Goal: Task Accomplishment & Management: Manage account settings

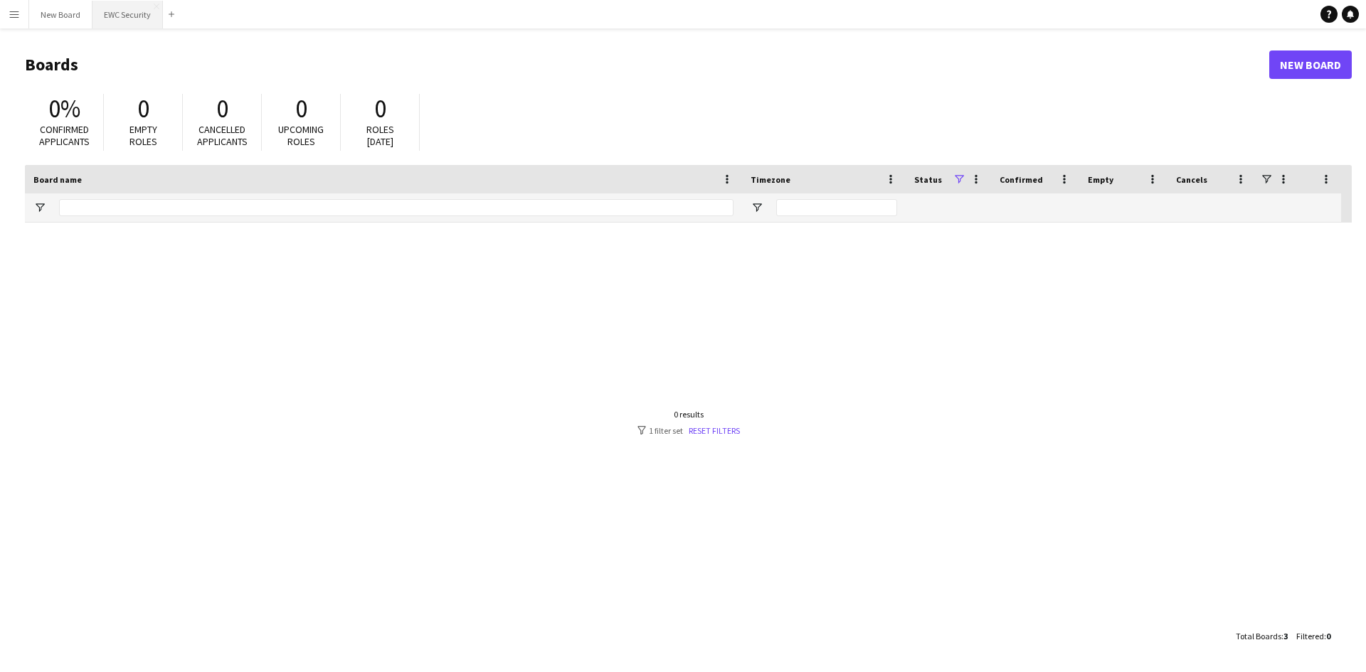
click at [117, 18] on button "EWC Security Close" at bounding box center [127, 15] width 70 height 28
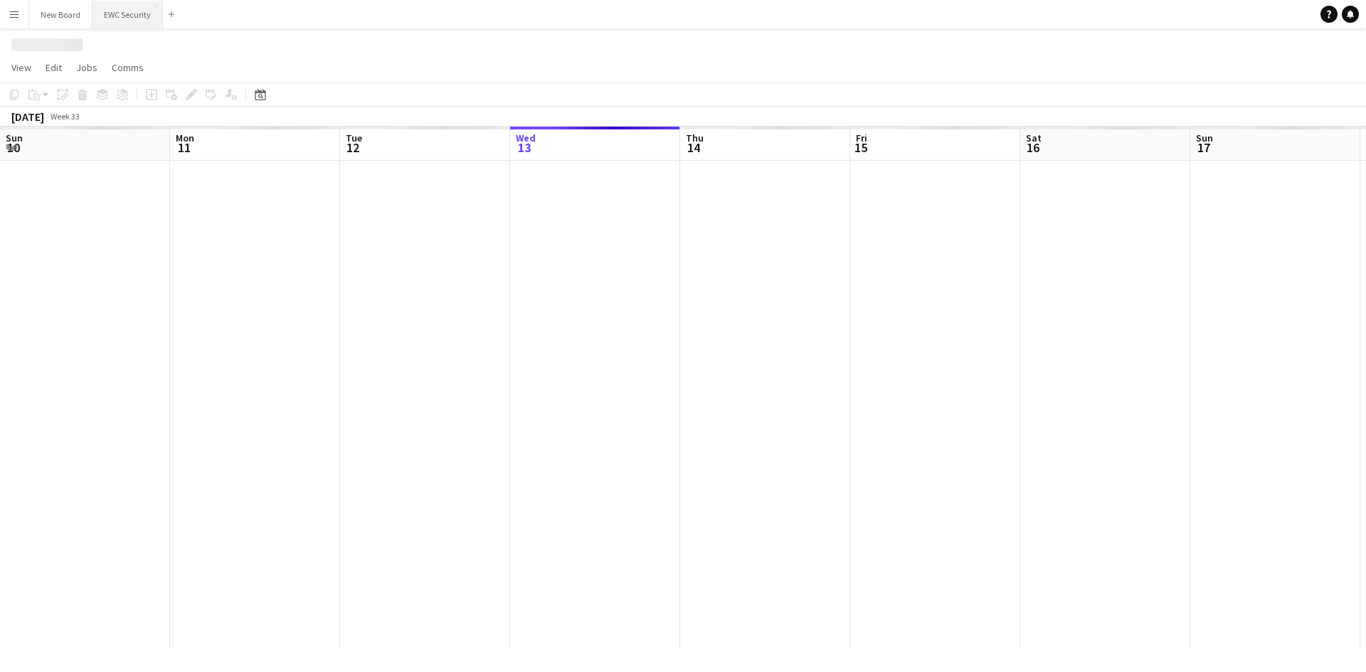
scroll to position [0, 340]
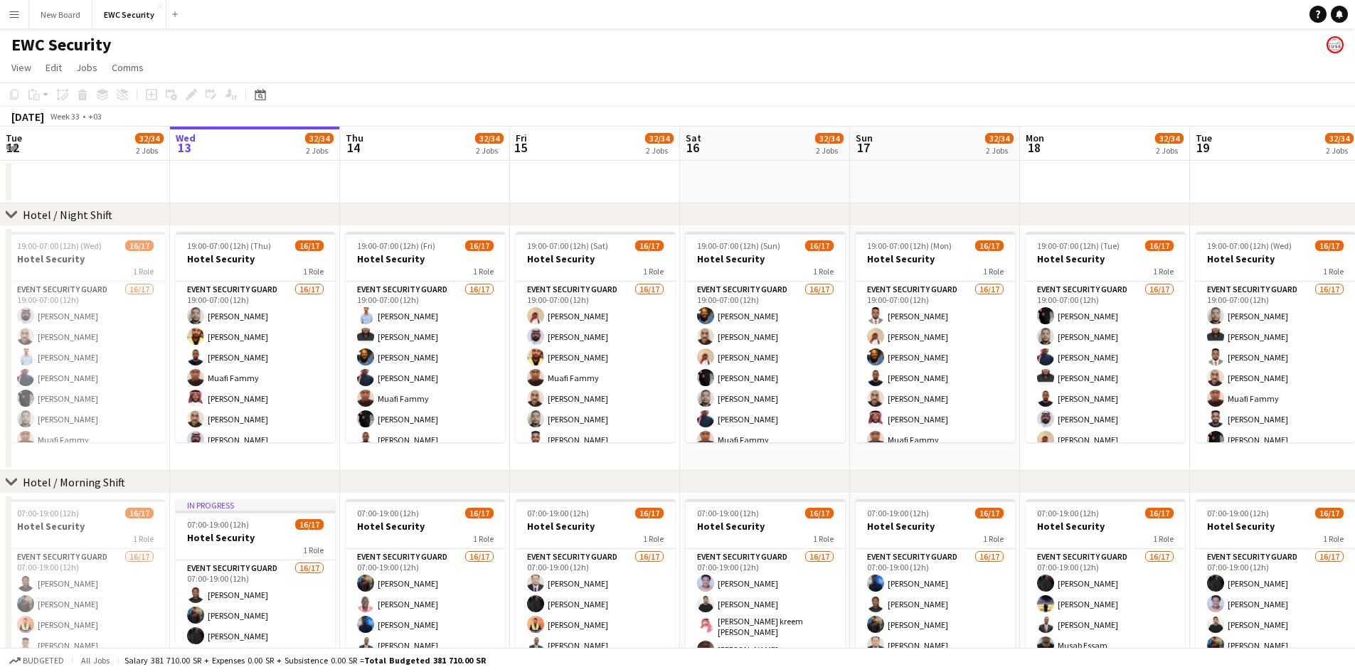
click at [9, 16] on app-icon "Menu" at bounding box center [14, 14] width 11 height 11
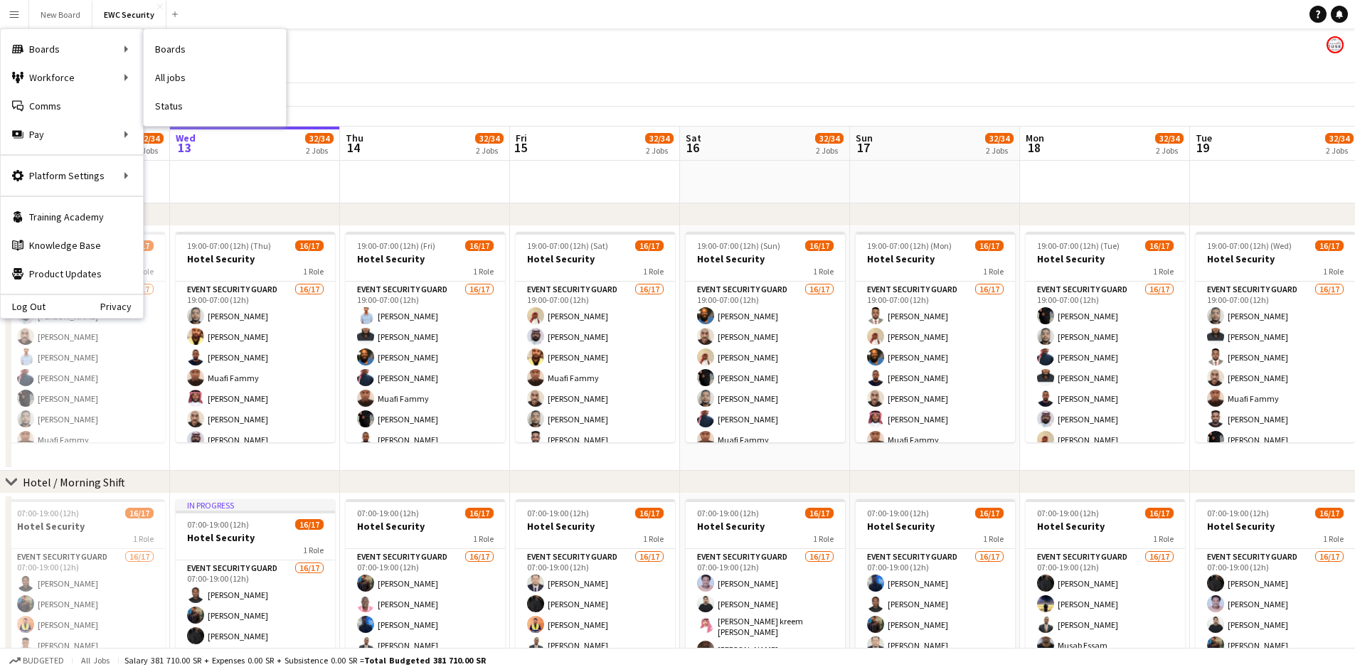
click at [203, 113] on link "Status" at bounding box center [215, 106] width 142 height 28
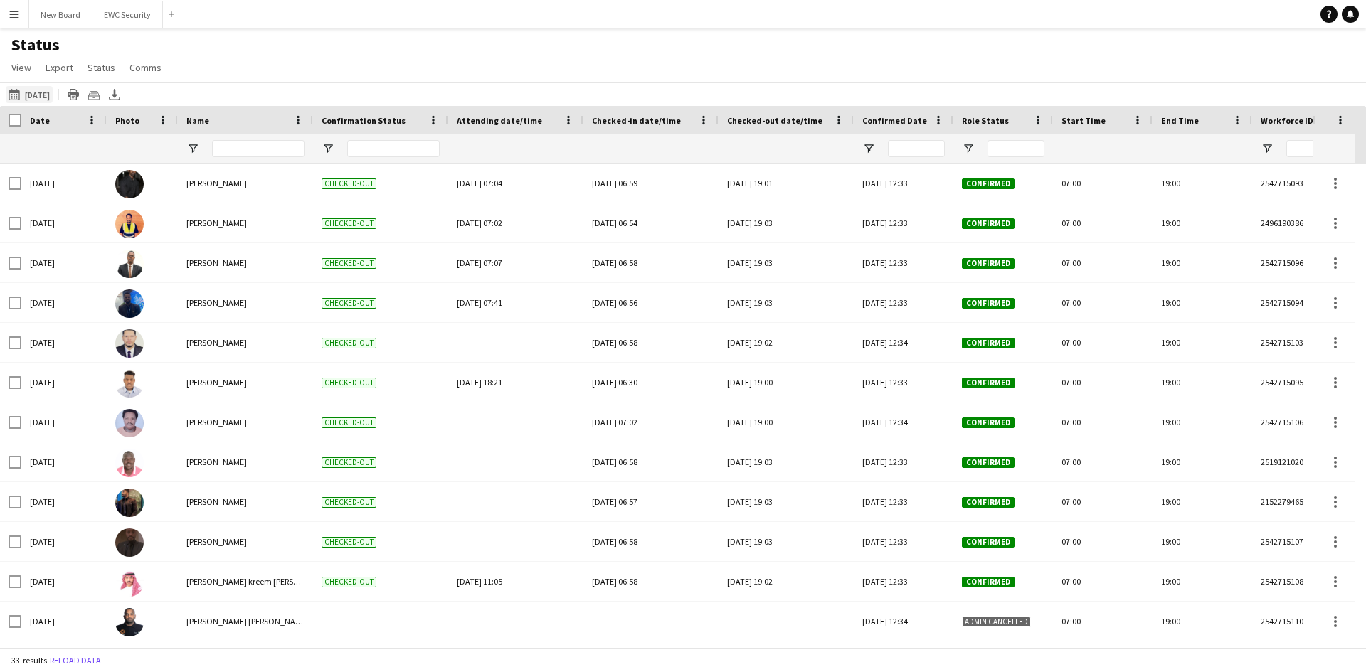
click at [51, 95] on button "[DATE] to [DATE] [DATE]" at bounding box center [29, 94] width 47 height 17
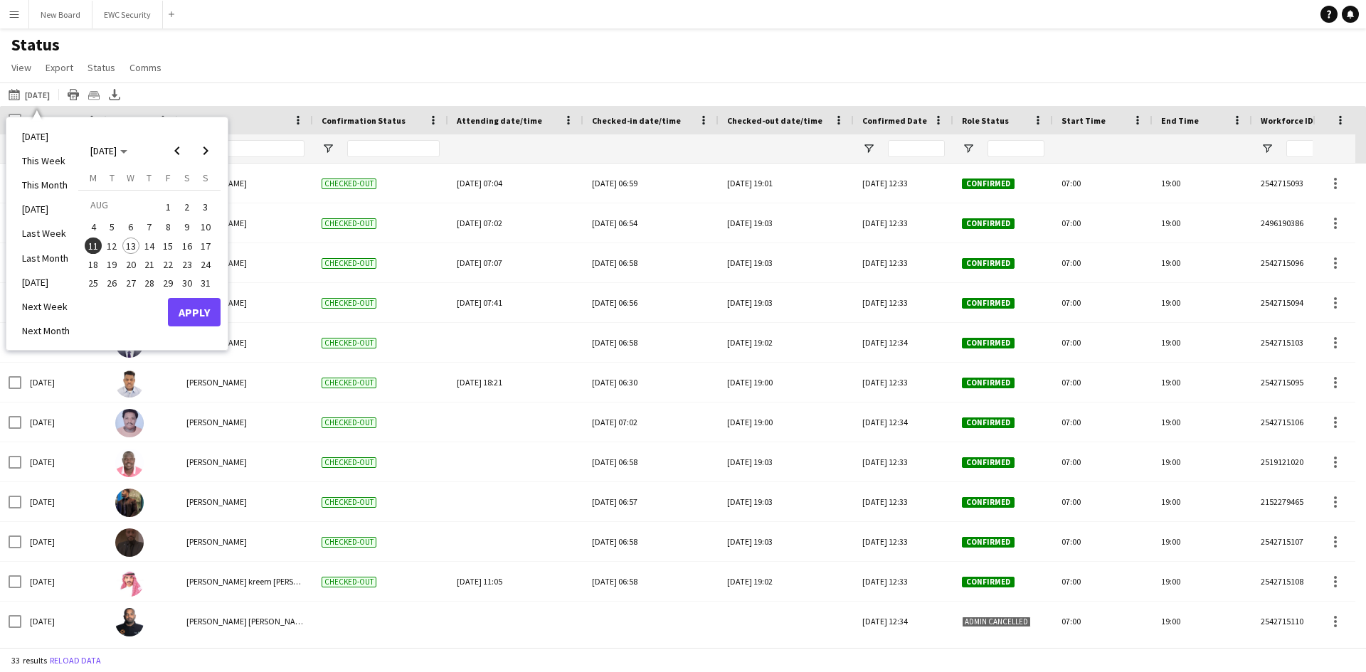
click at [116, 242] on span "12" at bounding box center [112, 246] width 17 height 17
click at [196, 312] on button "Apply" at bounding box center [194, 312] width 53 height 28
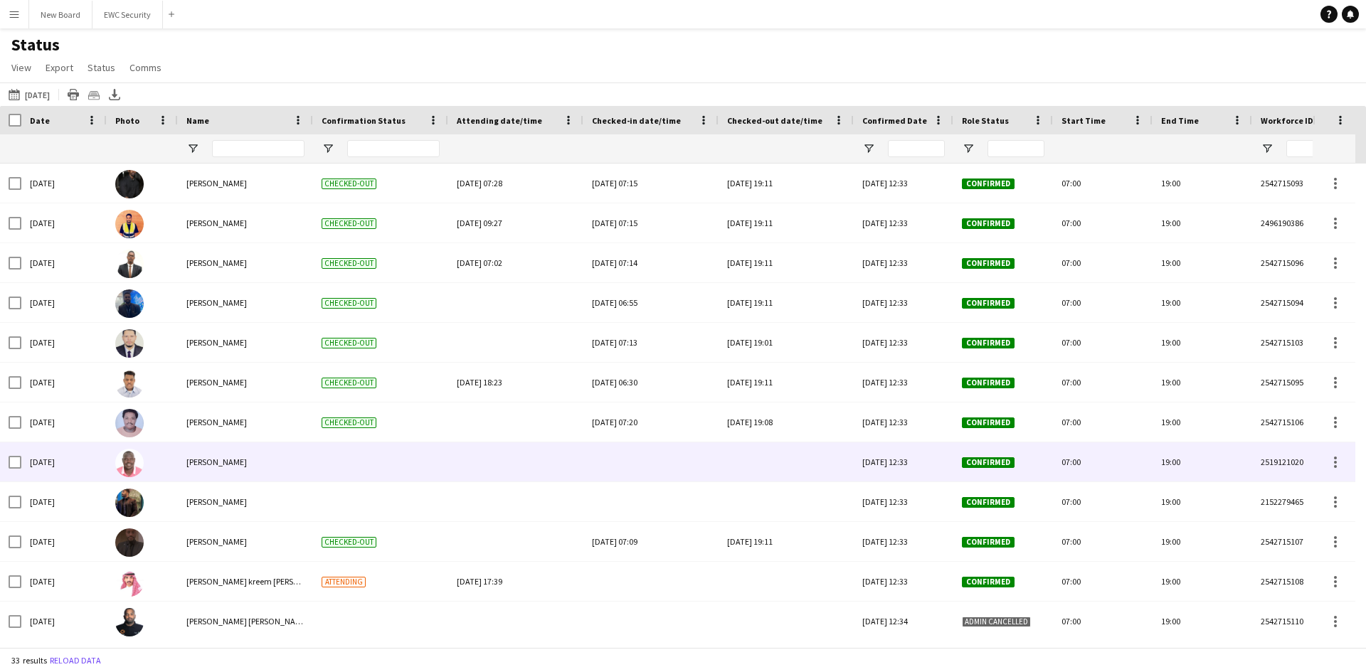
click at [607, 460] on div at bounding box center [651, 461] width 118 height 39
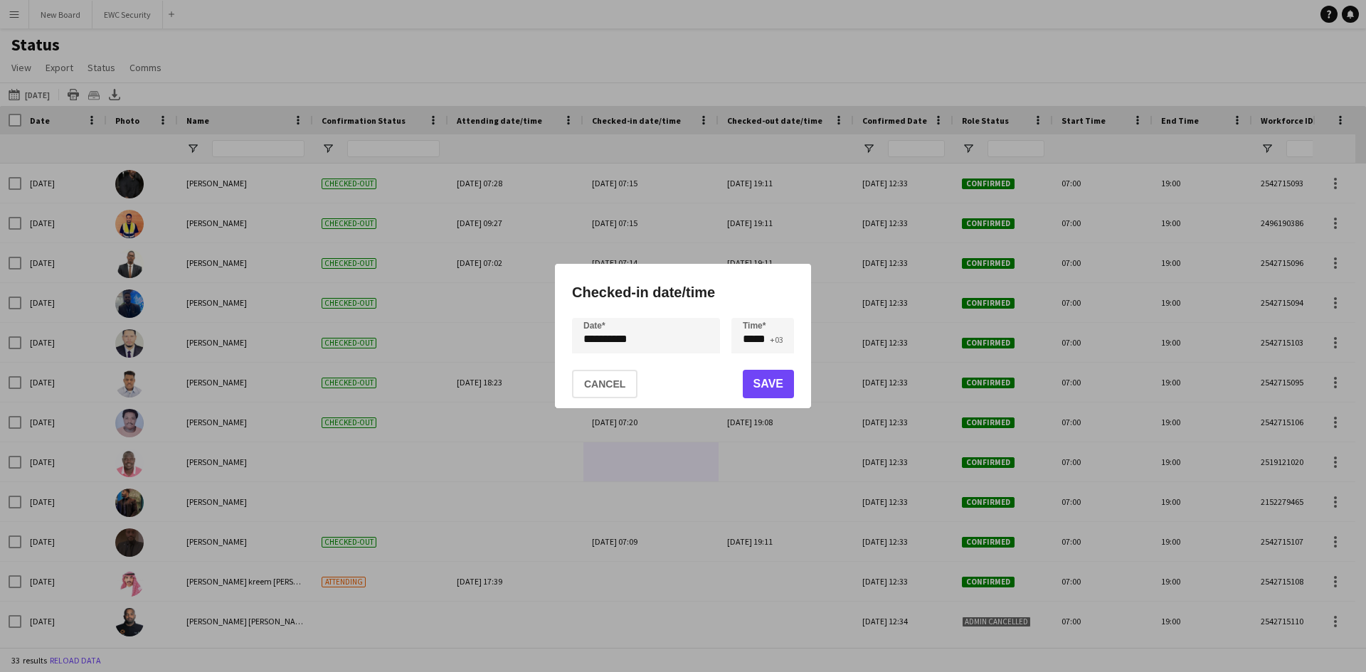
click at [679, 334] on div "**********" at bounding box center [683, 336] width 1366 height 672
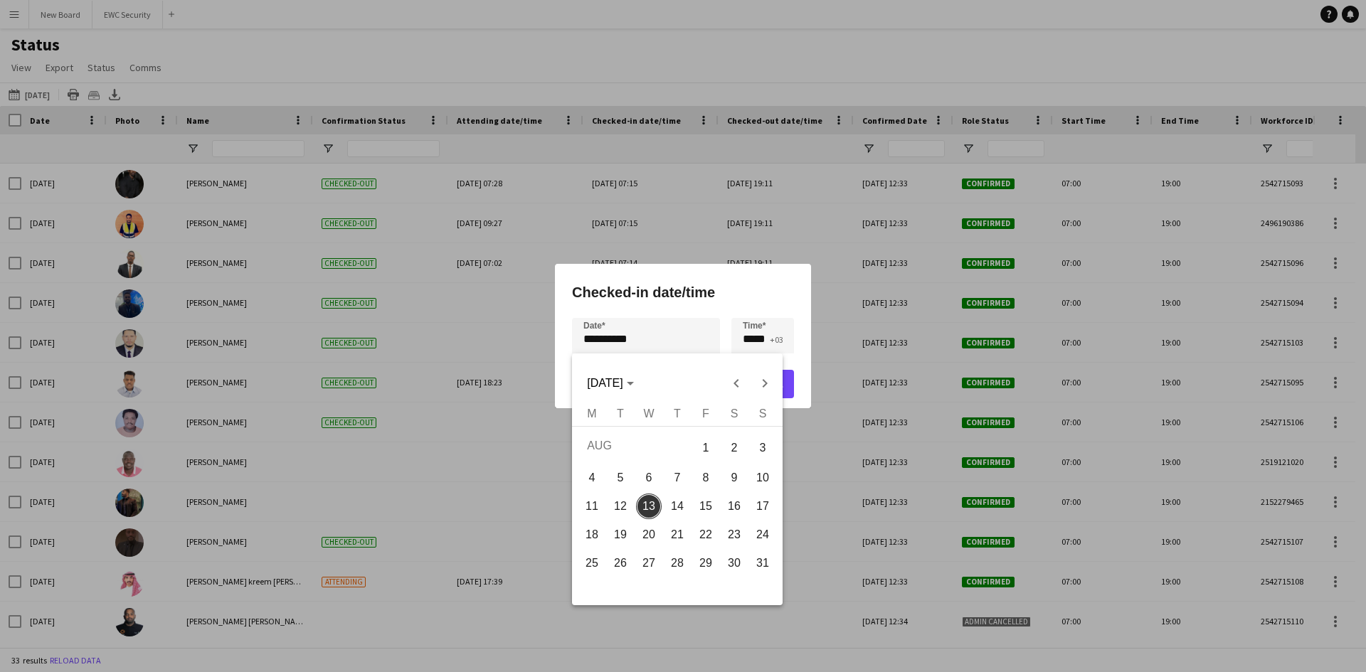
click at [679, 334] on div at bounding box center [683, 336] width 1366 height 672
click at [689, 338] on div "**********" at bounding box center [683, 336] width 1366 height 672
click at [561, 250] on div at bounding box center [683, 336] width 1366 height 672
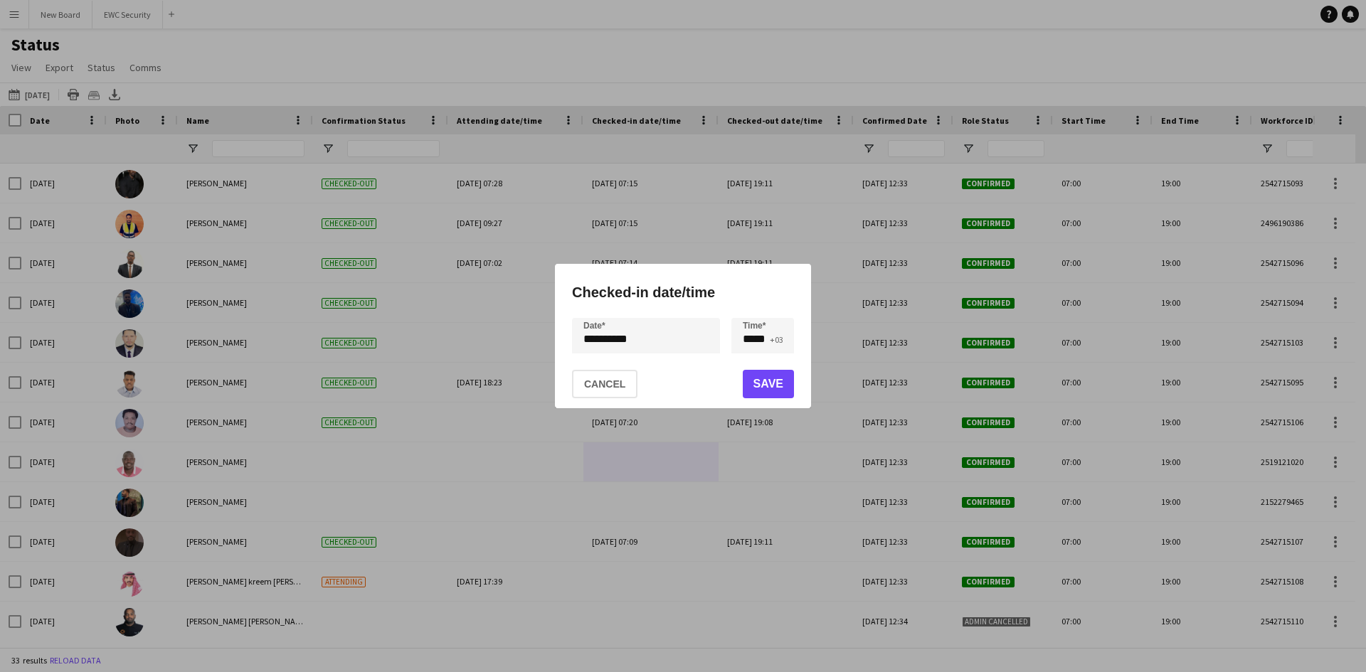
click at [493, 412] on div at bounding box center [683, 336] width 1366 height 672
click at [588, 391] on button "Cancel" at bounding box center [604, 384] width 65 height 28
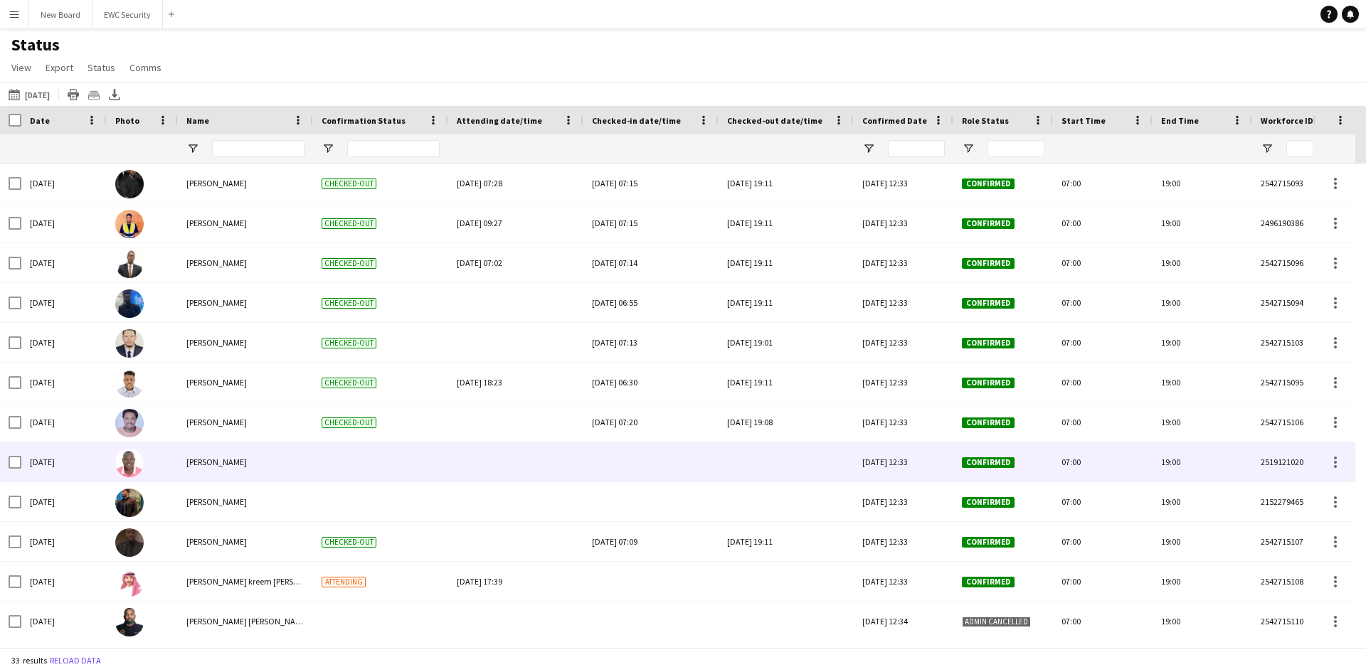
click at [637, 462] on div at bounding box center [651, 461] width 118 height 39
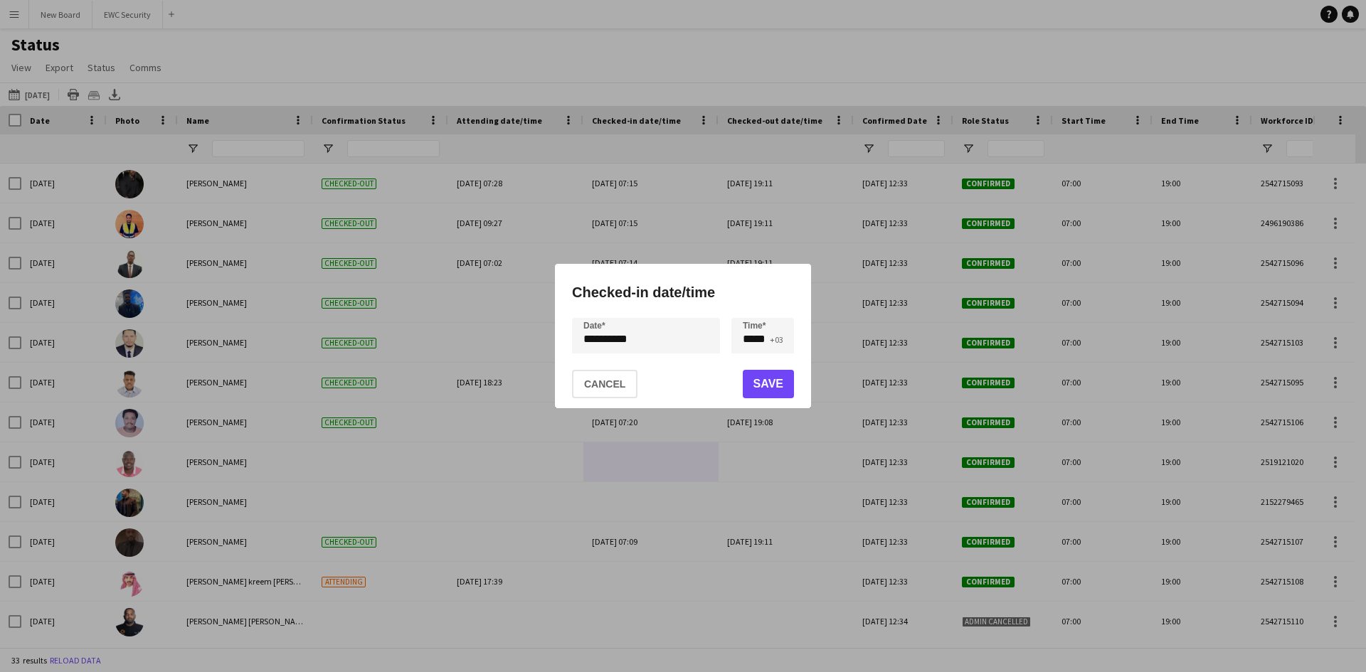
click at [637, 332] on div "**********" at bounding box center [683, 336] width 1366 height 672
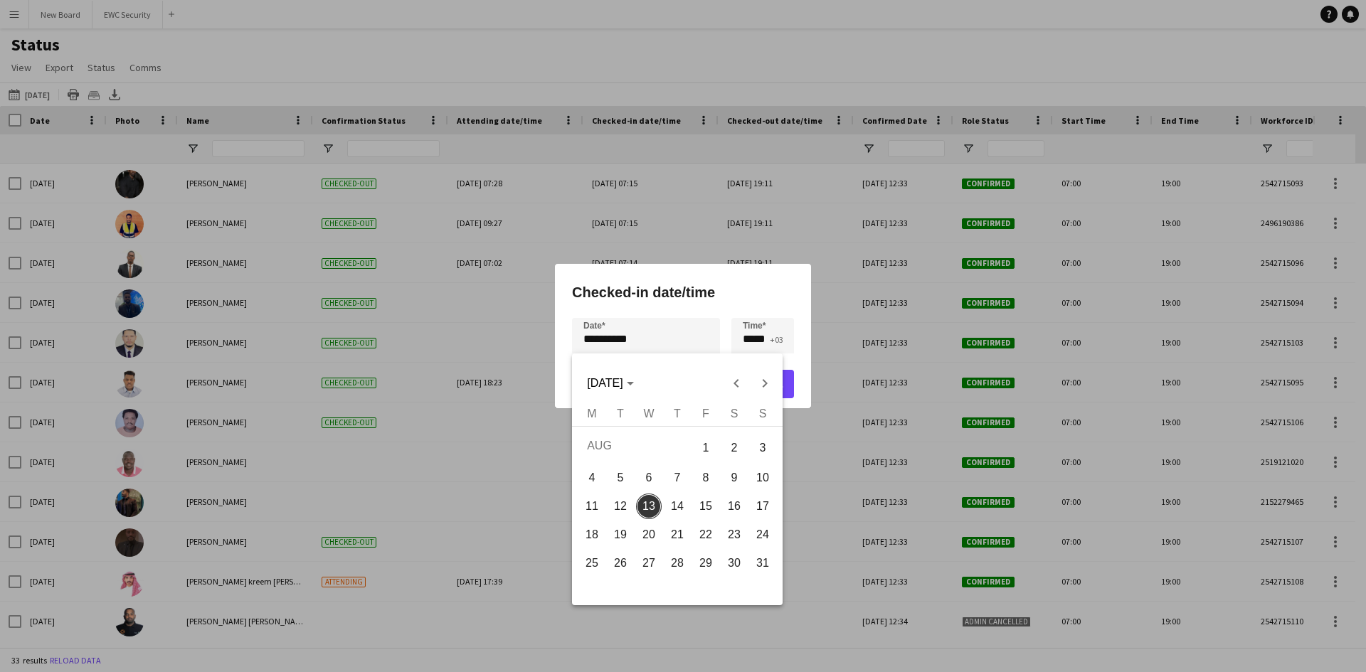
click at [623, 510] on span "12" at bounding box center [621, 507] width 26 height 26
type input "**********"
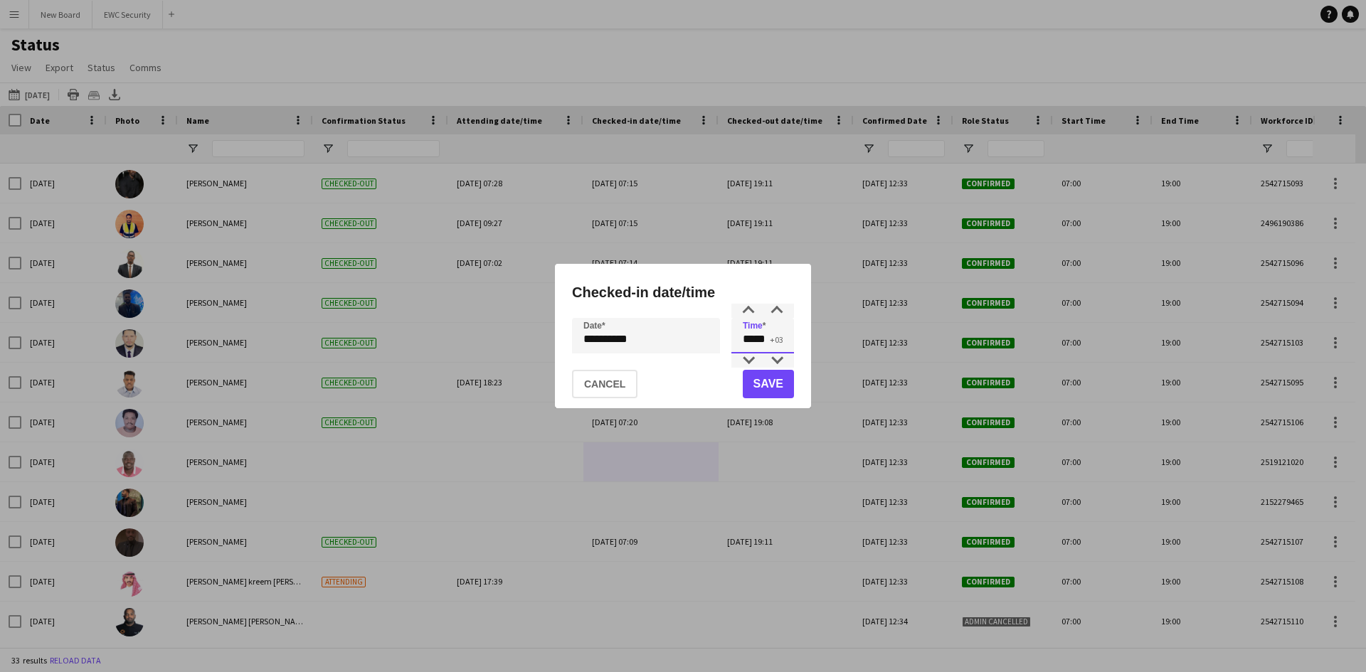
click at [746, 332] on input "*****" at bounding box center [762, 336] width 63 height 36
click at [746, 359] on div at bounding box center [748, 361] width 28 height 14
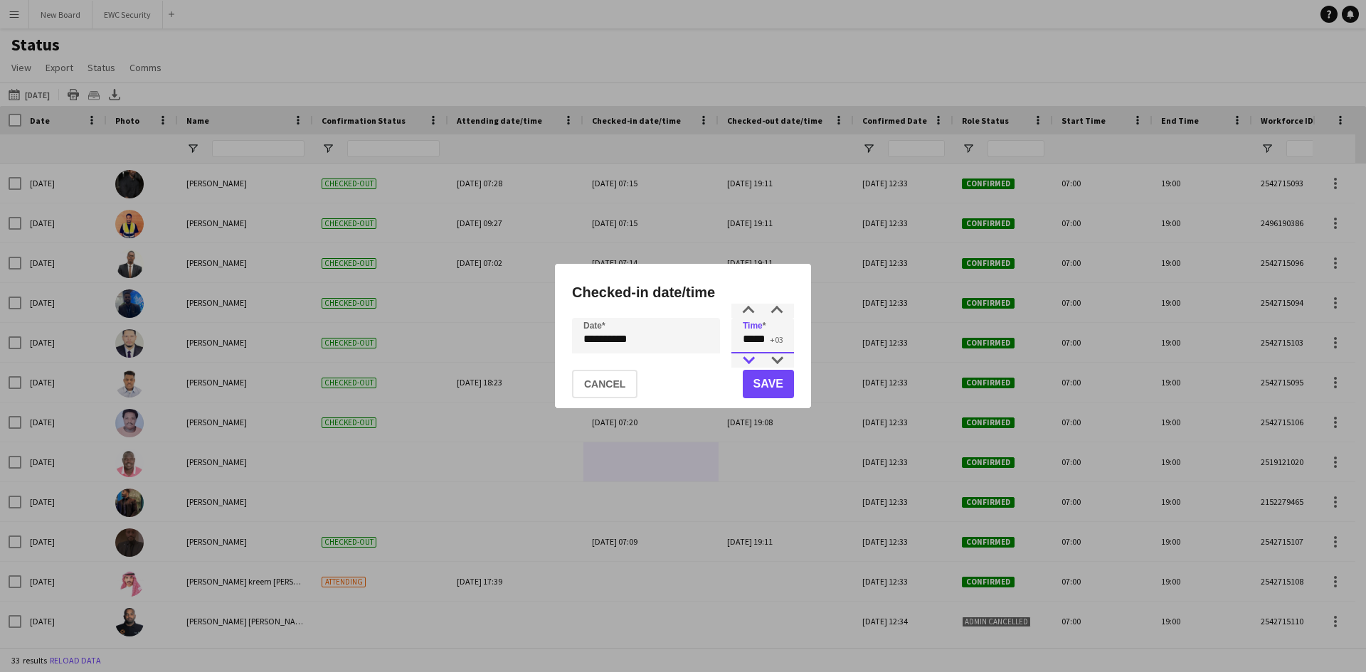
click at [746, 359] on div at bounding box center [748, 361] width 28 height 14
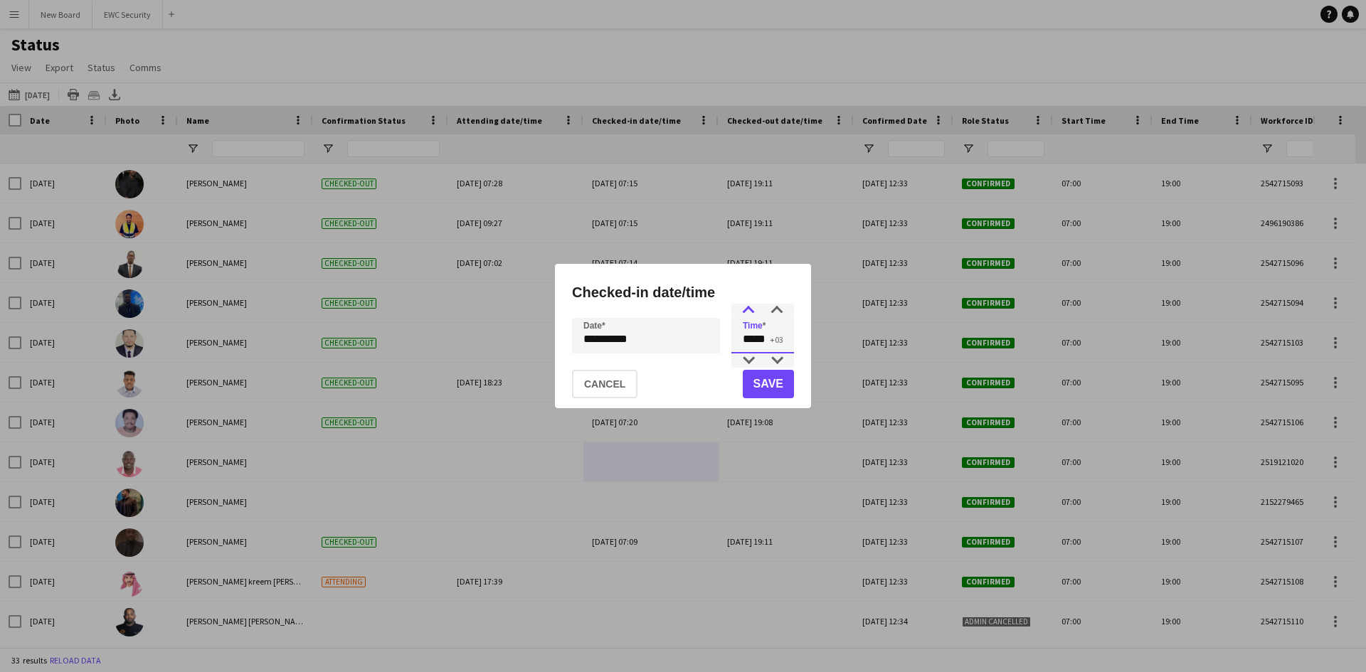
click at [744, 314] on div at bounding box center [748, 311] width 28 height 14
click at [769, 359] on div at bounding box center [777, 361] width 28 height 14
type input "*****"
click at [771, 312] on div at bounding box center [777, 311] width 28 height 14
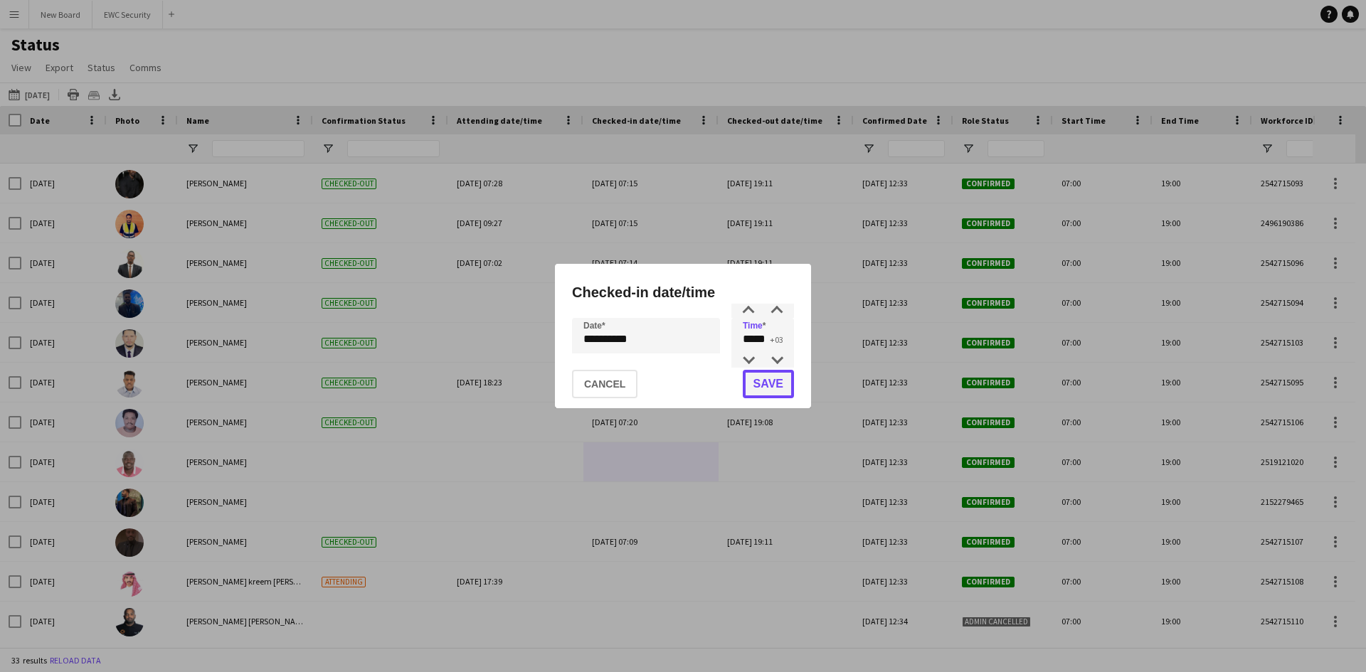
click at [768, 381] on button "Save" at bounding box center [768, 384] width 51 height 28
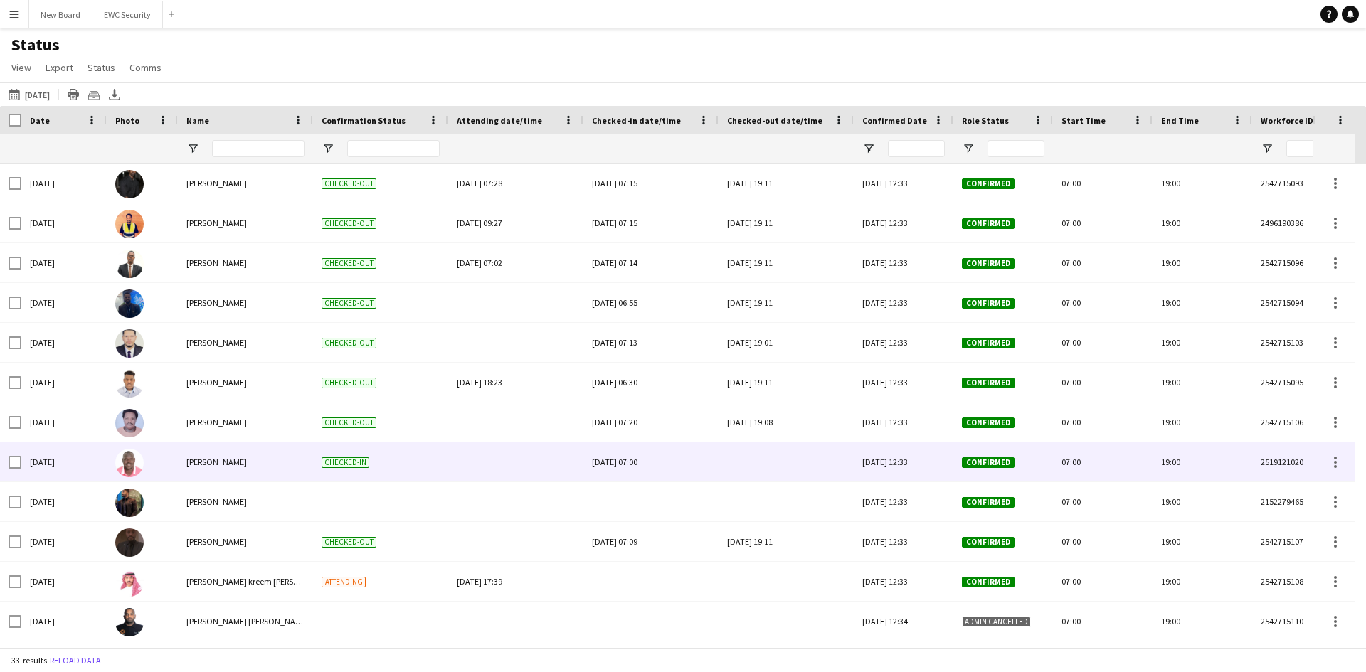
click at [764, 460] on div at bounding box center [786, 461] width 118 height 39
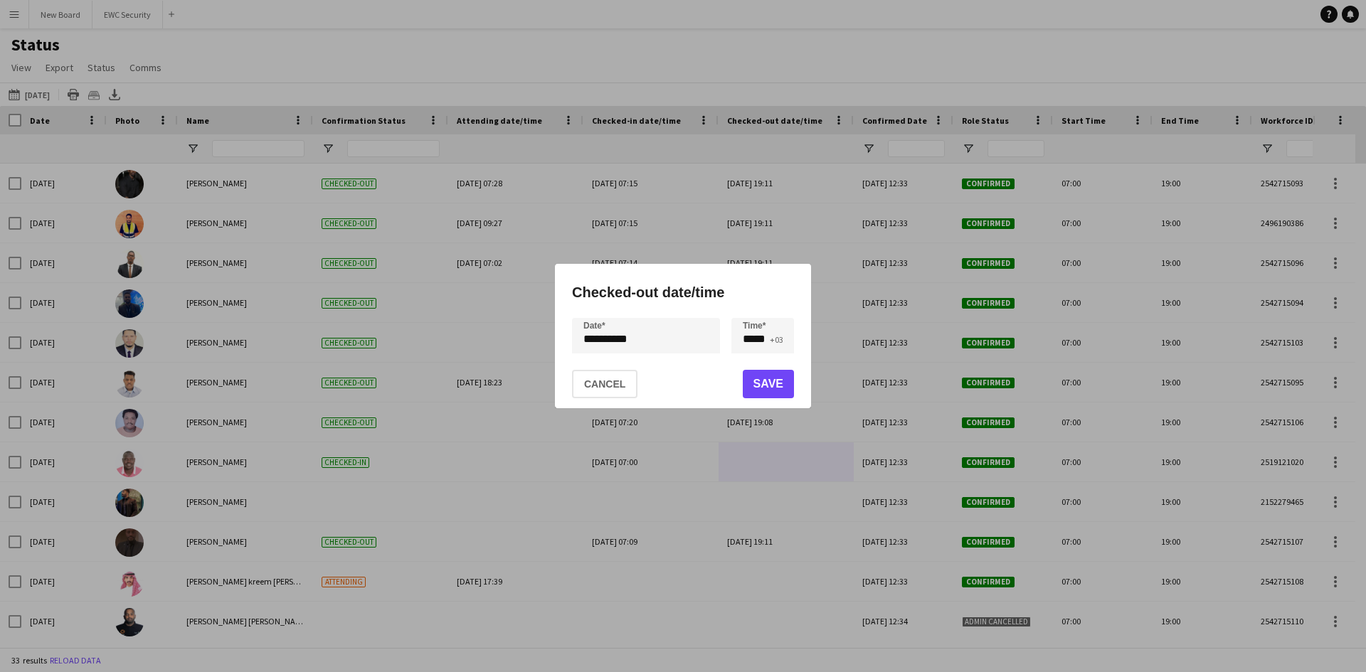
click at [658, 342] on div "**********" at bounding box center [683, 336] width 1366 height 672
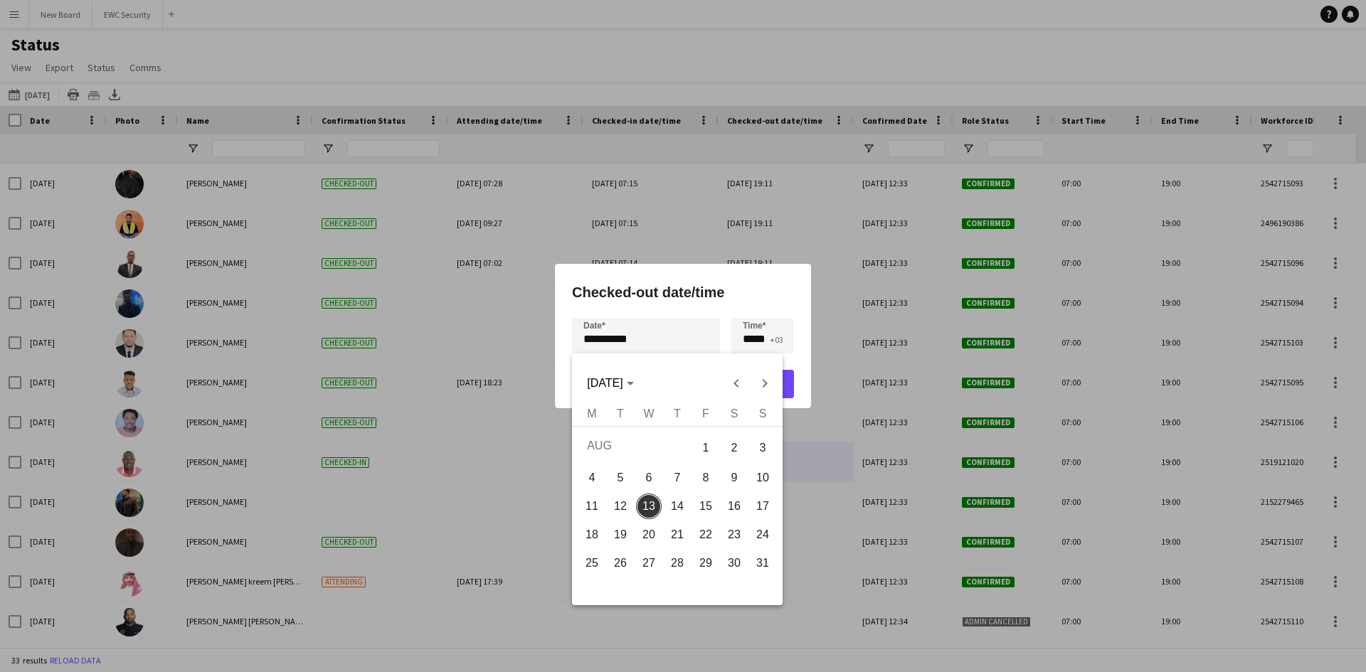
click at [626, 506] on span "12" at bounding box center [621, 507] width 26 height 26
type input "**********"
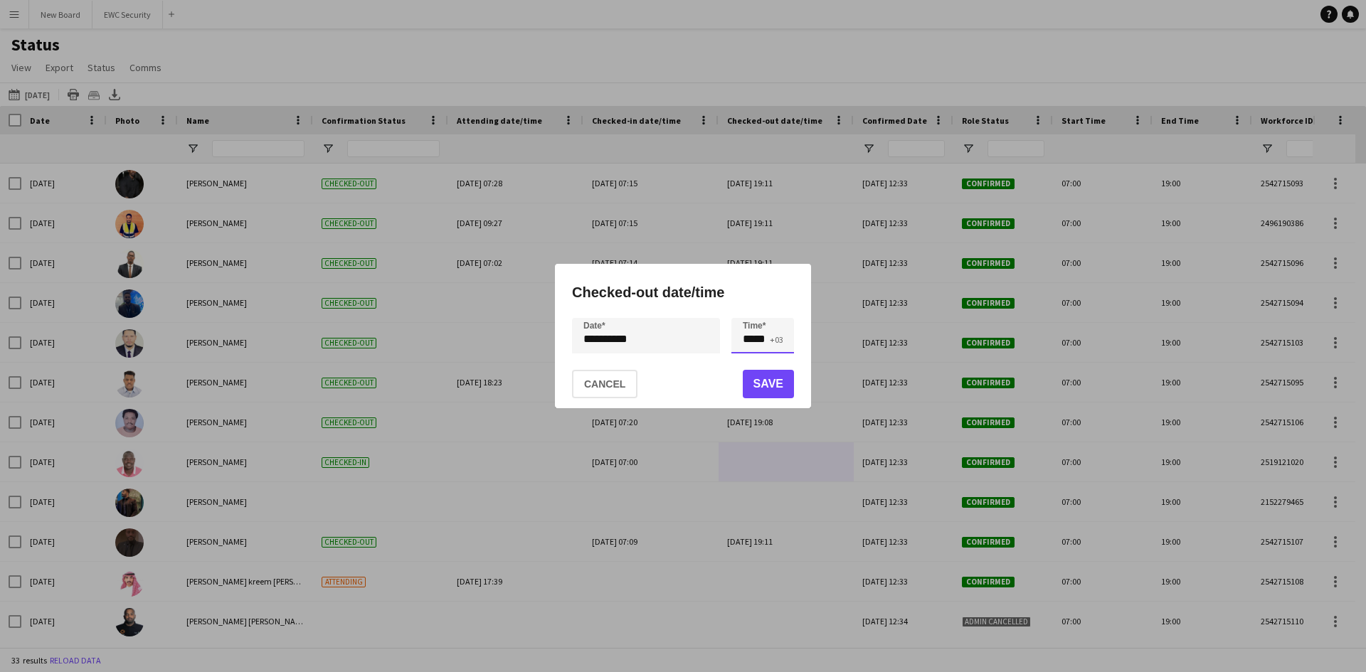
click at [751, 338] on input "*****" at bounding box center [762, 336] width 63 height 36
click at [751, 311] on div at bounding box center [748, 311] width 28 height 14
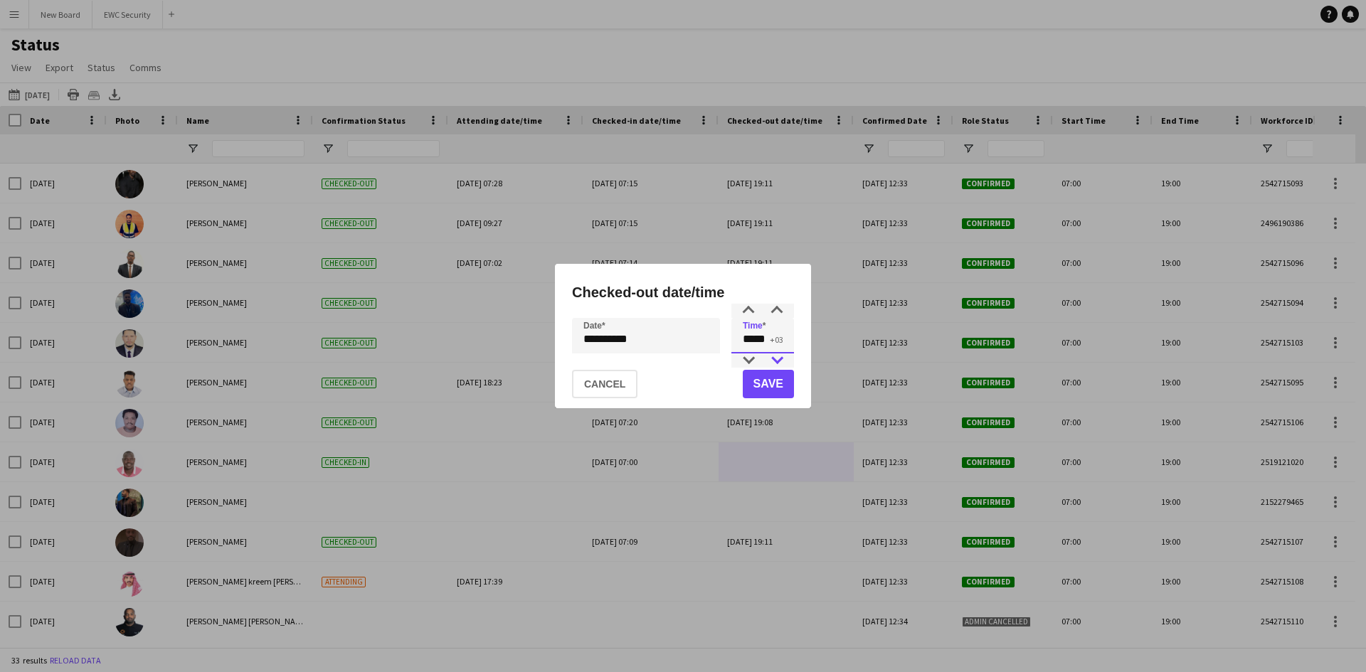
click at [771, 356] on div at bounding box center [777, 361] width 28 height 14
click at [773, 307] on div at bounding box center [777, 311] width 28 height 14
type input "*****"
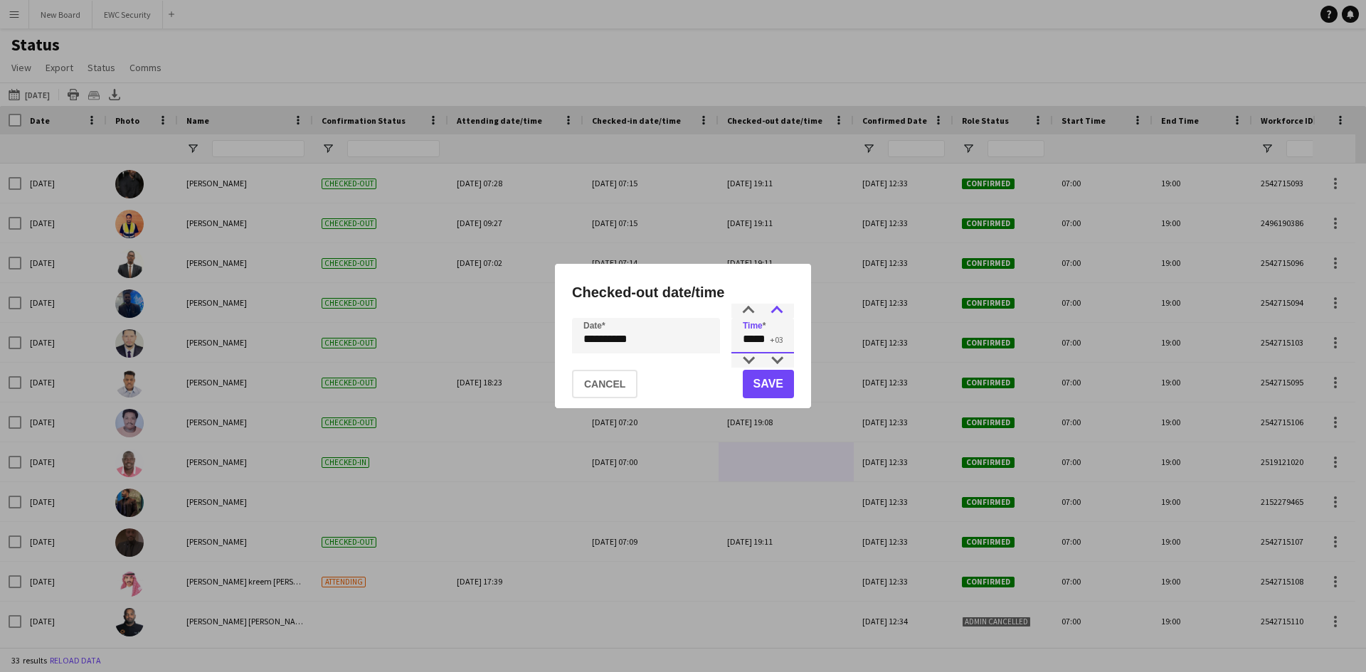
click at [773, 307] on div at bounding box center [777, 311] width 28 height 14
click at [765, 387] on button "Save" at bounding box center [768, 384] width 51 height 28
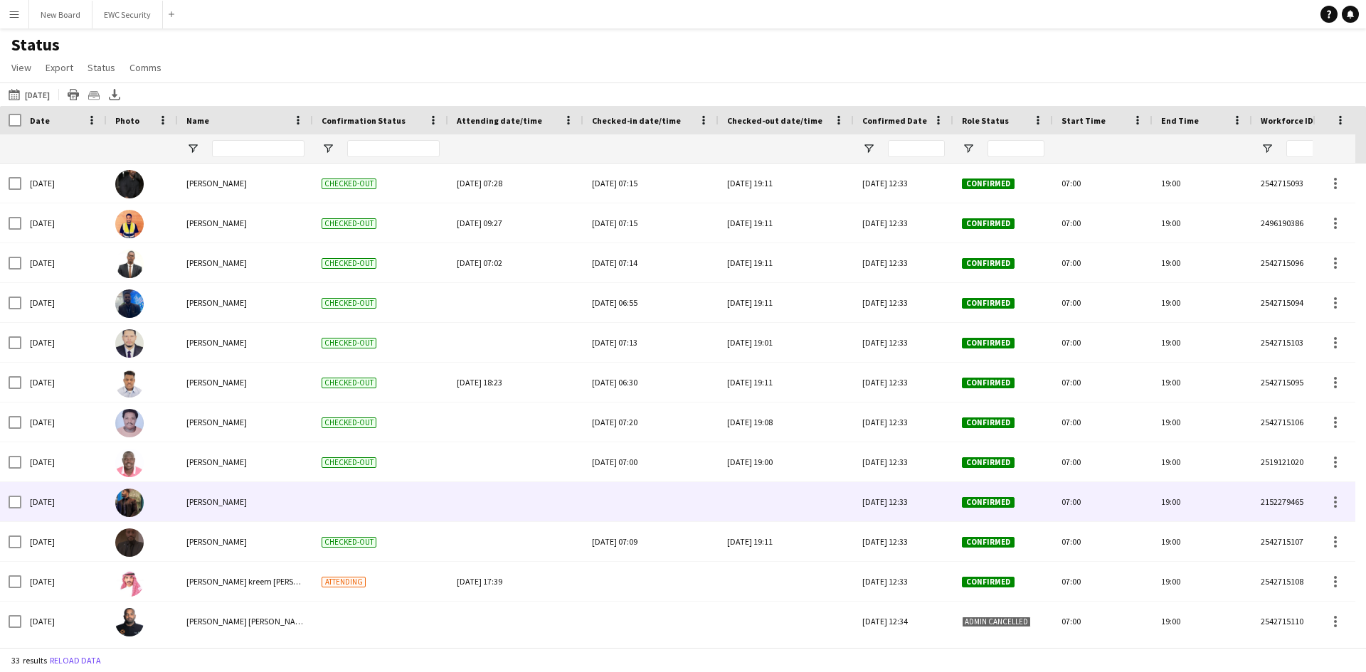
click at [654, 492] on div at bounding box center [651, 501] width 118 height 39
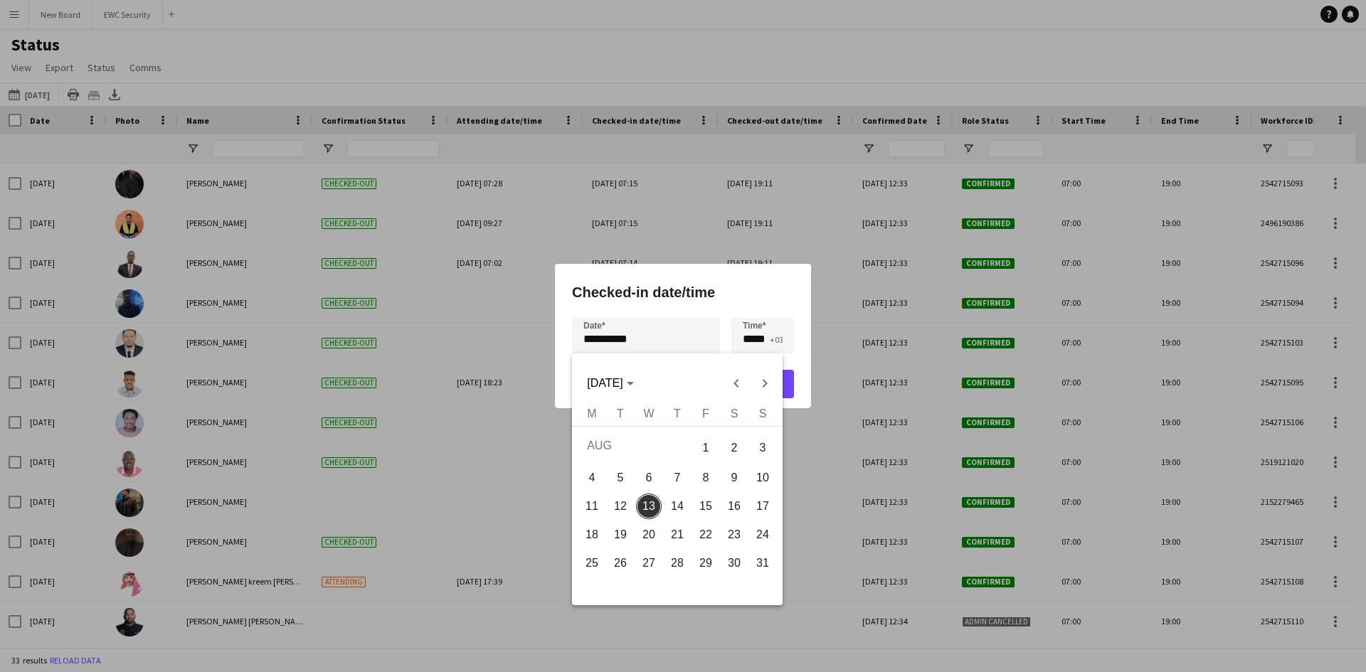
click at [681, 353] on div "**********" at bounding box center [683, 336] width 1366 height 672
click at [623, 506] on span "12" at bounding box center [621, 507] width 26 height 26
type input "**********"
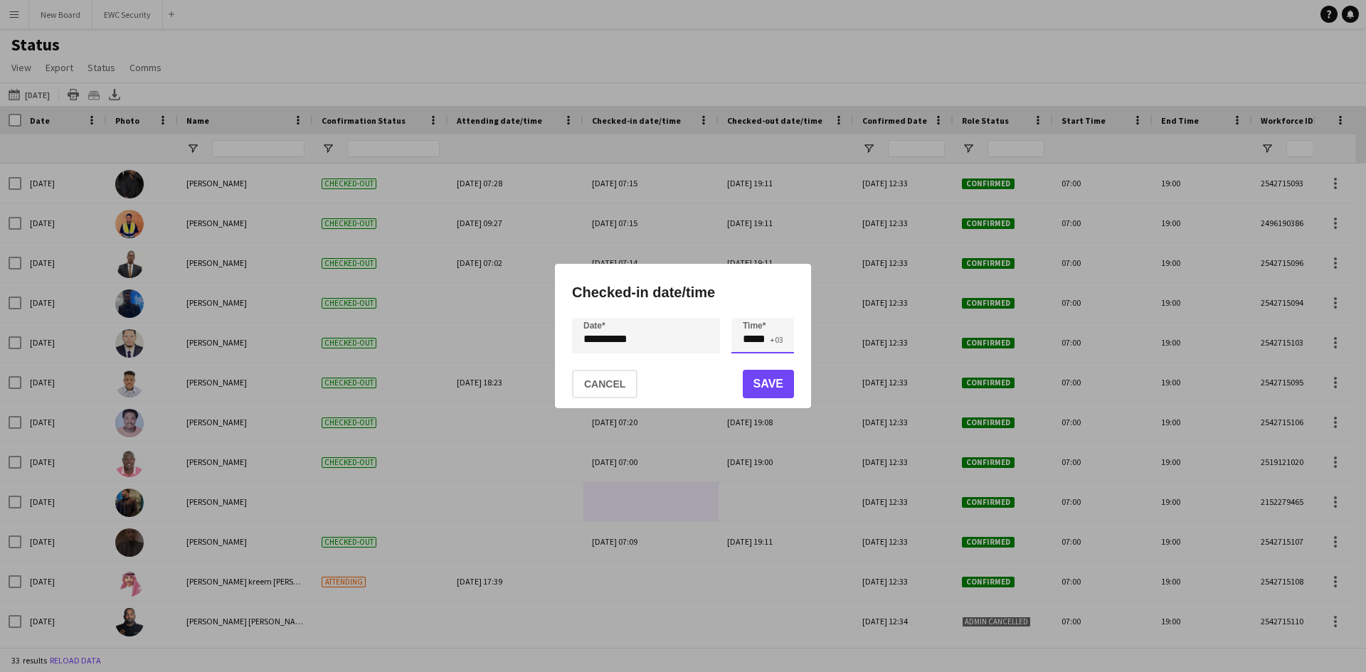
click at [748, 346] on input "*****" at bounding box center [762, 336] width 63 height 36
click at [750, 355] on div at bounding box center [748, 361] width 28 height 14
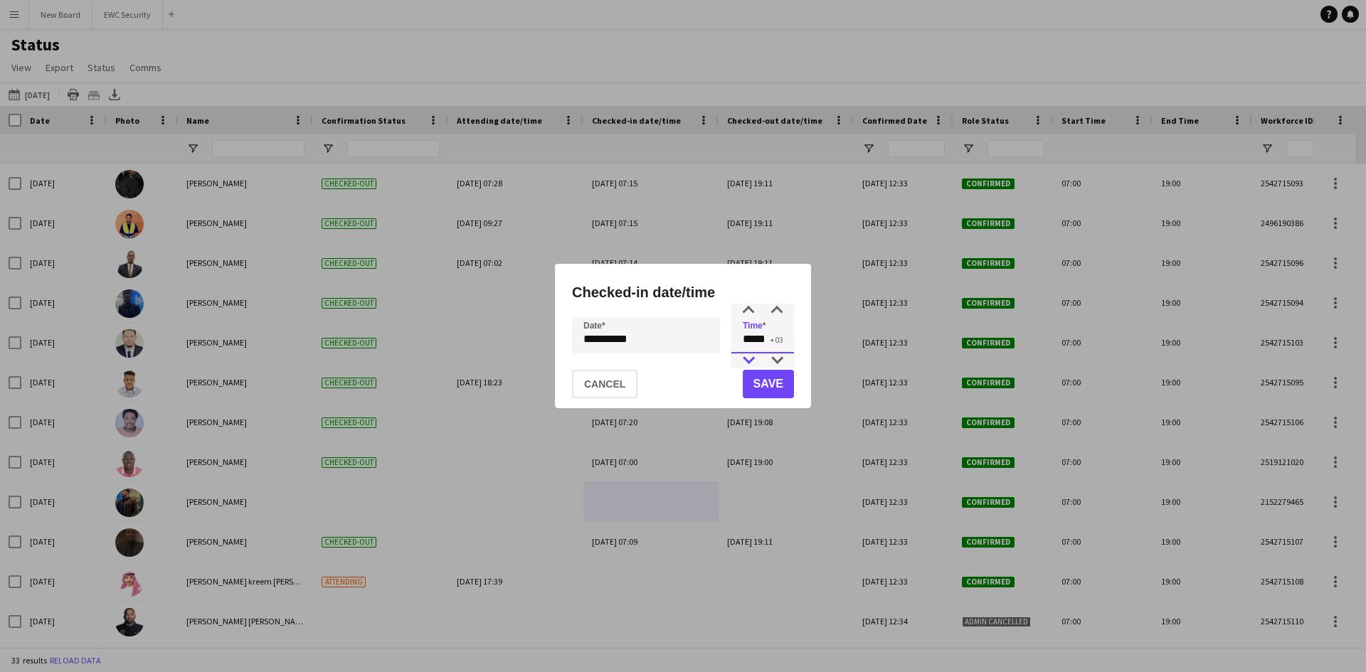
click at [750, 355] on div at bounding box center [748, 361] width 28 height 14
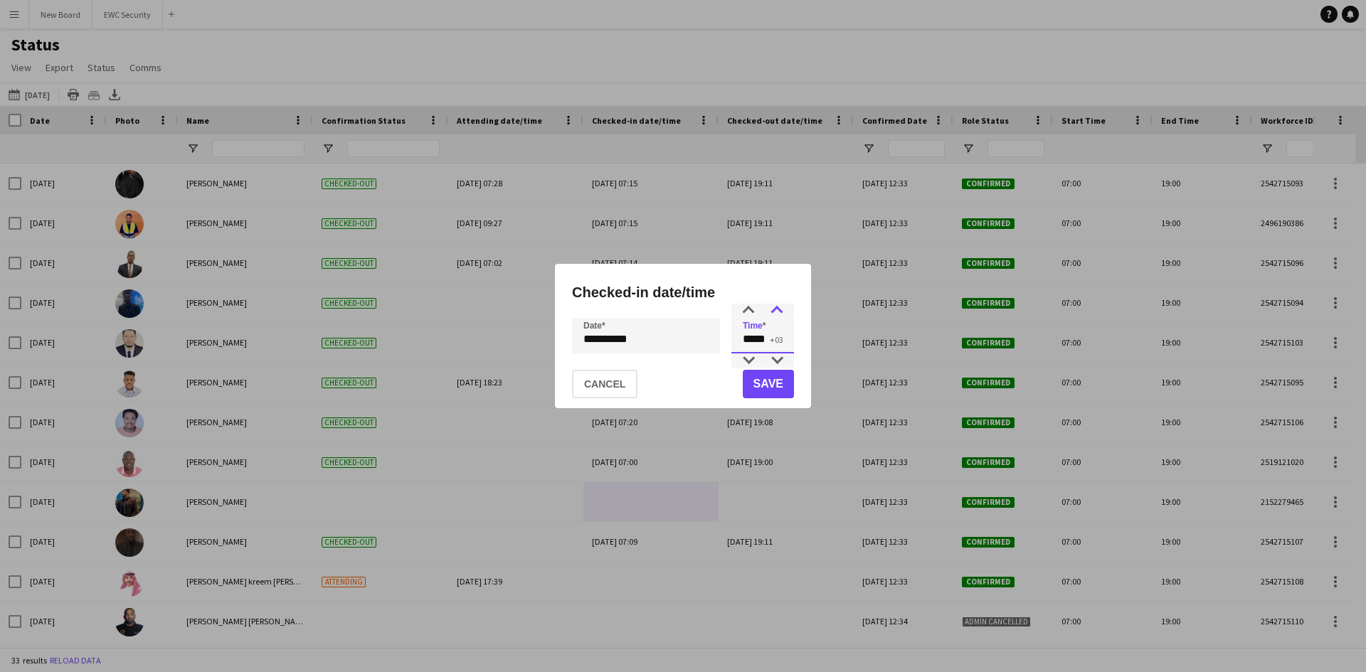
click at [769, 314] on div at bounding box center [777, 311] width 28 height 14
type input "*****"
click at [772, 358] on div at bounding box center [777, 361] width 28 height 14
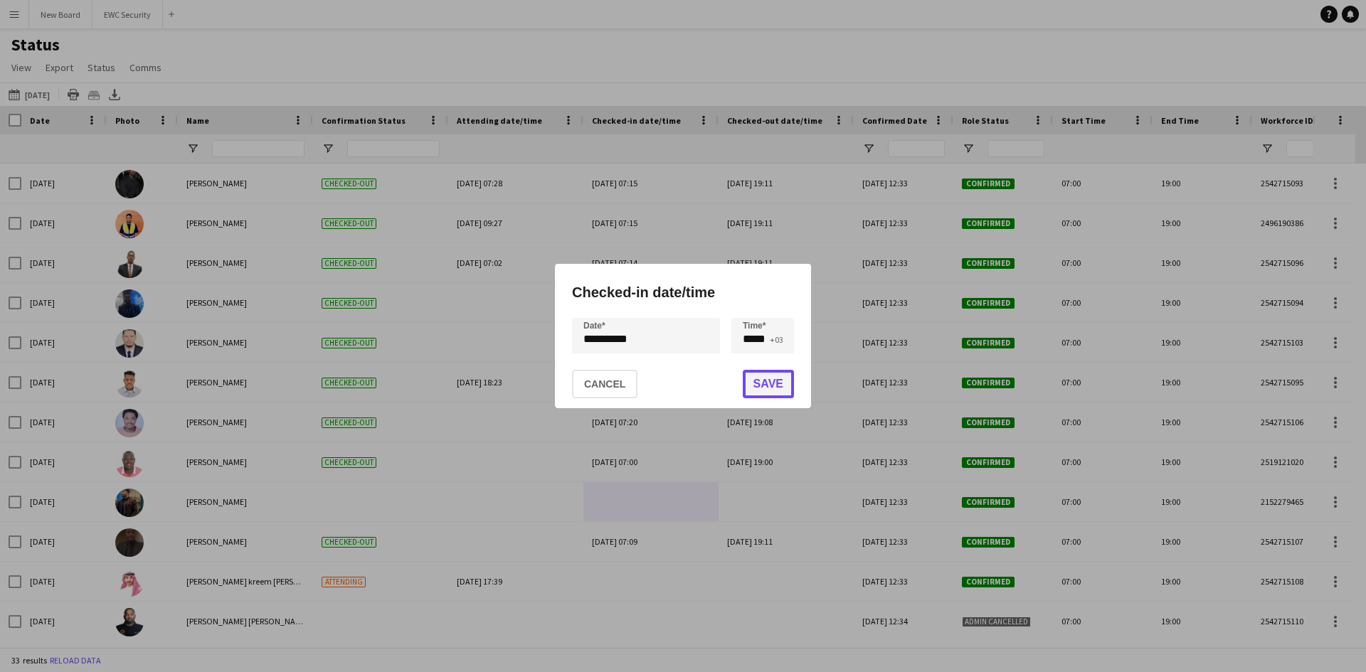
click at [773, 389] on button "Save" at bounding box center [768, 384] width 51 height 28
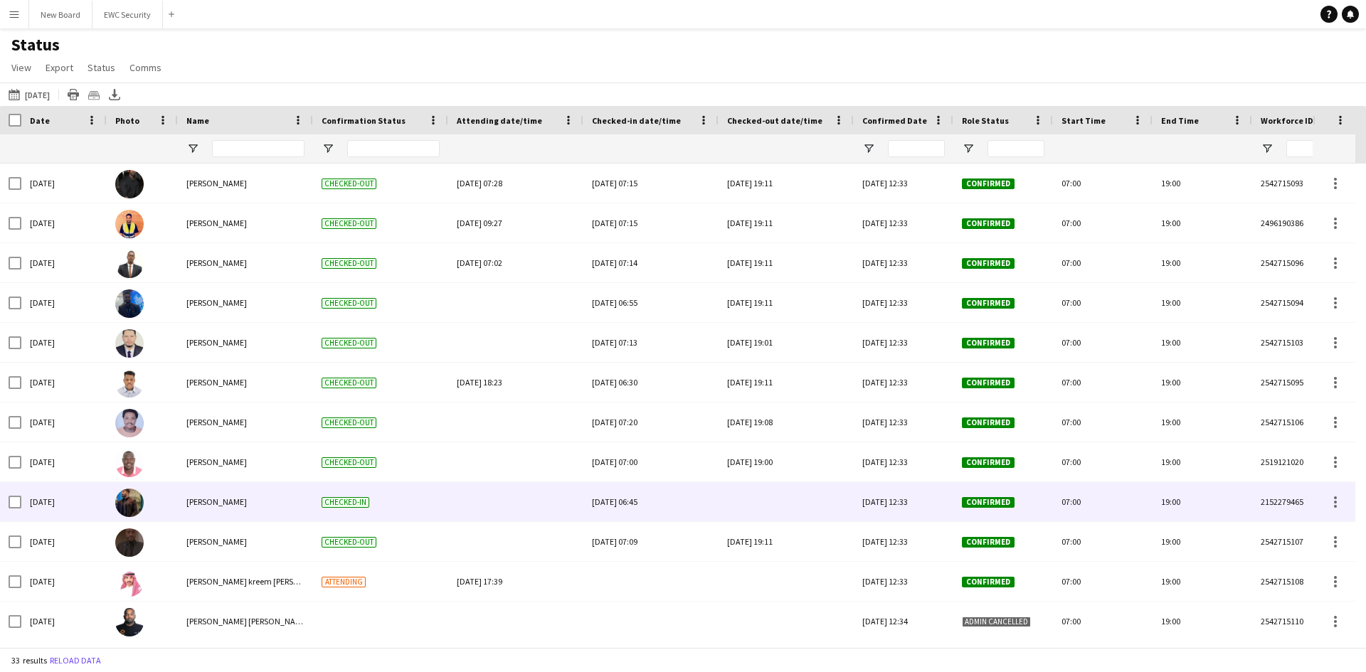
click at [763, 509] on div at bounding box center [786, 501] width 118 height 39
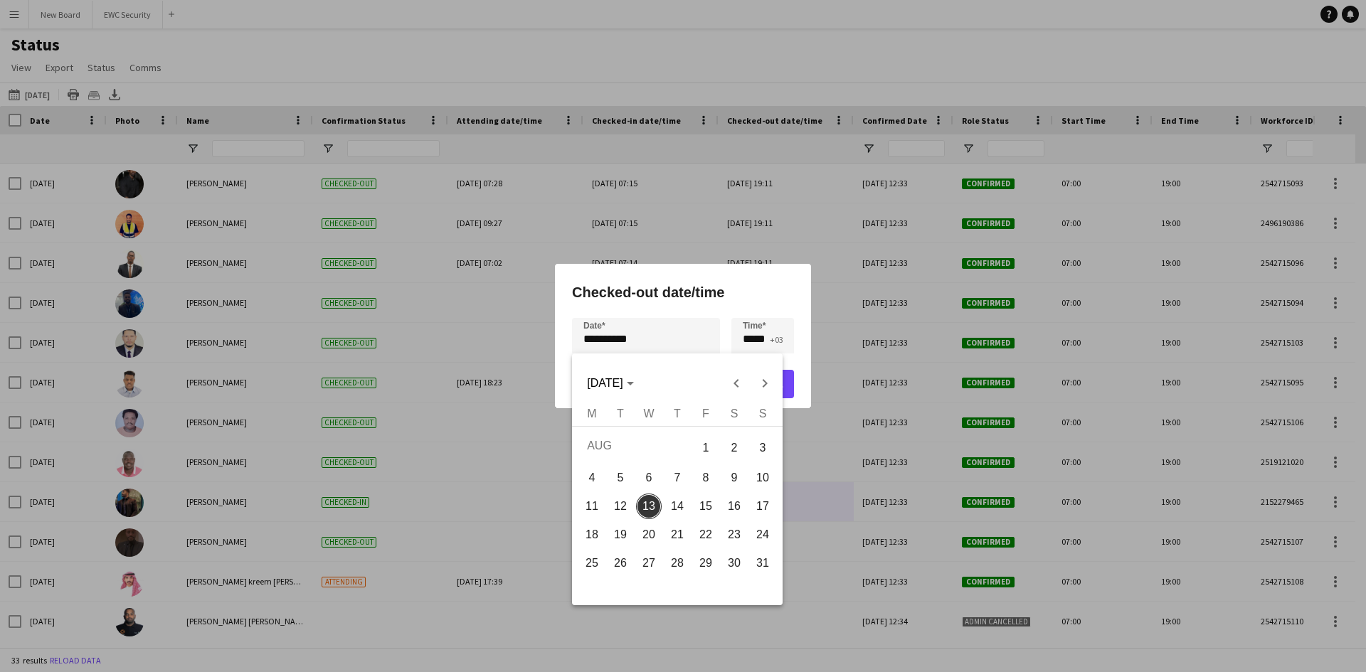
click at [647, 332] on div "**********" at bounding box center [683, 336] width 1366 height 672
click at [620, 506] on span "12" at bounding box center [621, 507] width 26 height 26
type input "**********"
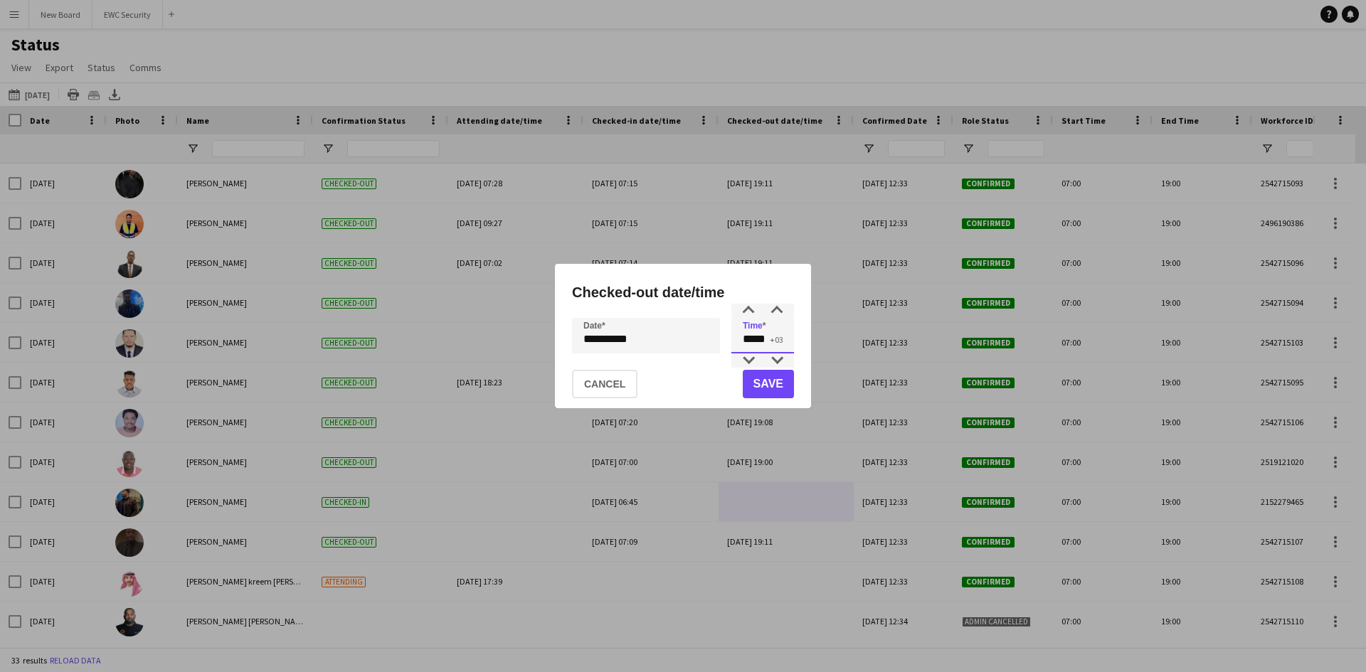
click at [761, 334] on input "*****" at bounding box center [762, 336] width 63 height 36
click at [754, 313] on div at bounding box center [748, 311] width 28 height 14
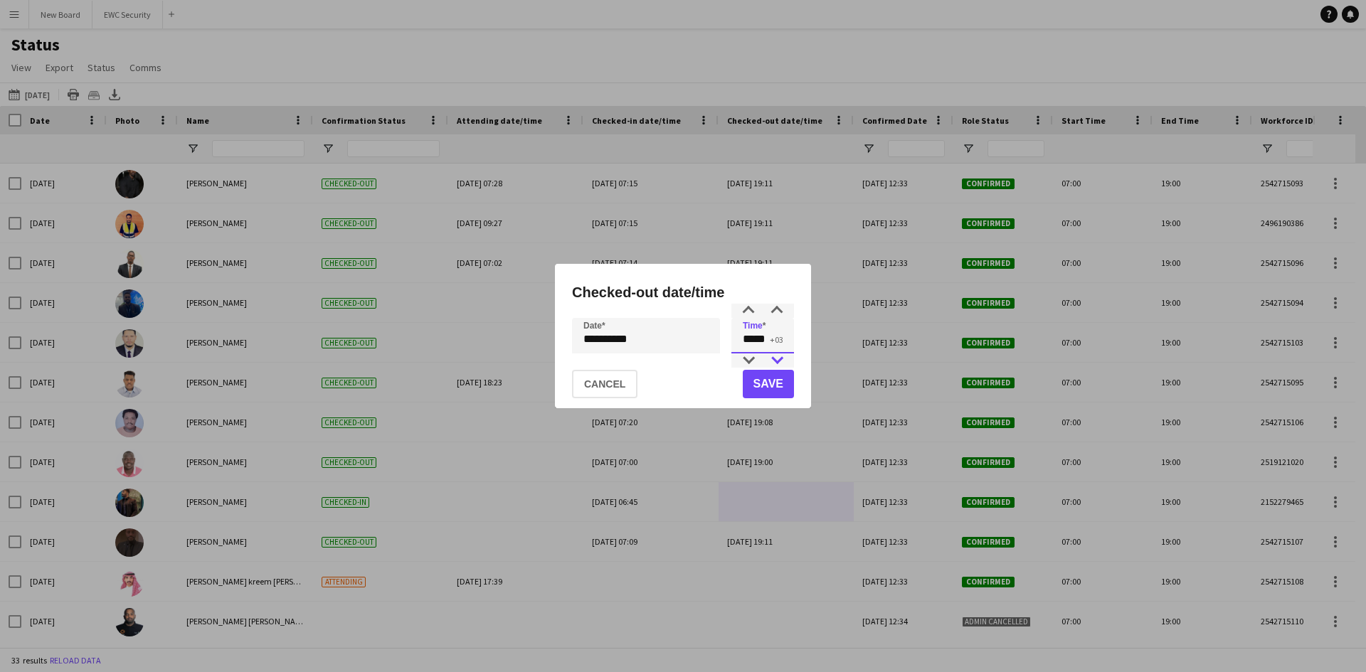
type input "*****"
click at [775, 361] on div at bounding box center [777, 361] width 28 height 14
click at [773, 376] on button "Save" at bounding box center [768, 384] width 51 height 28
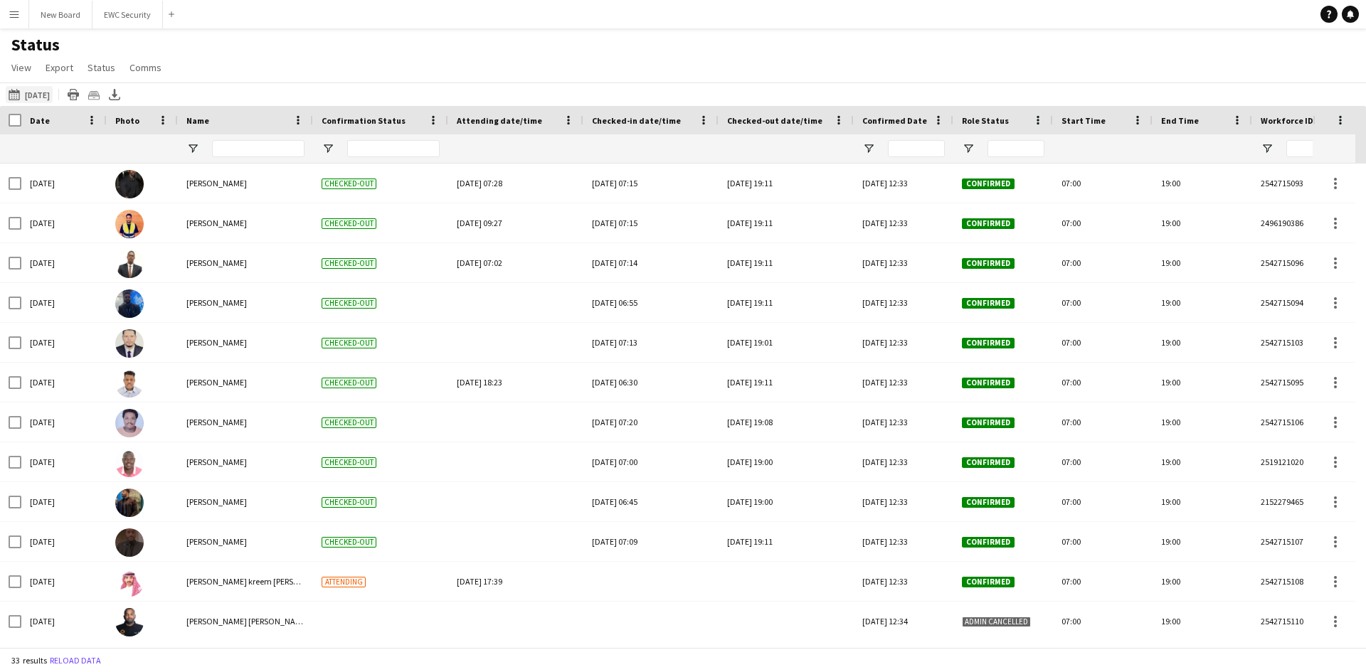
click at [34, 95] on button "[DATE] to [DATE] [DATE]" at bounding box center [29, 94] width 47 height 17
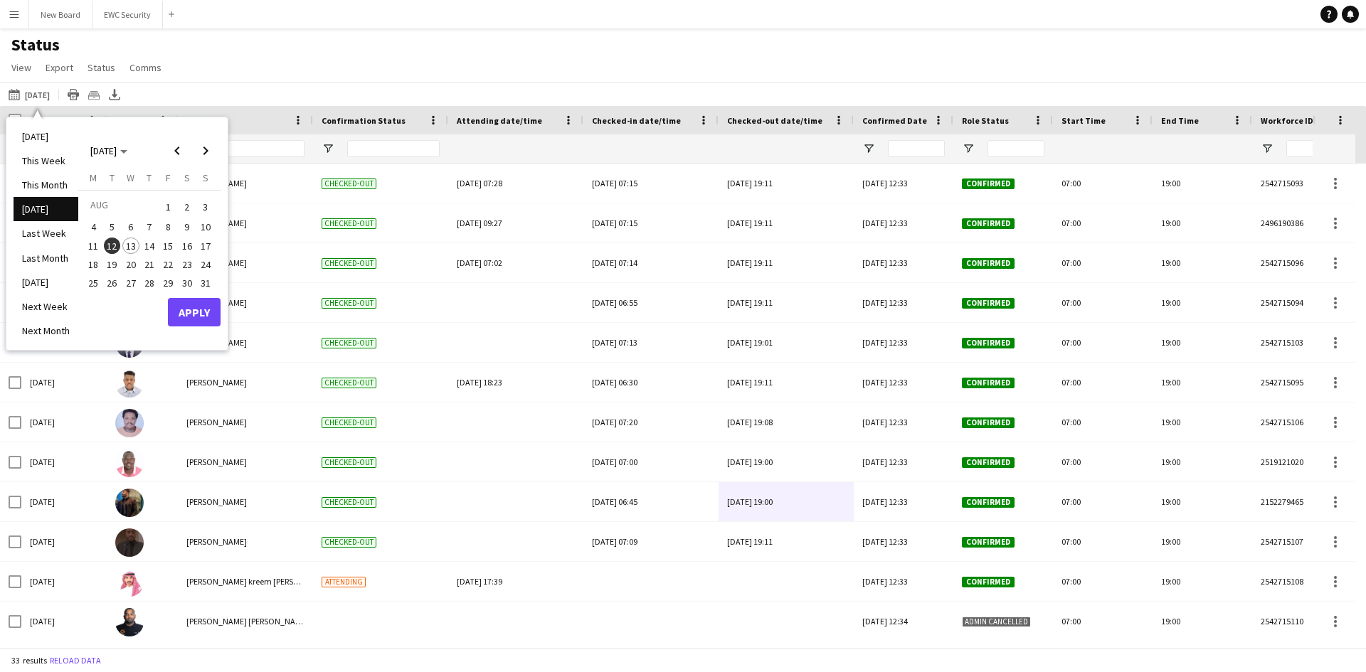
click at [135, 249] on span "13" at bounding box center [130, 246] width 17 height 17
click at [193, 313] on button "Apply" at bounding box center [194, 312] width 53 height 28
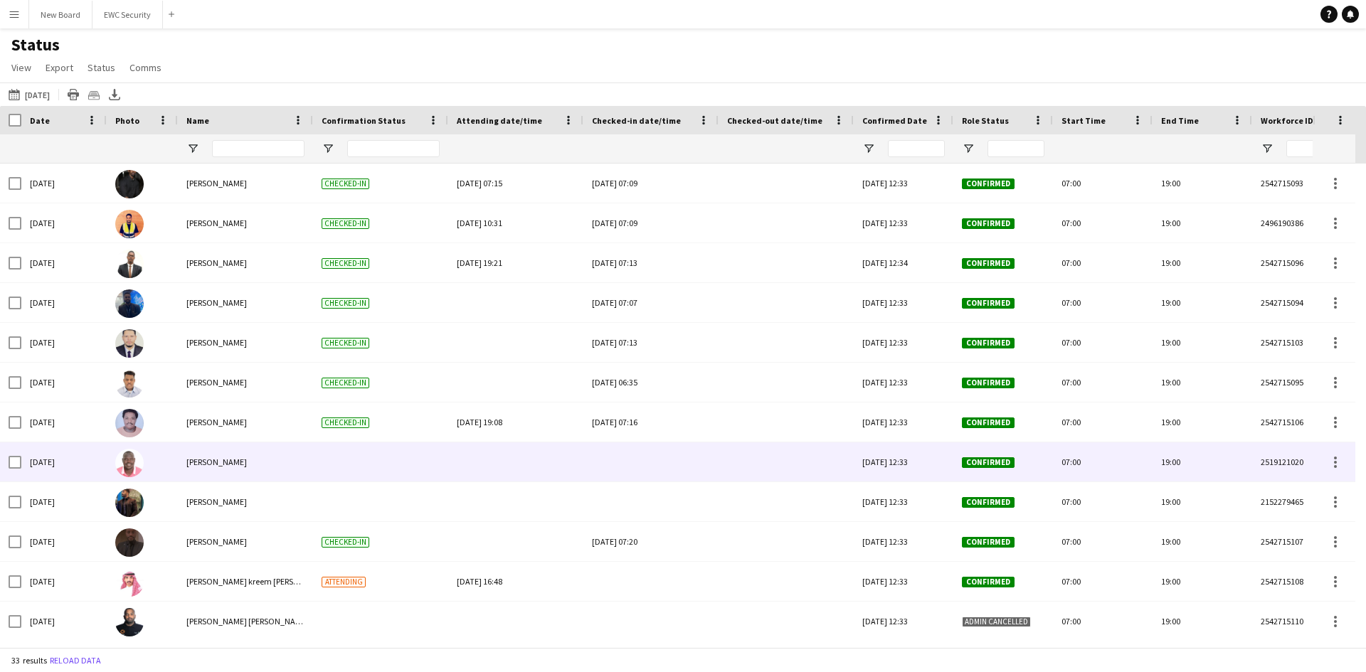
click at [608, 455] on div at bounding box center [651, 461] width 118 height 39
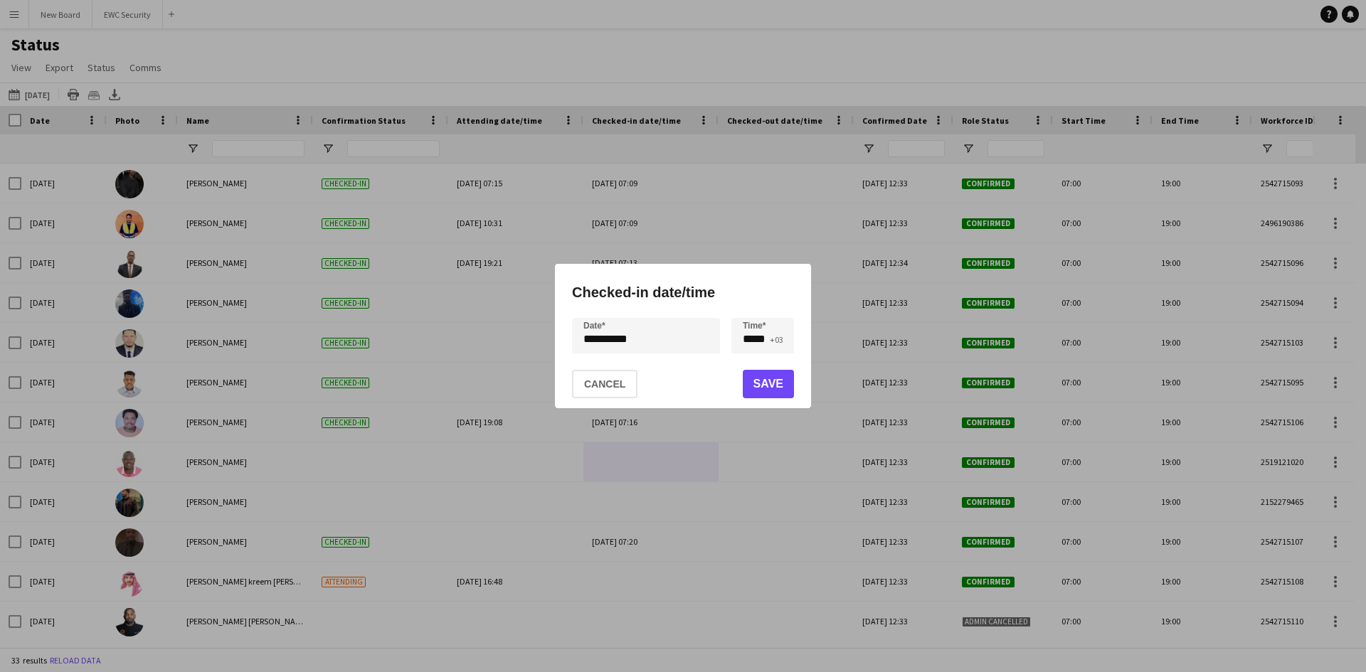
click at [672, 341] on div "**********" at bounding box center [683, 336] width 1366 height 672
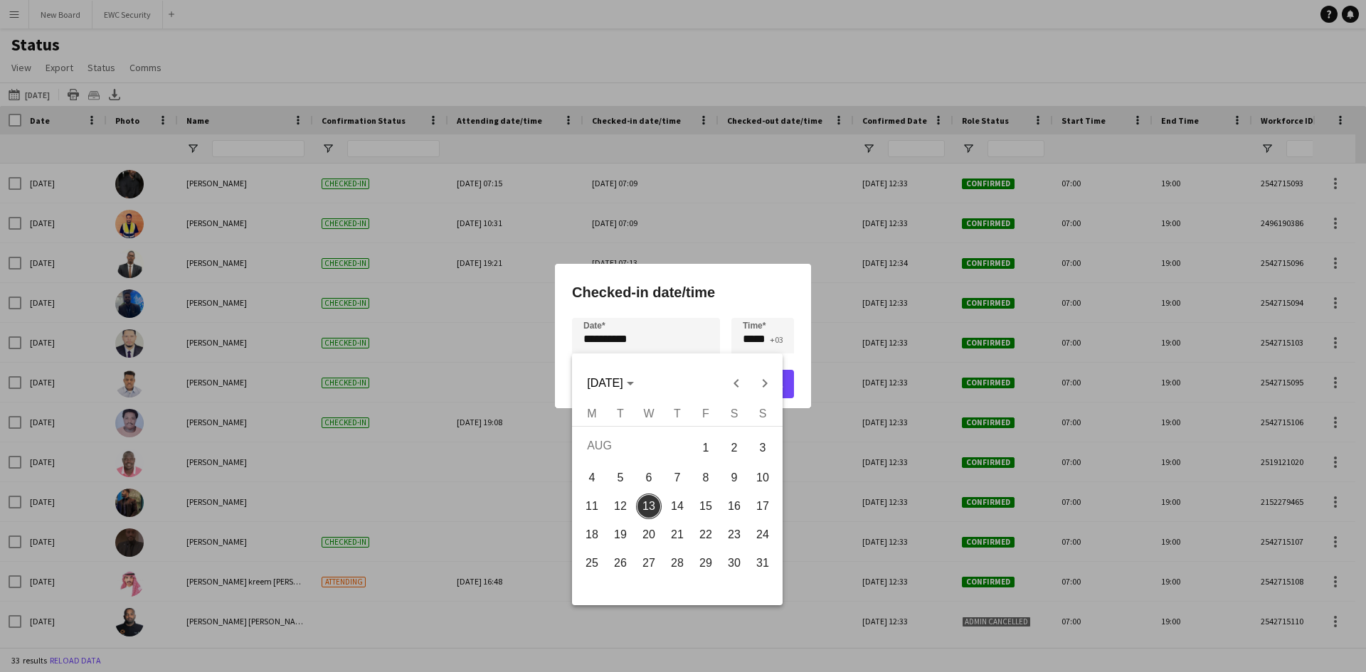
click at [648, 509] on span "13" at bounding box center [649, 507] width 26 height 26
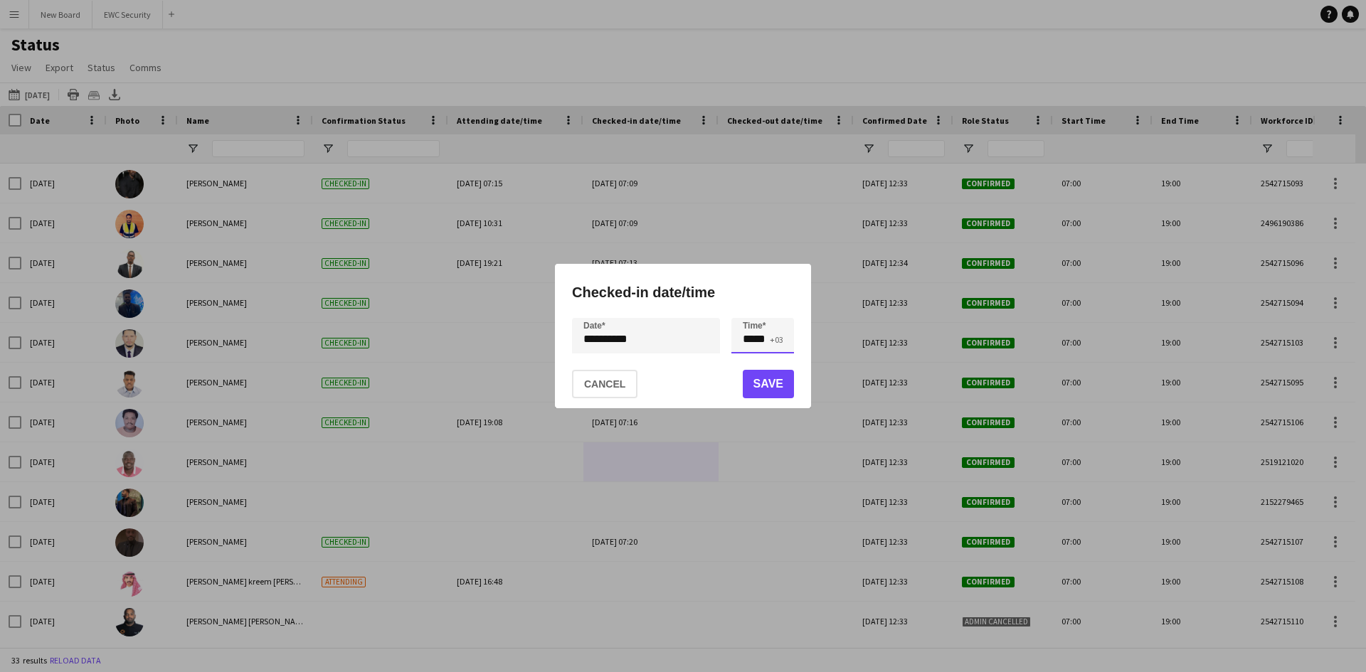
click at [773, 341] on input "*****" at bounding box center [762, 336] width 63 height 36
click at [755, 365] on div at bounding box center [748, 361] width 28 height 14
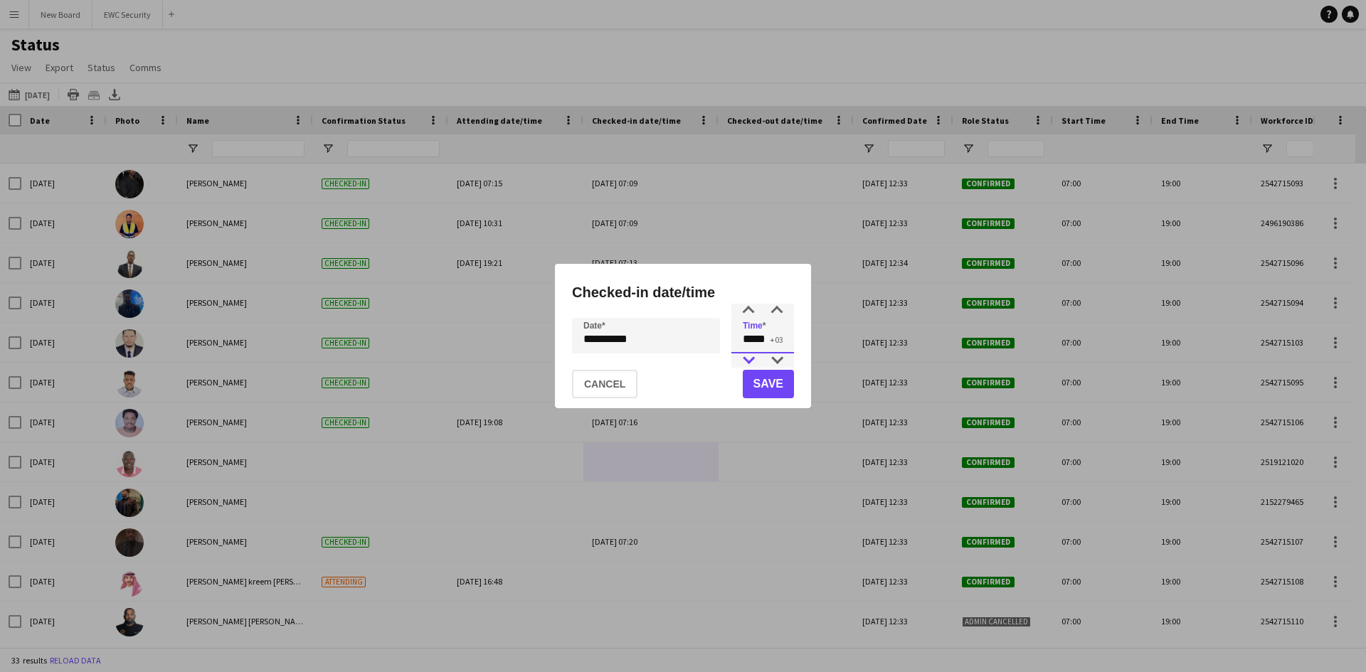
click at [755, 365] on div at bounding box center [748, 361] width 28 height 14
type input "*****"
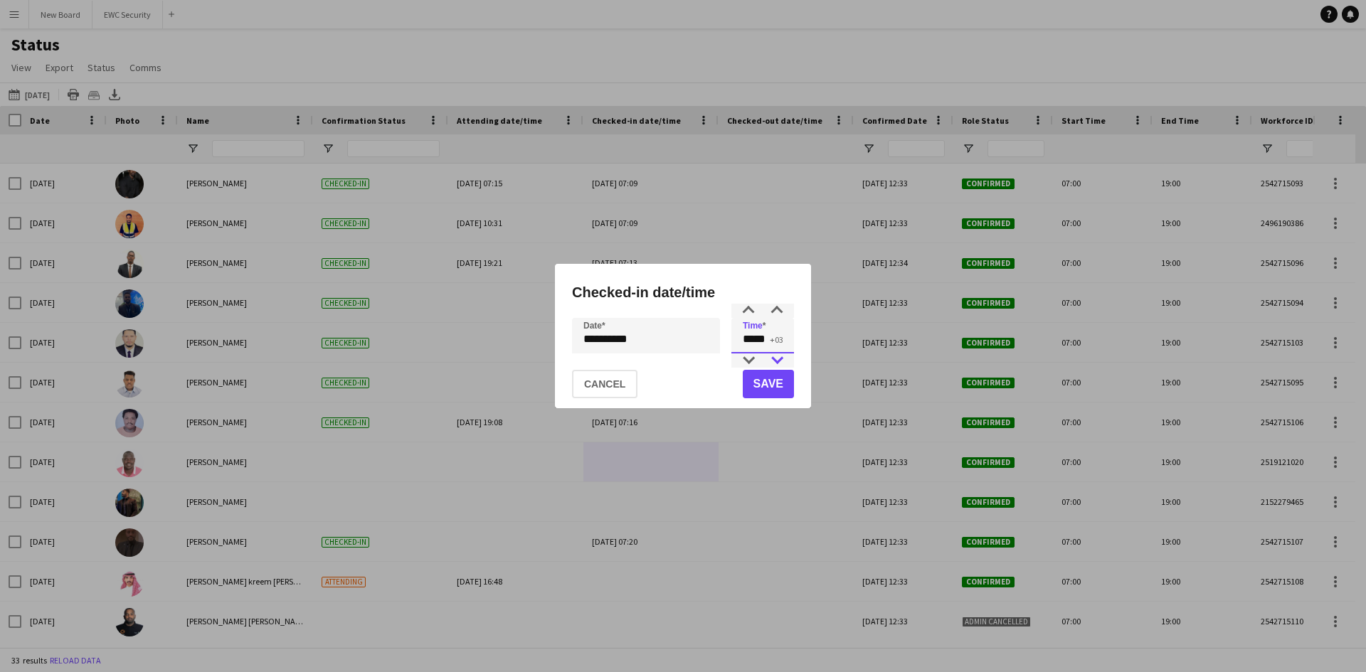
click at [783, 361] on div at bounding box center [777, 361] width 28 height 14
click at [760, 394] on button "Save" at bounding box center [768, 384] width 51 height 28
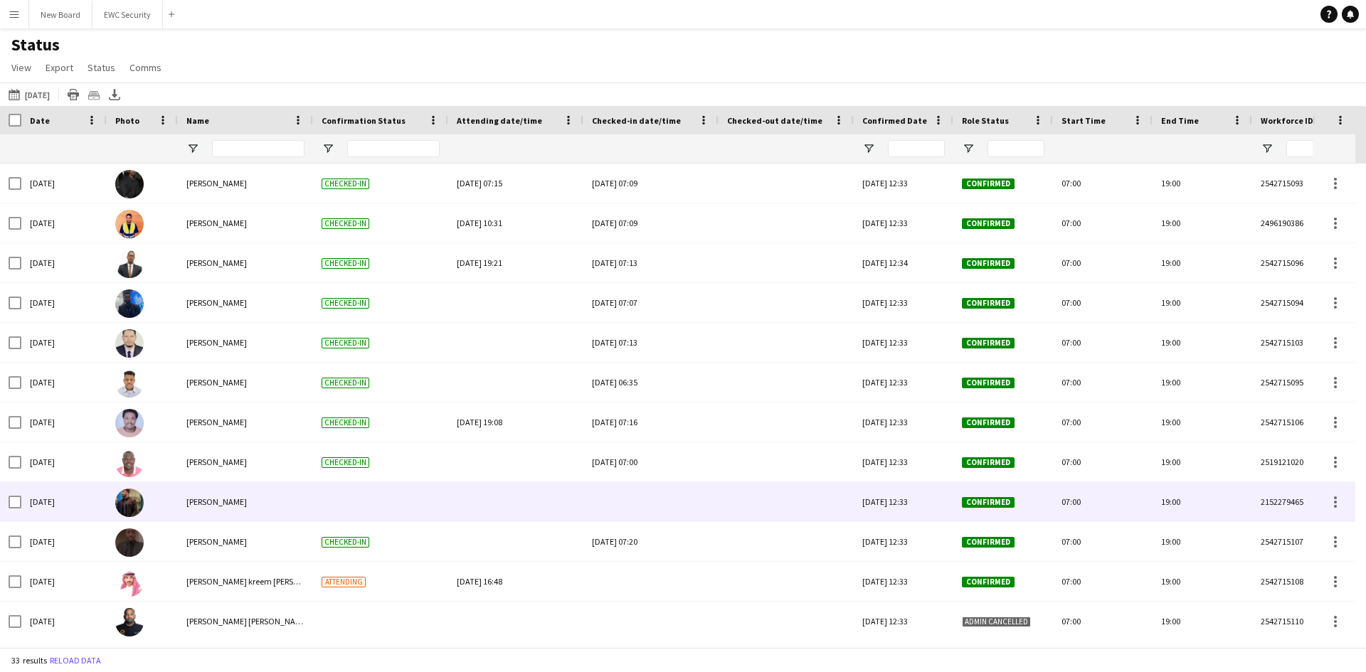
click at [644, 490] on div at bounding box center [651, 501] width 118 height 39
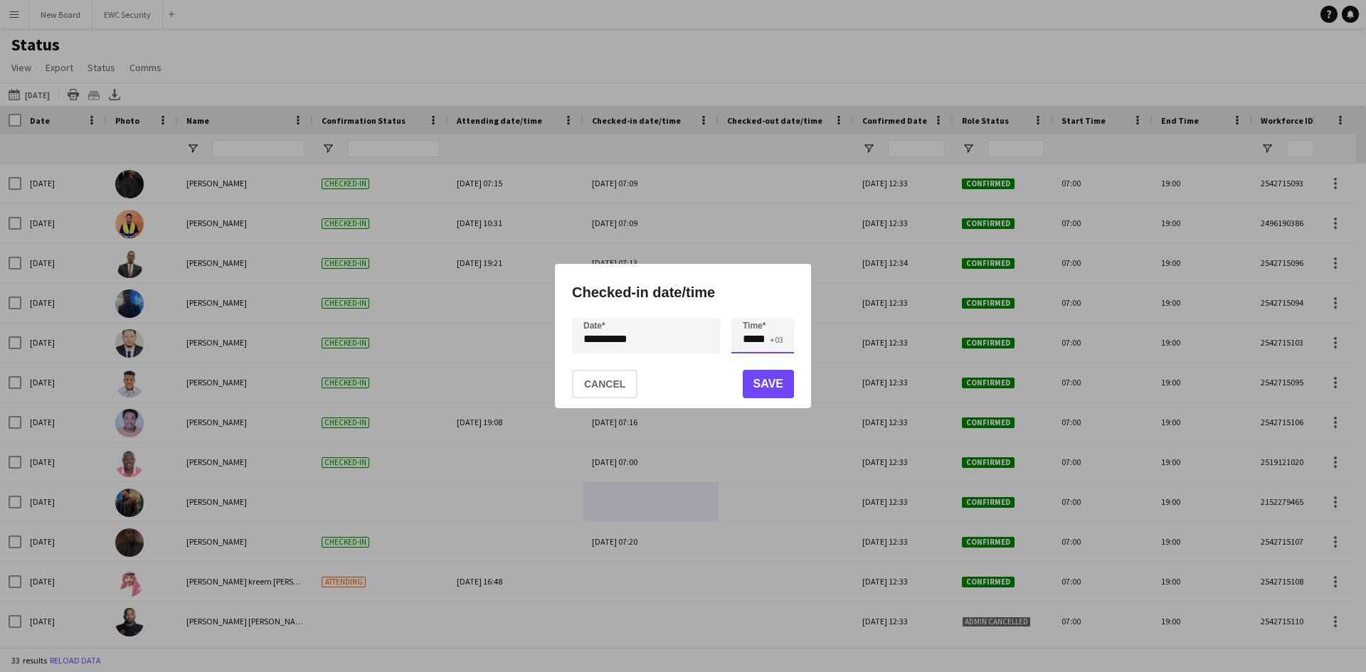
click at [763, 334] on input "*****" at bounding box center [762, 336] width 63 height 36
click at [744, 359] on div at bounding box center [748, 361] width 28 height 14
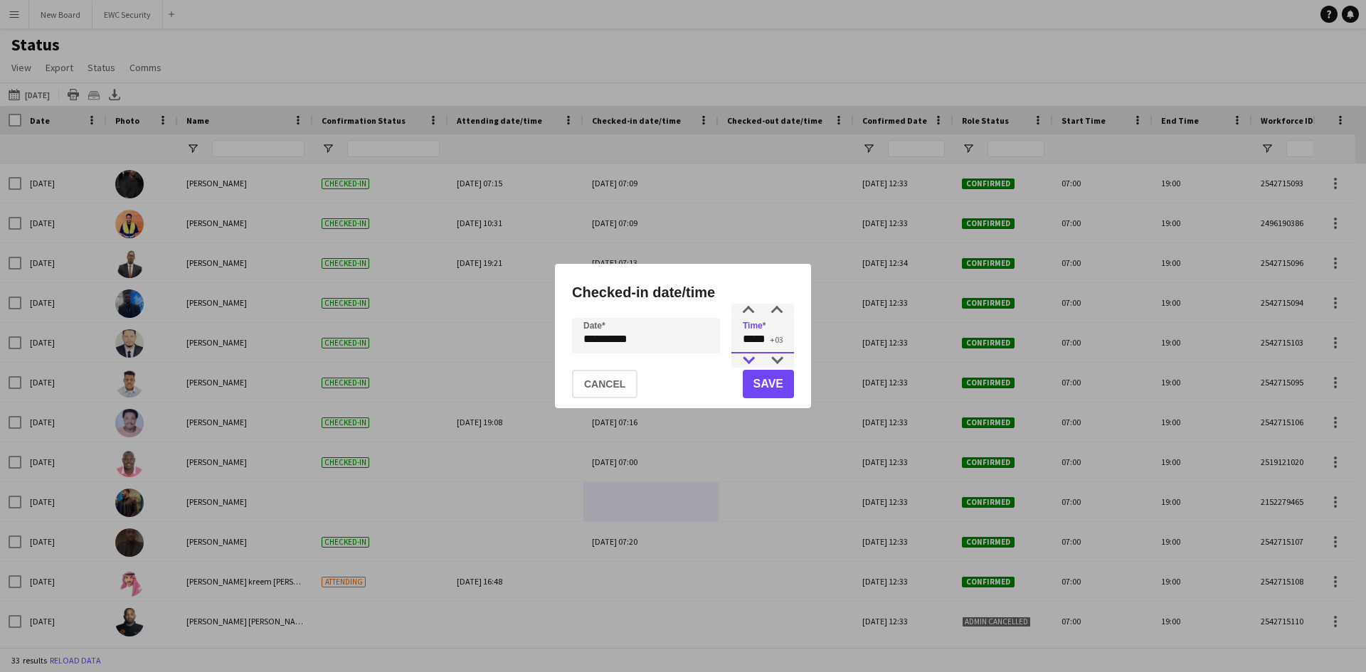
click at [744, 359] on div at bounding box center [748, 361] width 28 height 14
type input "*****"
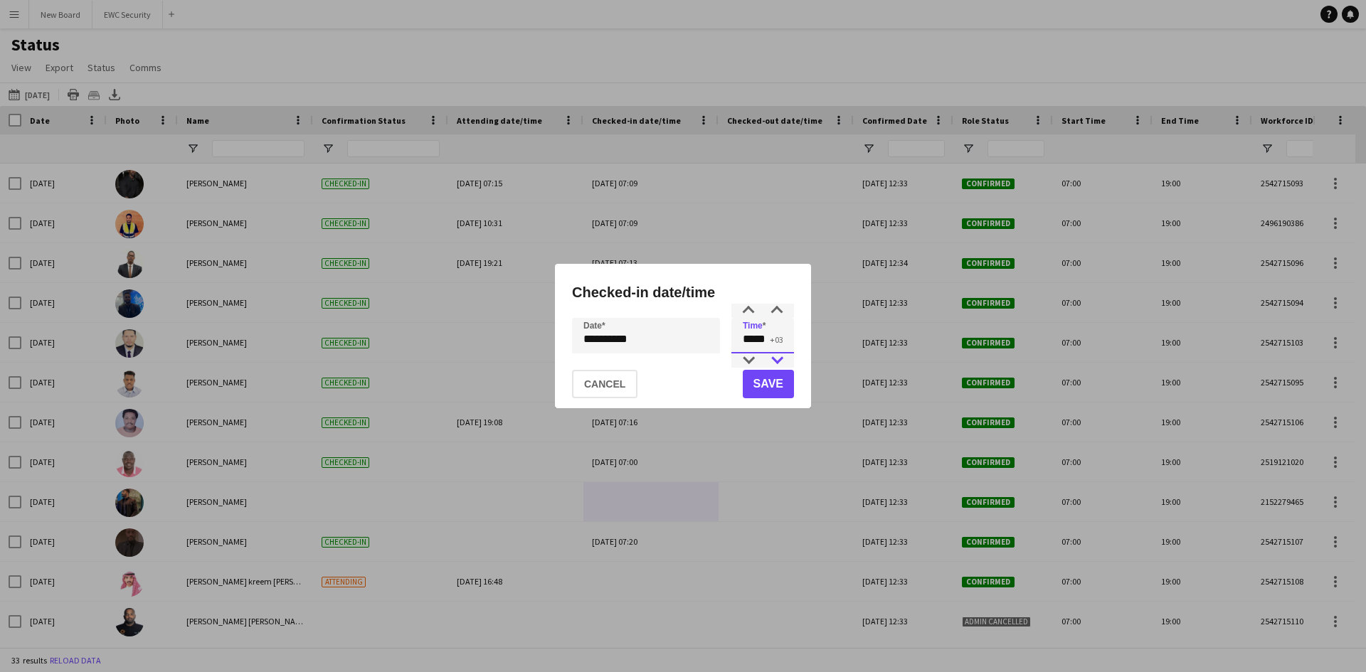
click at [785, 354] on div at bounding box center [777, 361] width 28 height 14
click at [773, 375] on button "Save" at bounding box center [768, 384] width 51 height 28
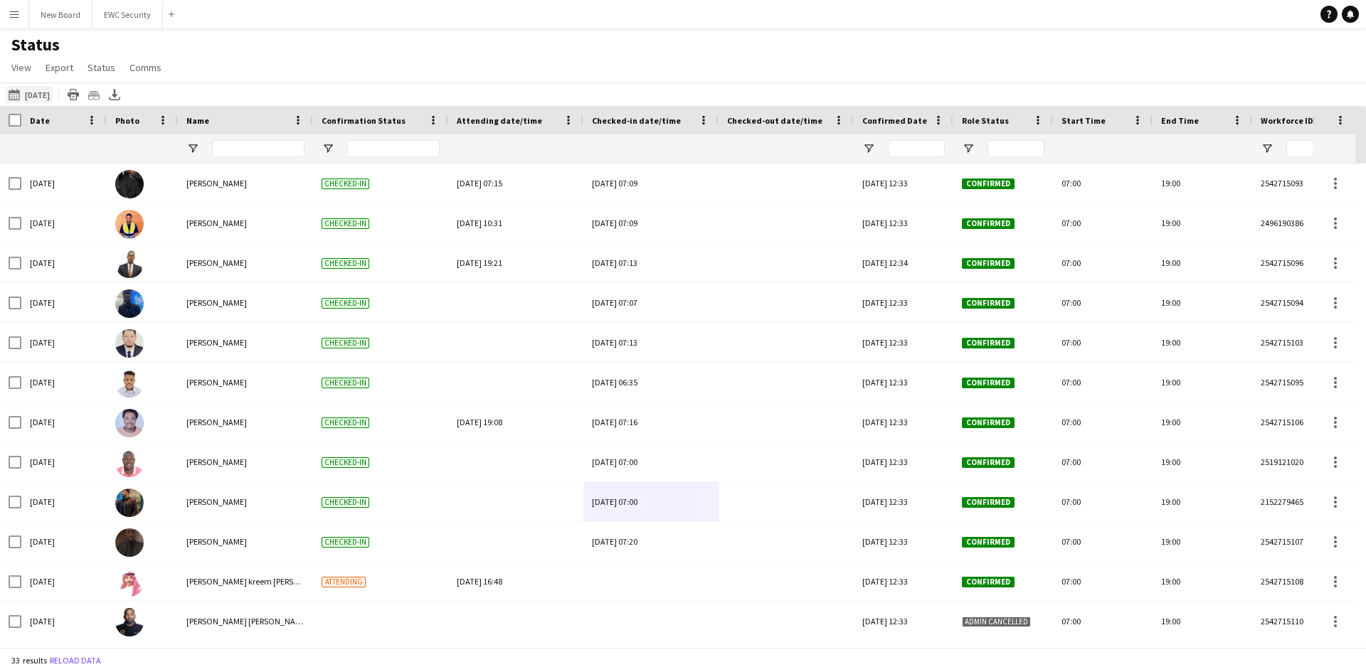
click at [43, 89] on button "[DATE] to [DATE] [DATE]" at bounding box center [29, 94] width 47 height 17
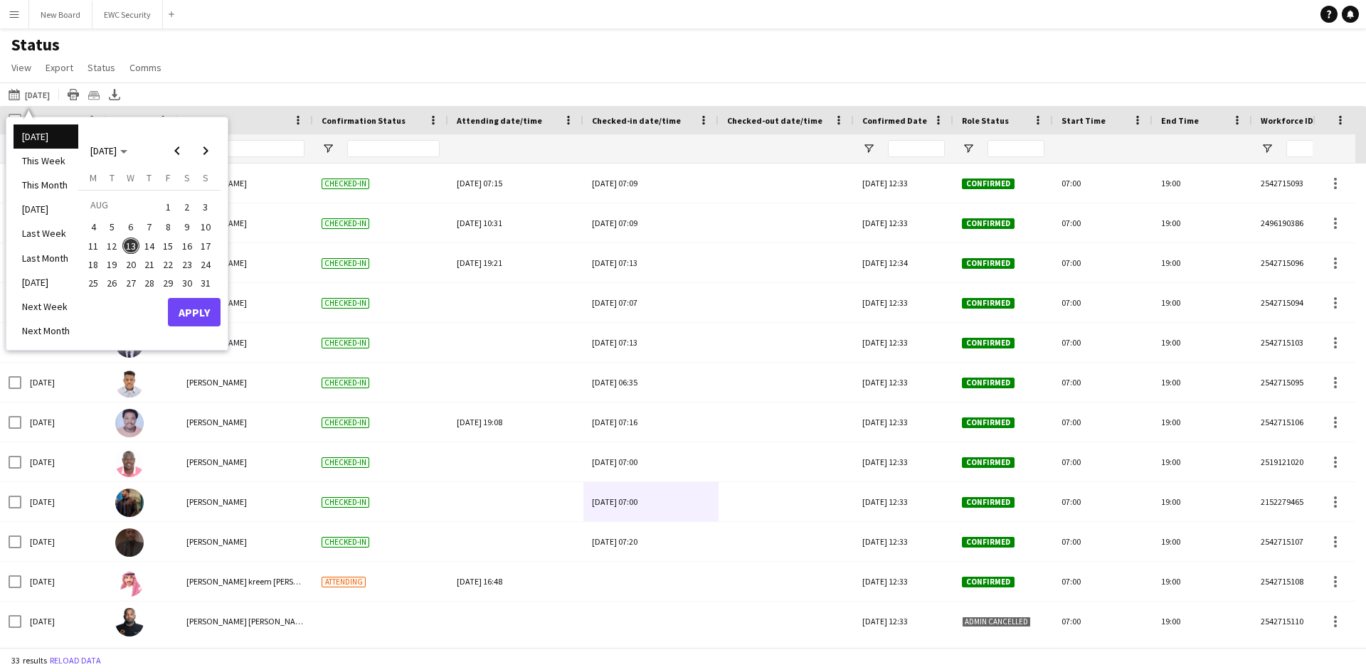
click at [87, 244] on span "11" at bounding box center [93, 246] width 17 height 17
click at [204, 322] on button "Apply" at bounding box center [194, 312] width 53 height 28
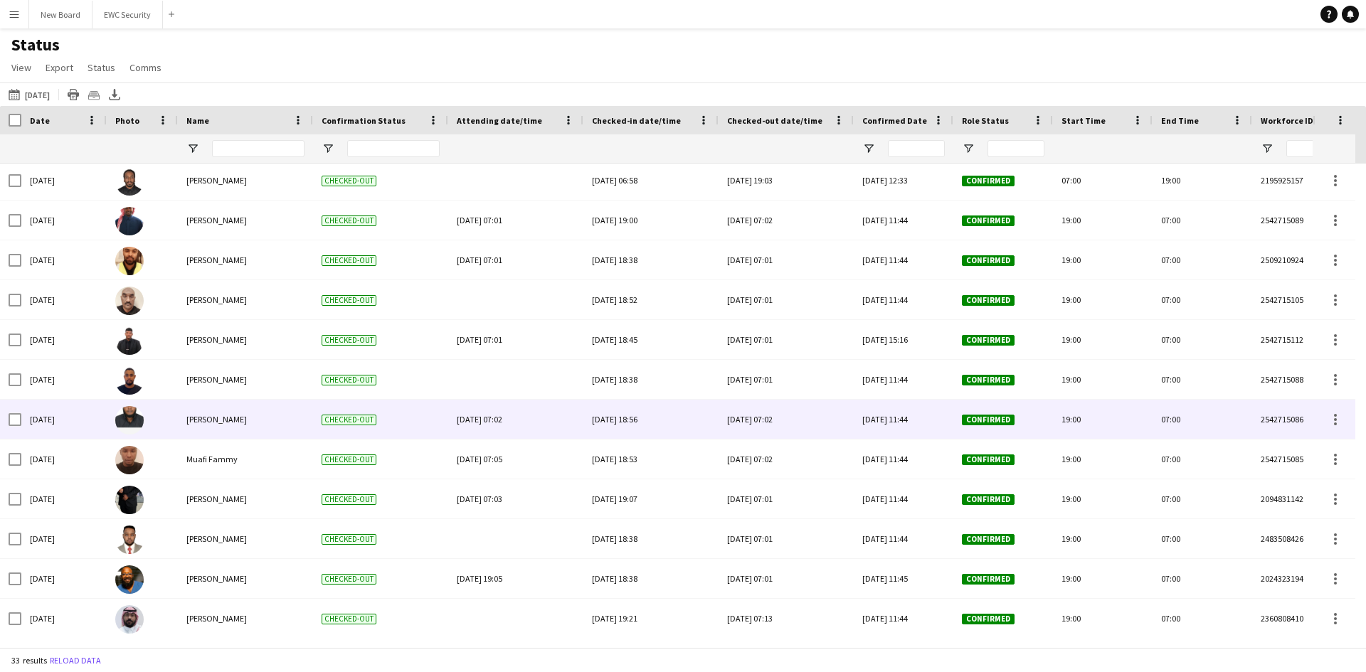
scroll to position [842, 0]
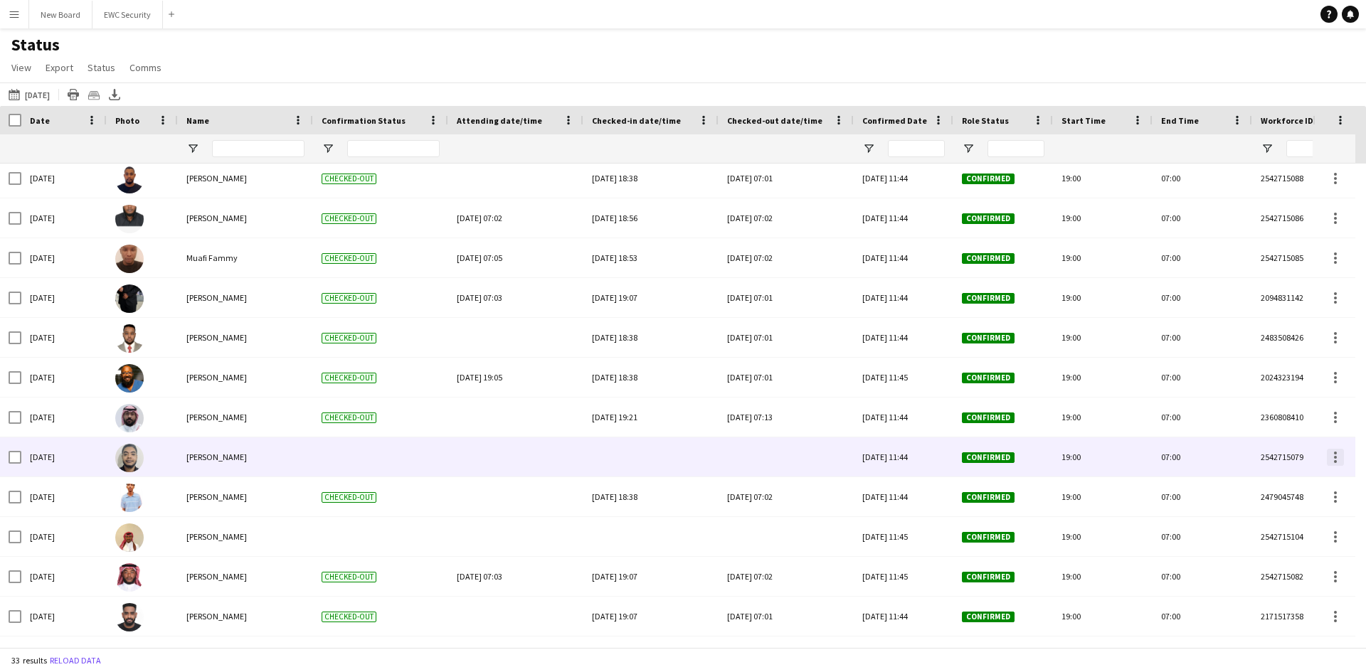
click at [1327, 457] on div at bounding box center [1335, 457] width 17 height 17
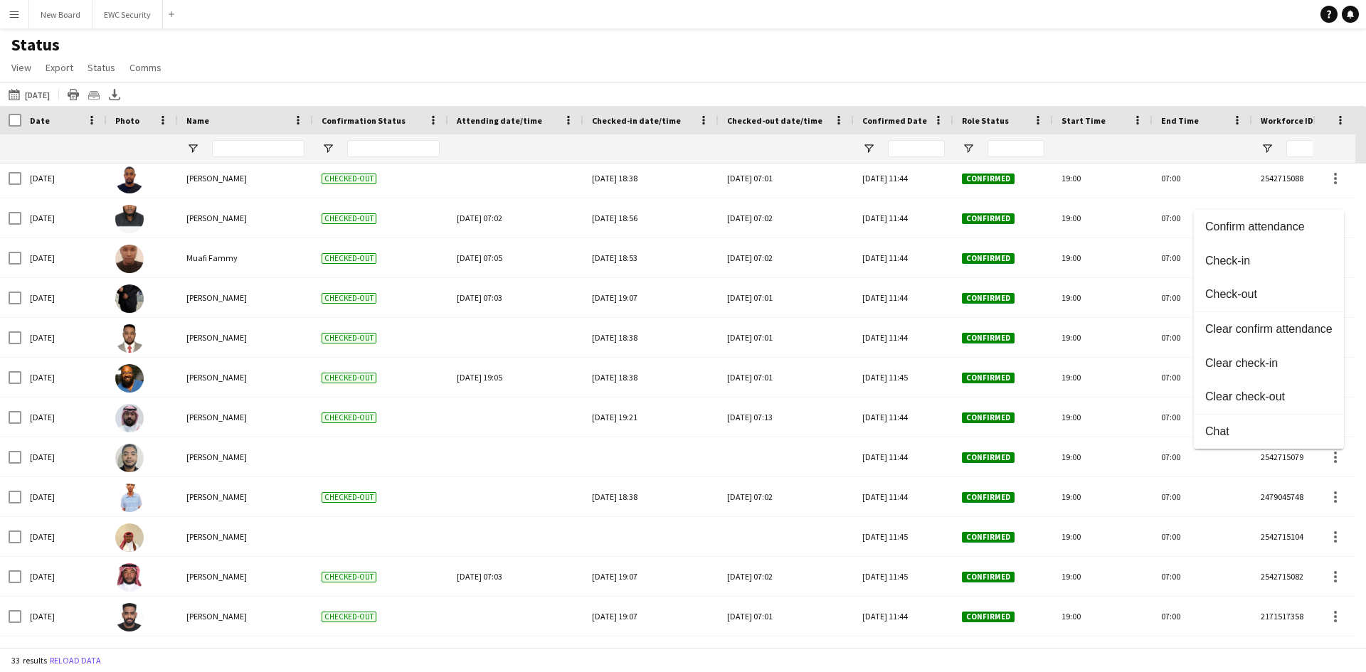
click at [120, 12] on div at bounding box center [683, 336] width 1366 height 672
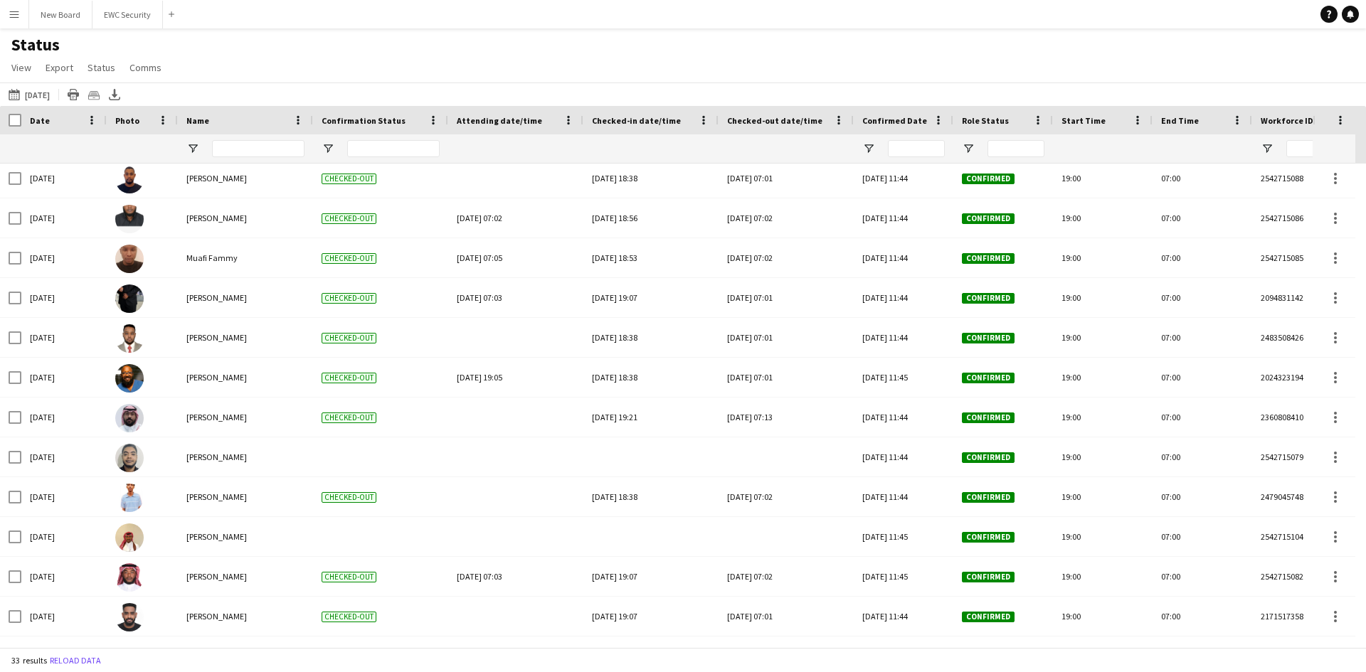
click at [8, 12] on button "Menu" at bounding box center [14, 14] width 28 height 28
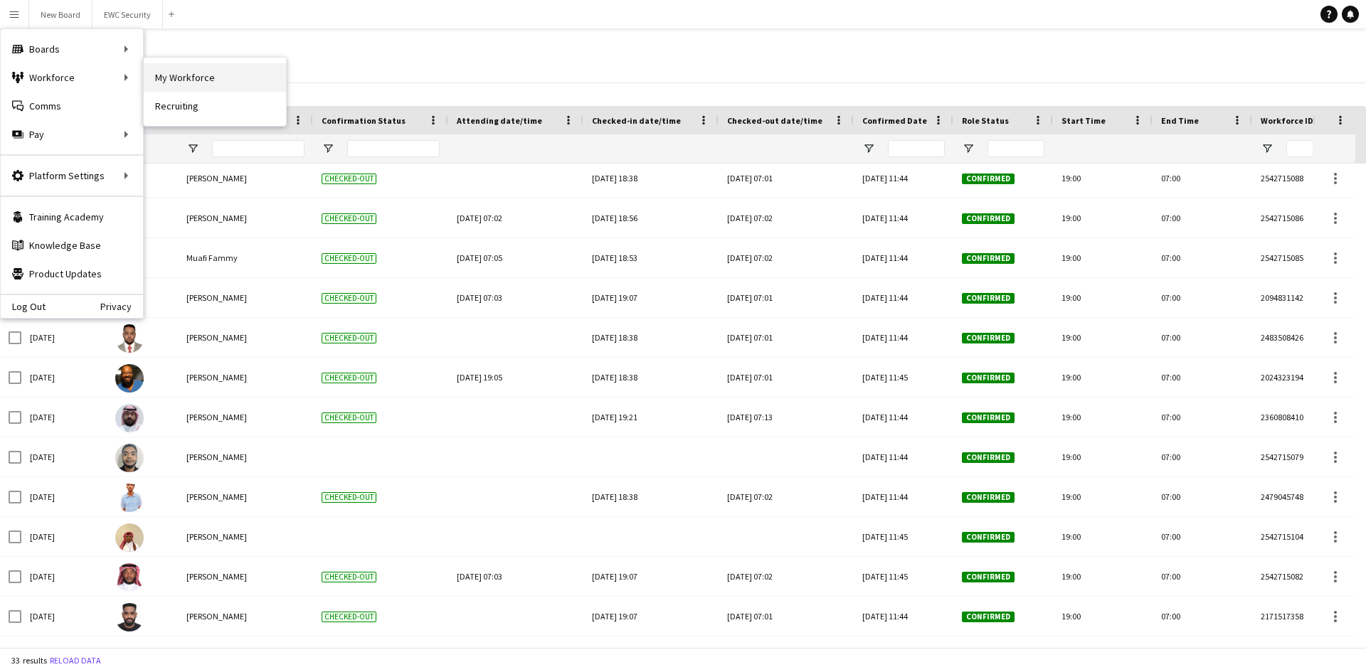
click at [182, 85] on link "My Workforce" at bounding box center [215, 77] width 142 height 28
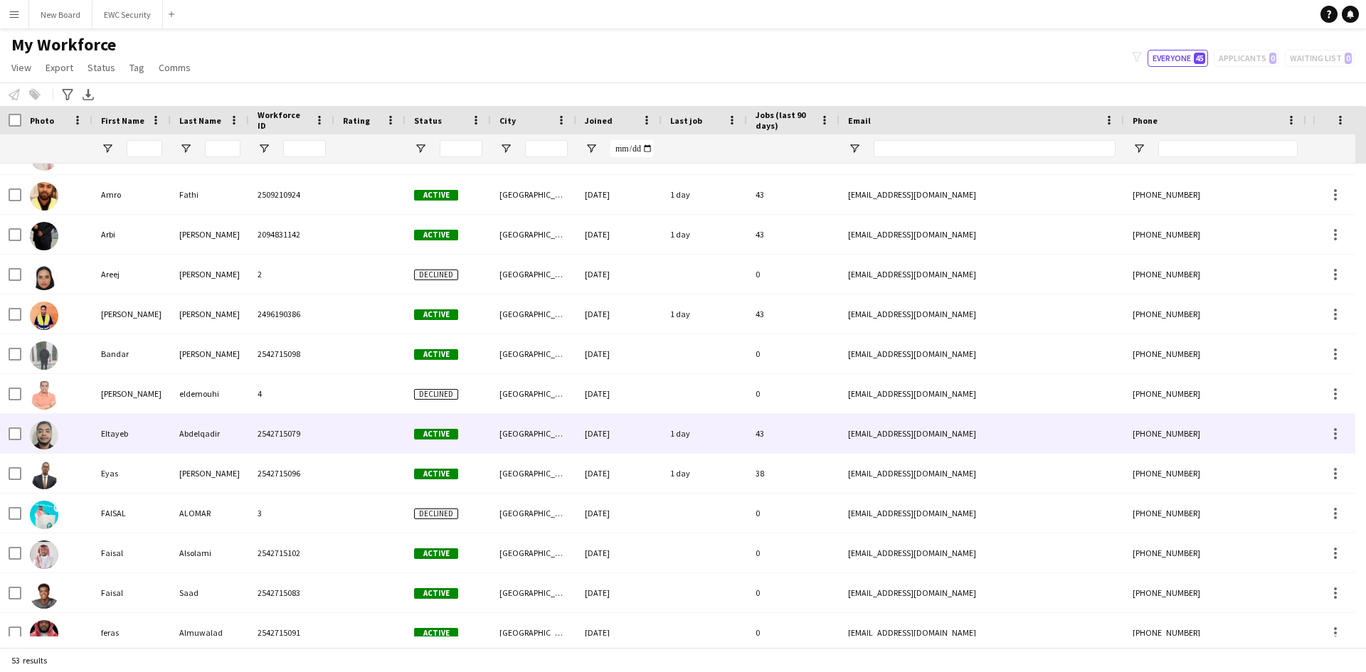
click at [1349, 434] on div at bounding box center [1333, 433] width 43 height 39
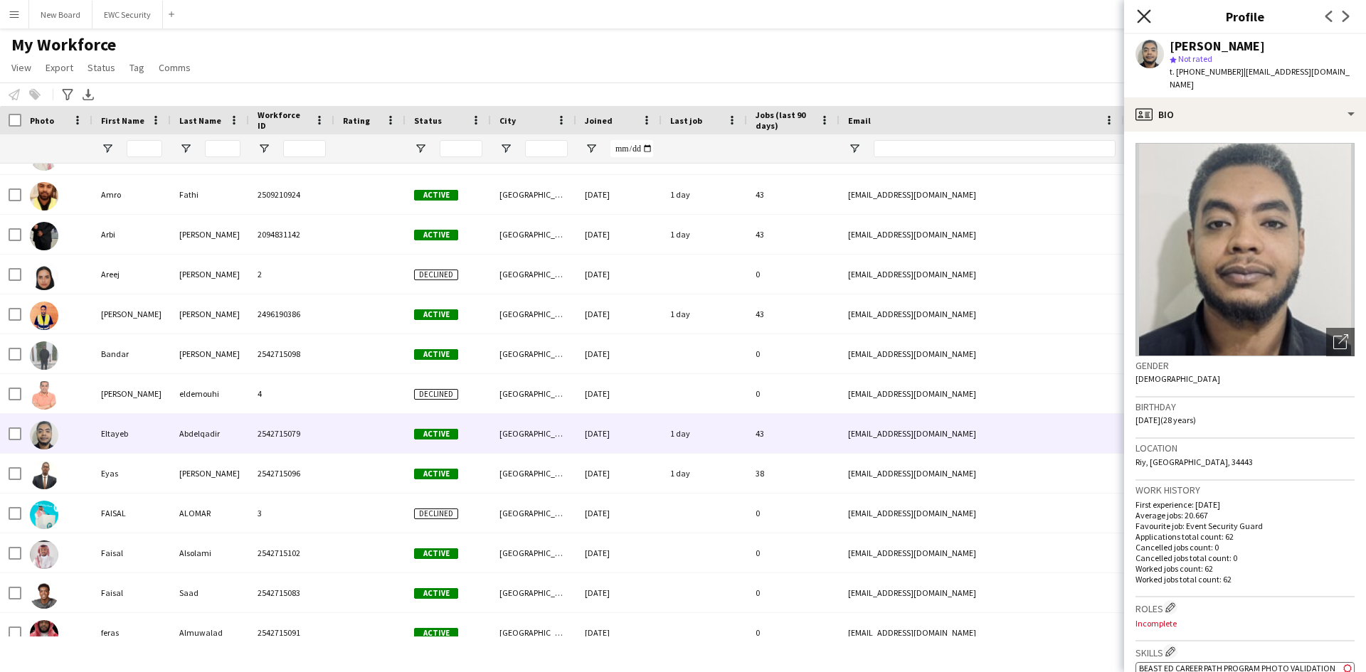
click at [1149, 11] on icon at bounding box center [1144, 16] width 14 height 14
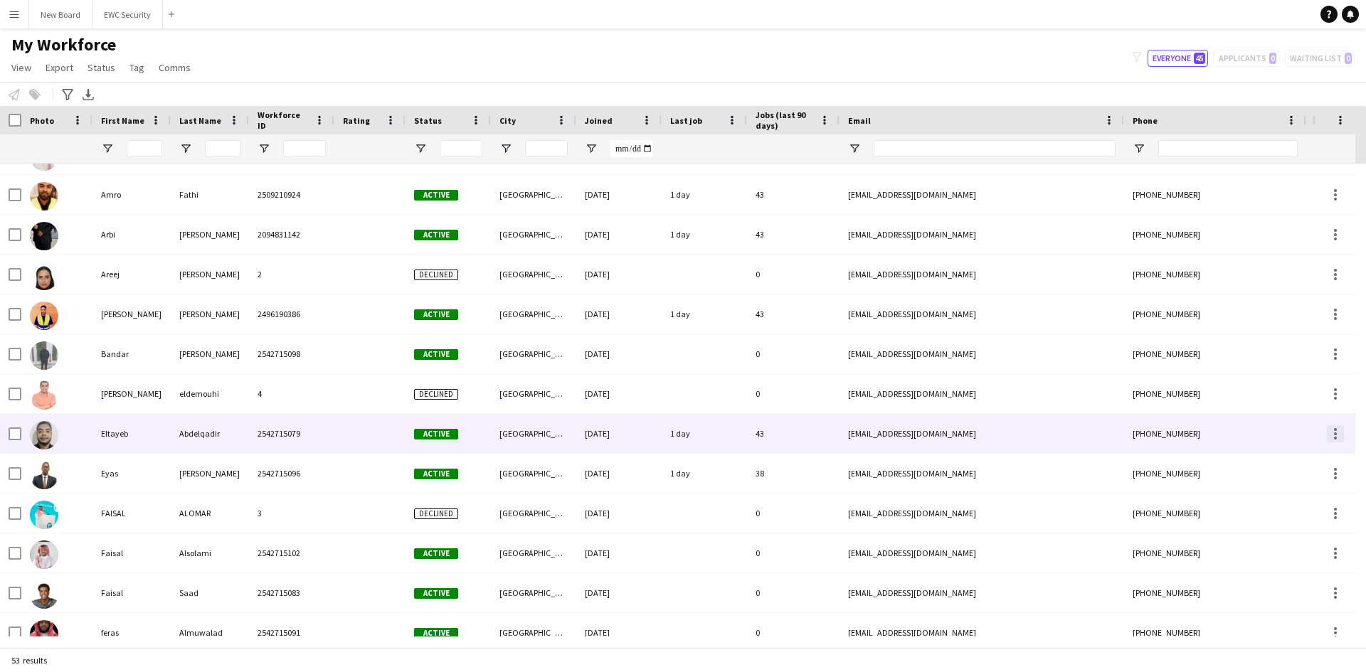
click at [1331, 434] on div at bounding box center [1335, 433] width 17 height 17
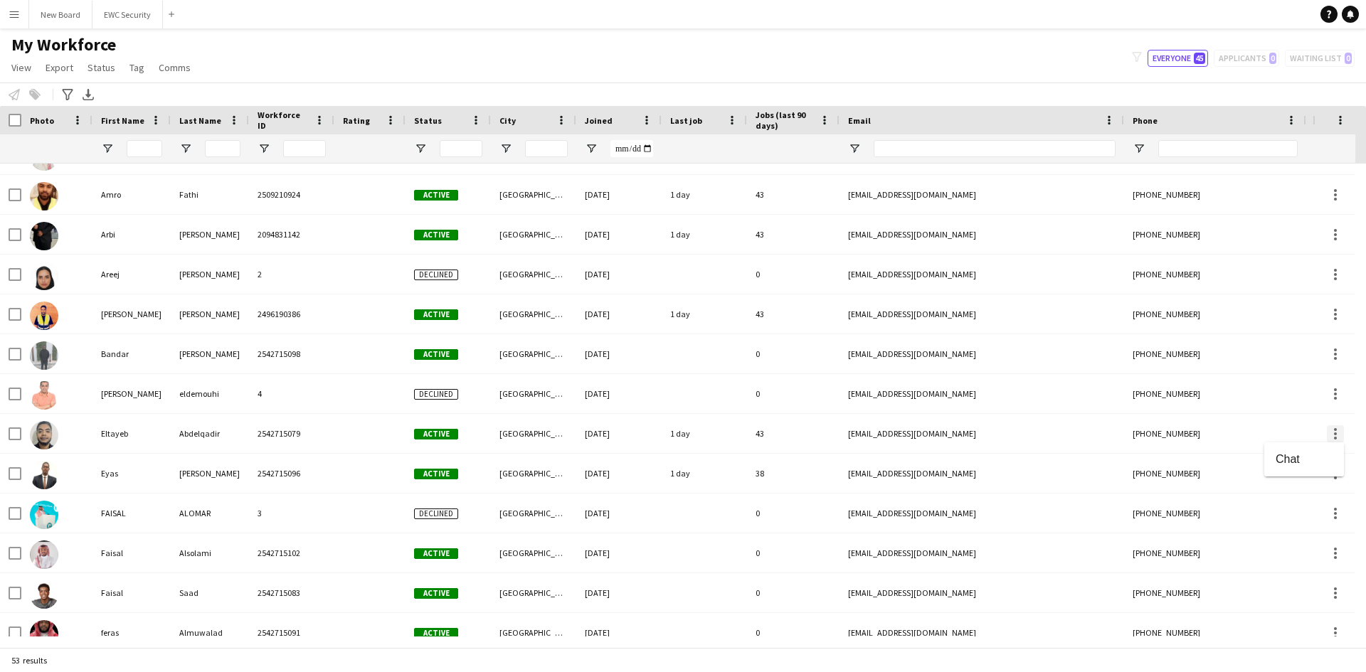
click at [1331, 434] on div at bounding box center [683, 336] width 1366 height 672
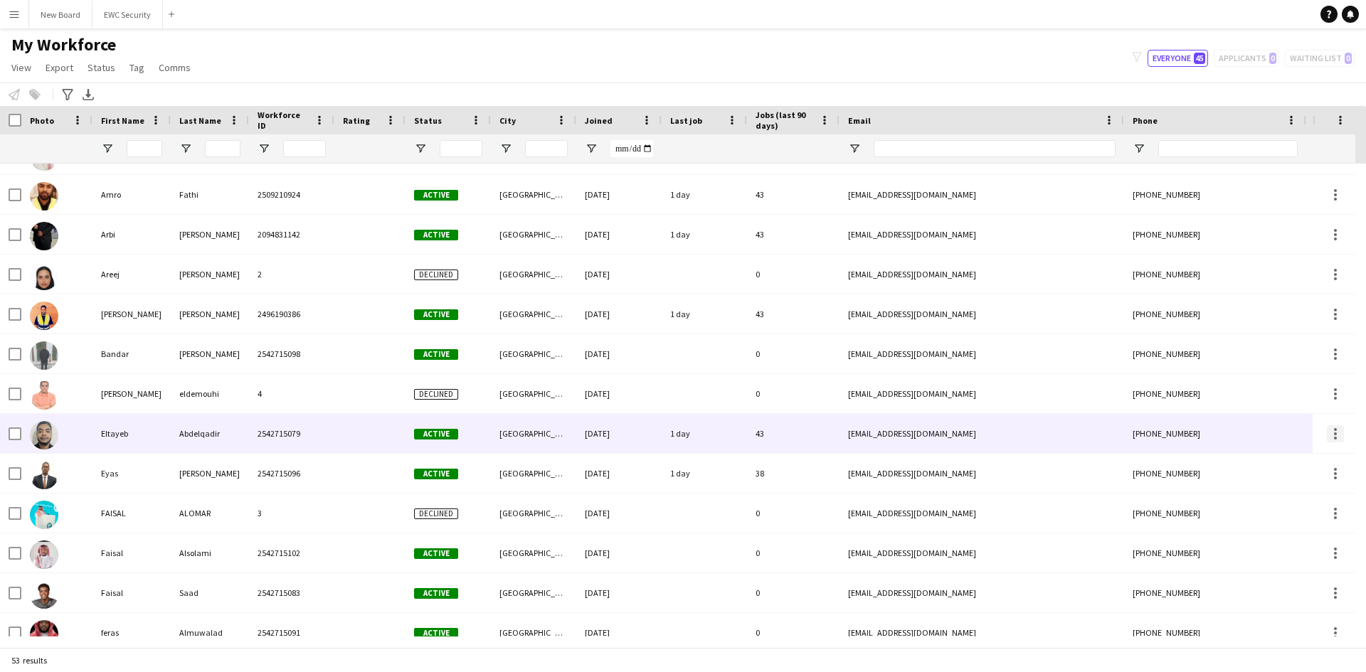
click at [1335, 433] on div at bounding box center [1335, 434] width 3 height 3
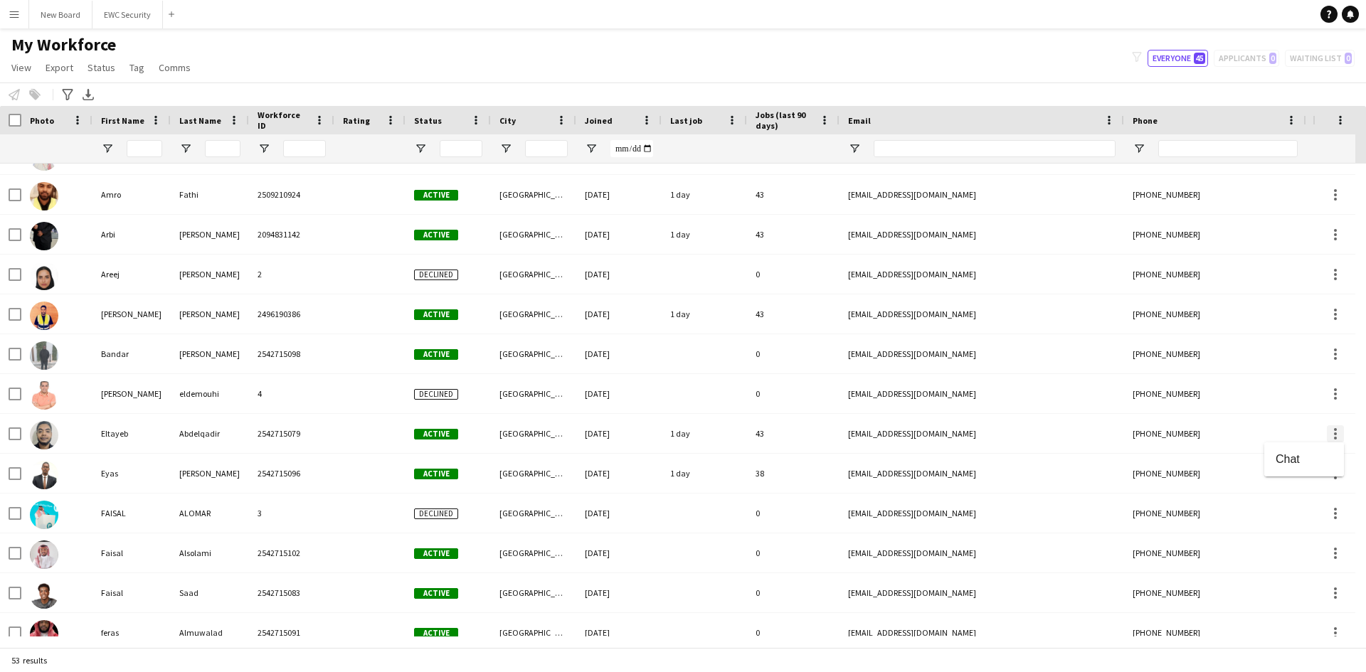
click at [1335, 433] on div at bounding box center [683, 336] width 1366 height 672
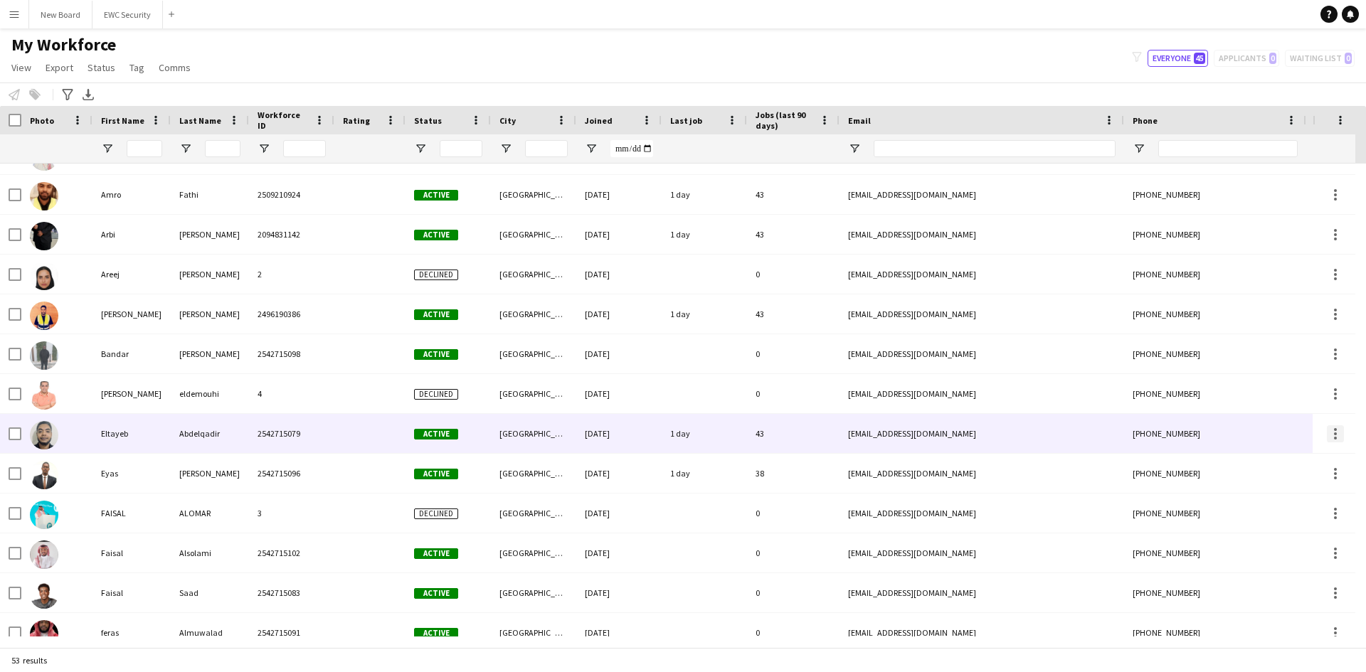
click at [1335, 433] on div at bounding box center [1335, 434] width 3 height 3
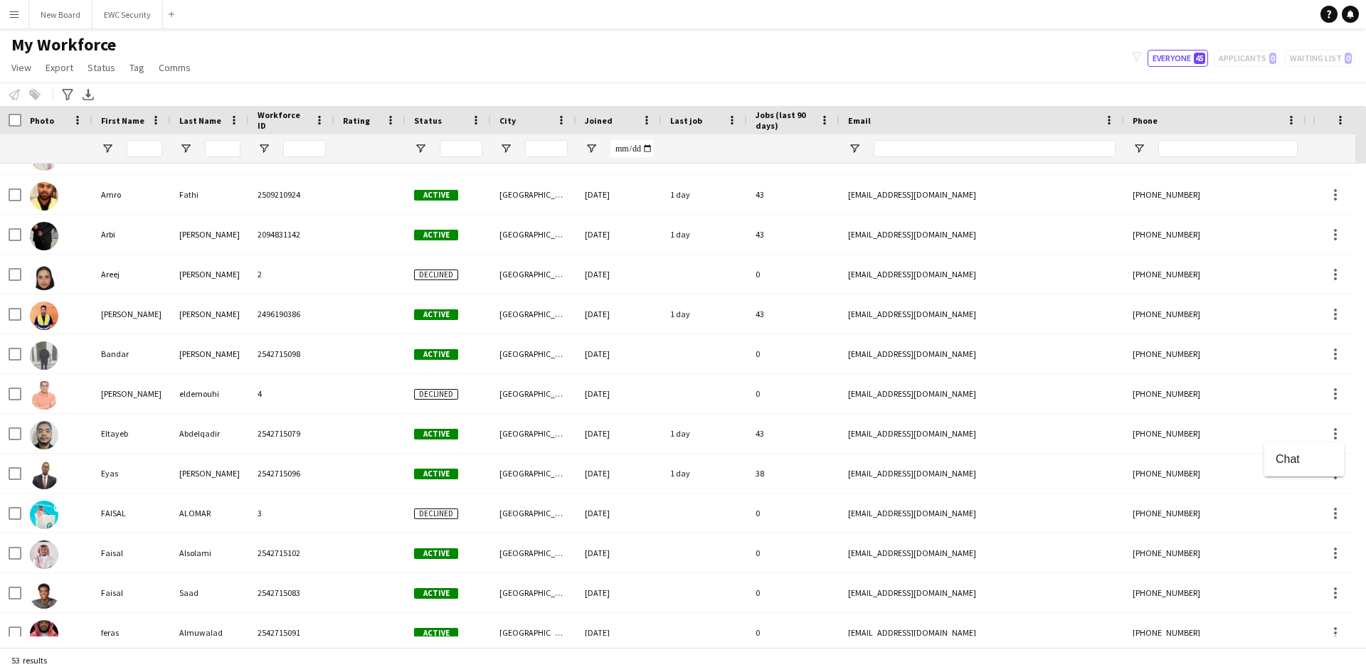
click at [1335, 433] on div at bounding box center [683, 336] width 1366 height 672
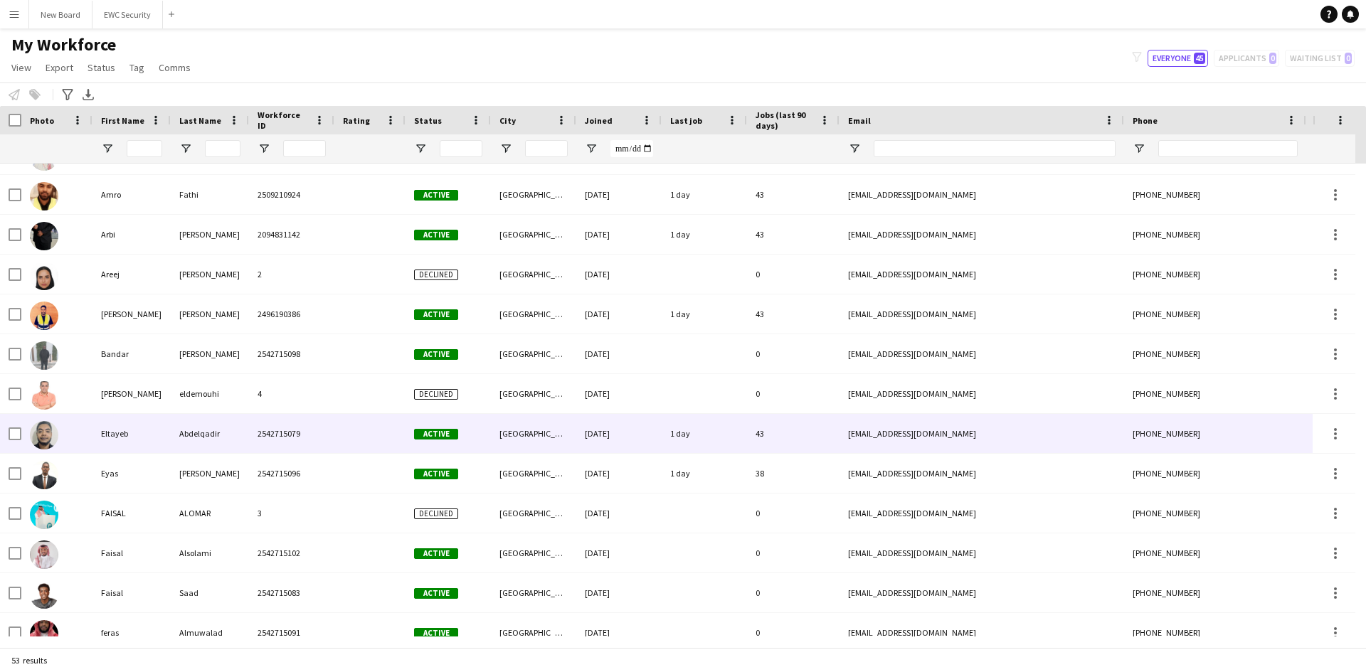
click at [1236, 433] on div "[PHONE_NUMBER]" at bounding box center [1215, 433] width 182 height 39
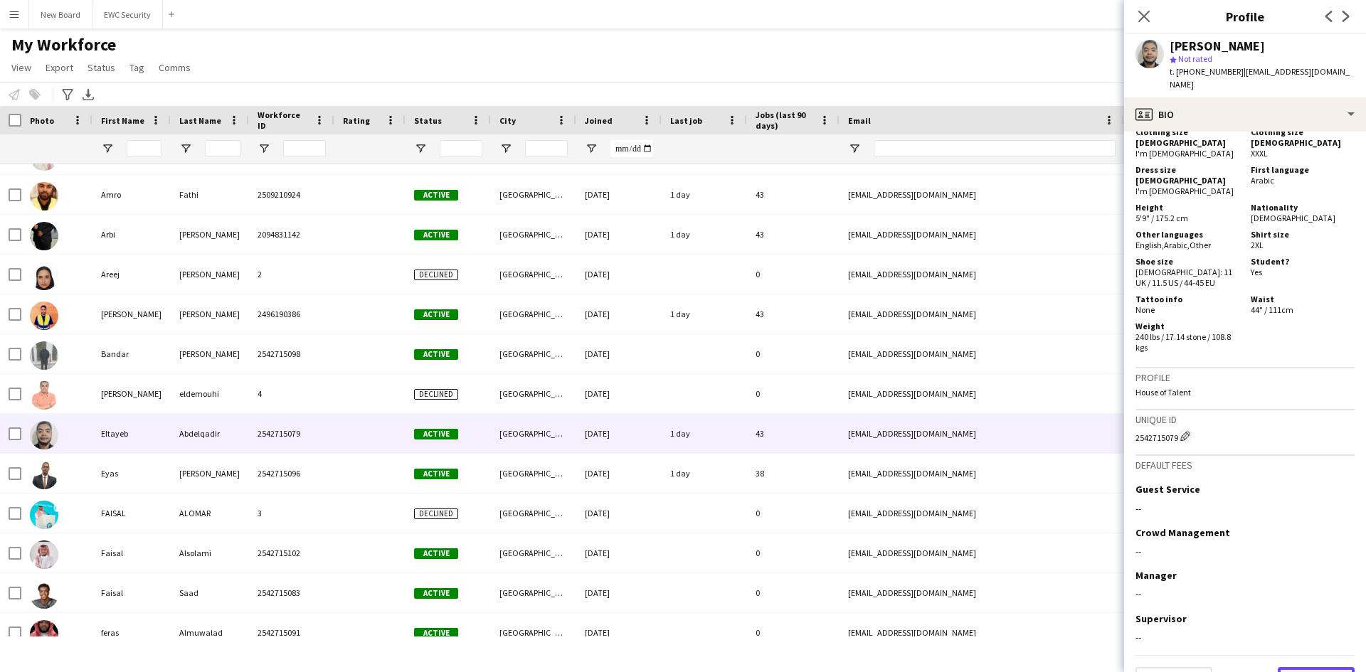
click at [1311, 667] on button "Next" at bounding box center [1316, 681] width 77 height 28
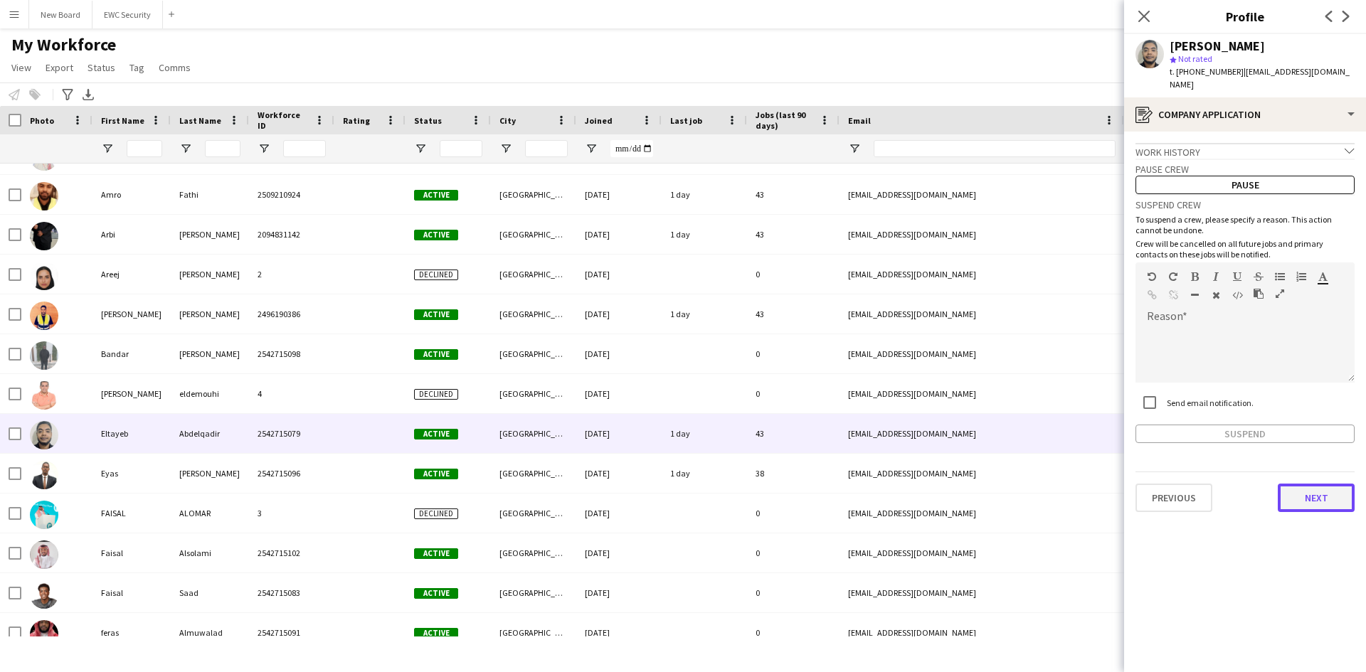
click at [1309, 490] on button "Next" at bounding box center [1316, 498] width 77 height 28
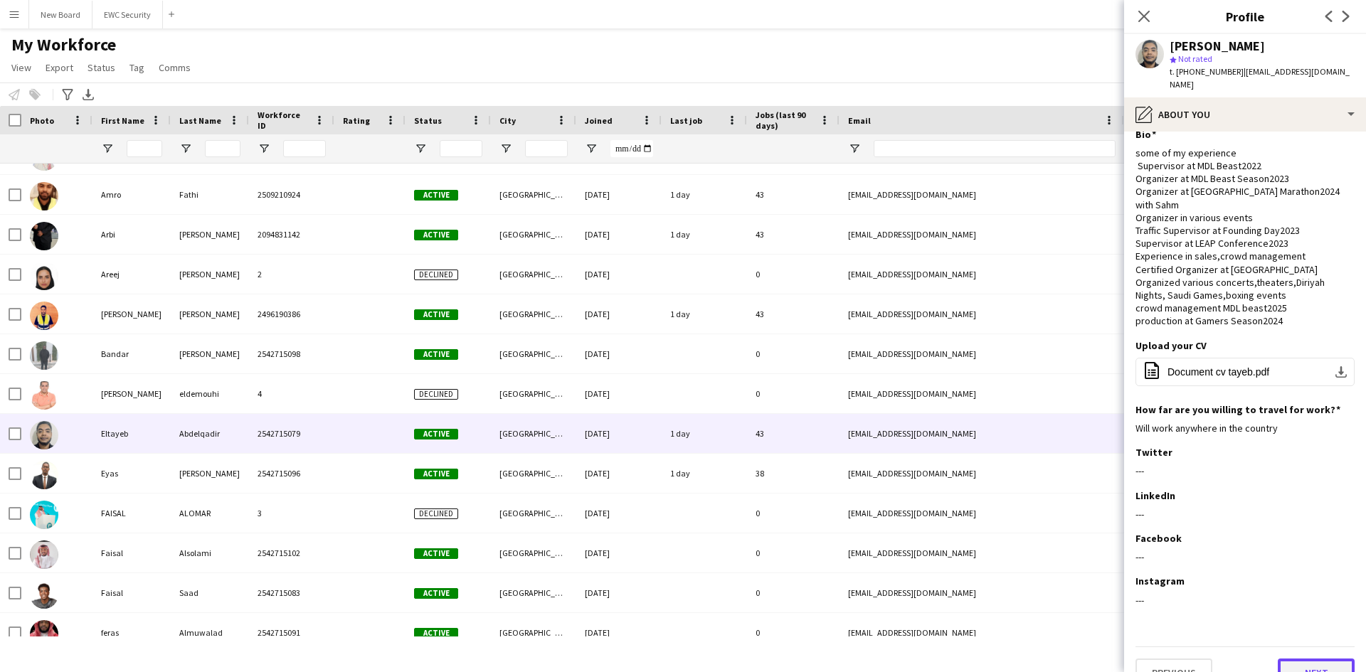
click at [1305, 659] on button "Next" at bounding box center [1316, 673] width 77 height 28
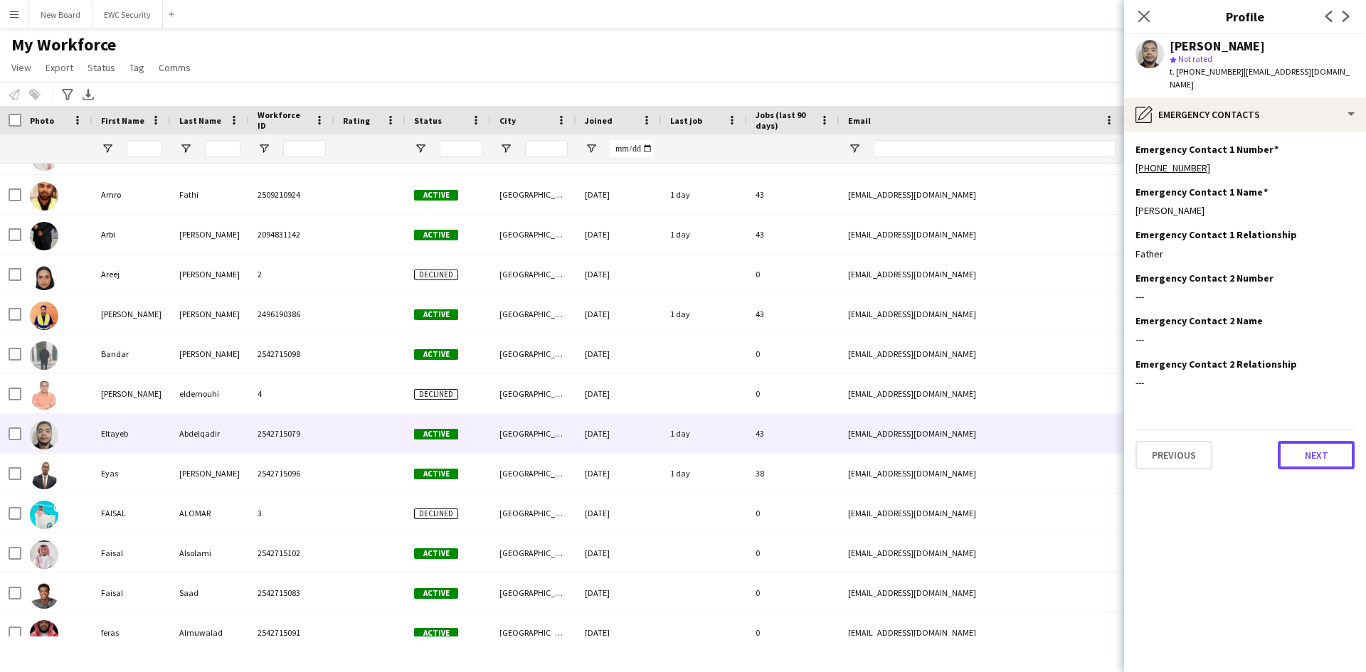
click at [1306, 445] on button "Next" at bounding box center [1316, 455] width 77 height 28
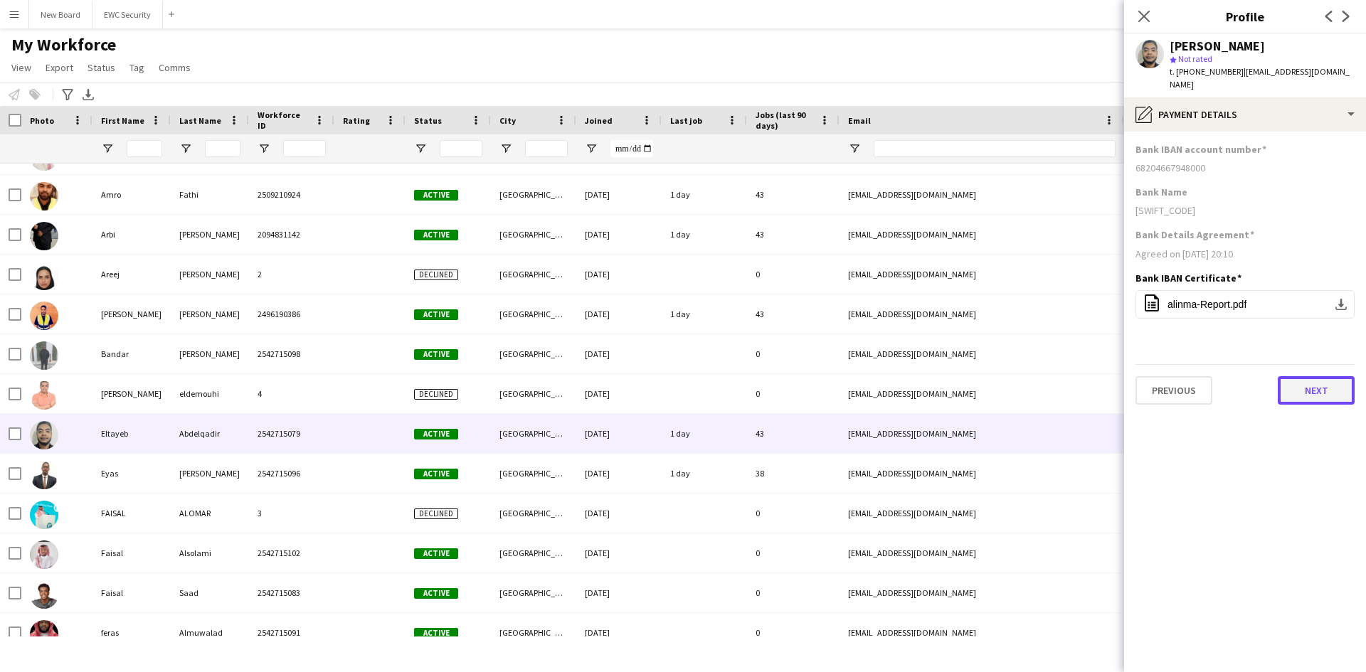
click at [1338, 376] on button "Next" at bounding box center [1316, 390] width 77 height 28
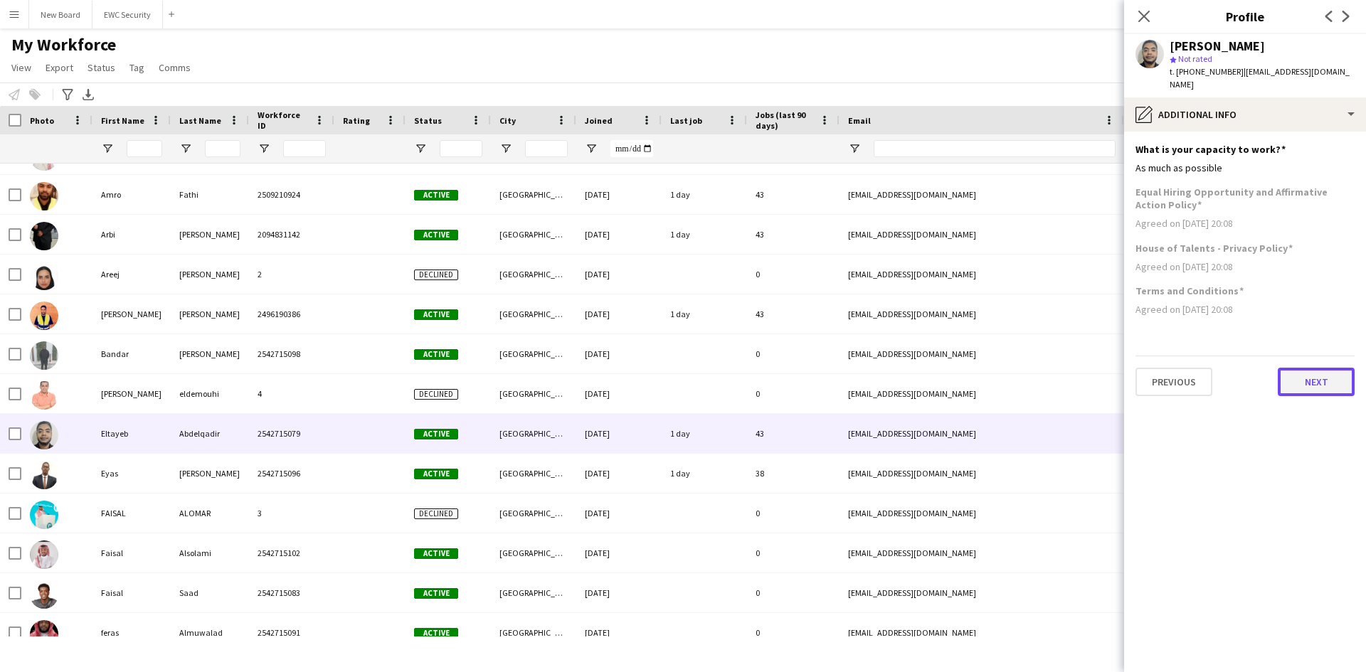
click at [1337, 376] on button "Next" at bounding box center [1316, 382] width 77 height 28
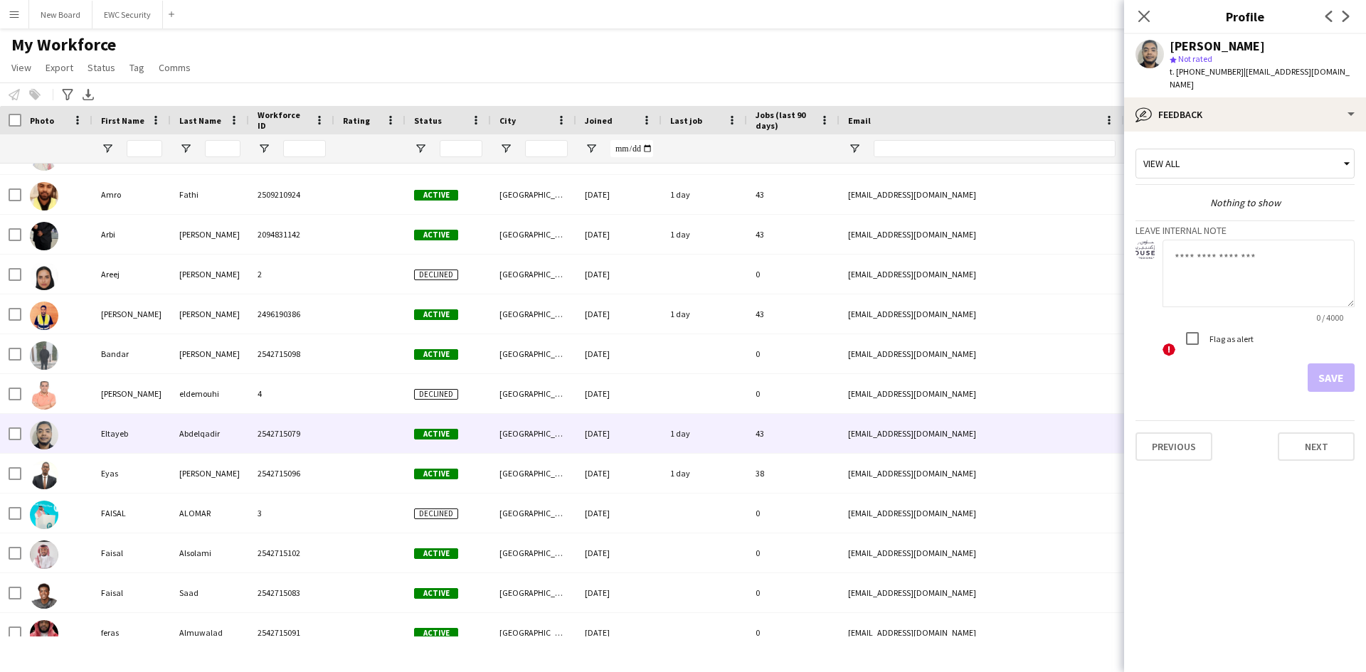
click at [1310, 155] on div "View all" at bounding box center [1237, 163] width 203 height 27
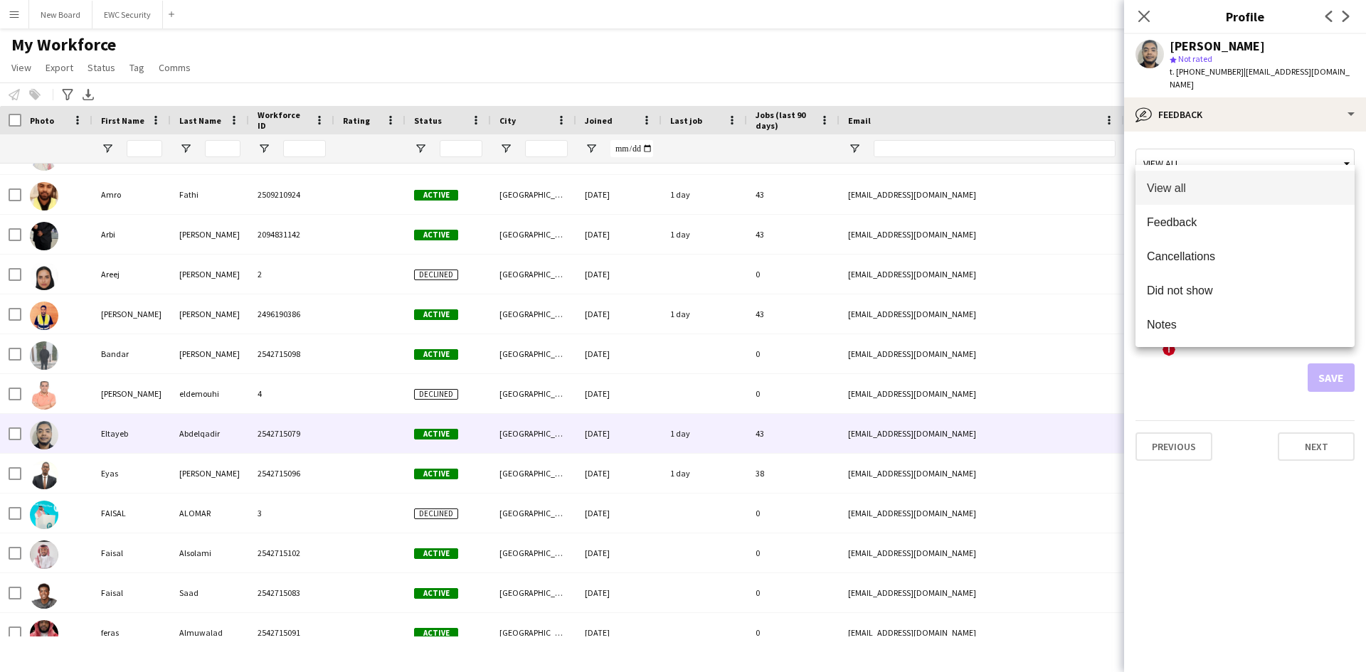
click at [1310, 155] on div at bounding box center [683, 336] width 1366 height 672
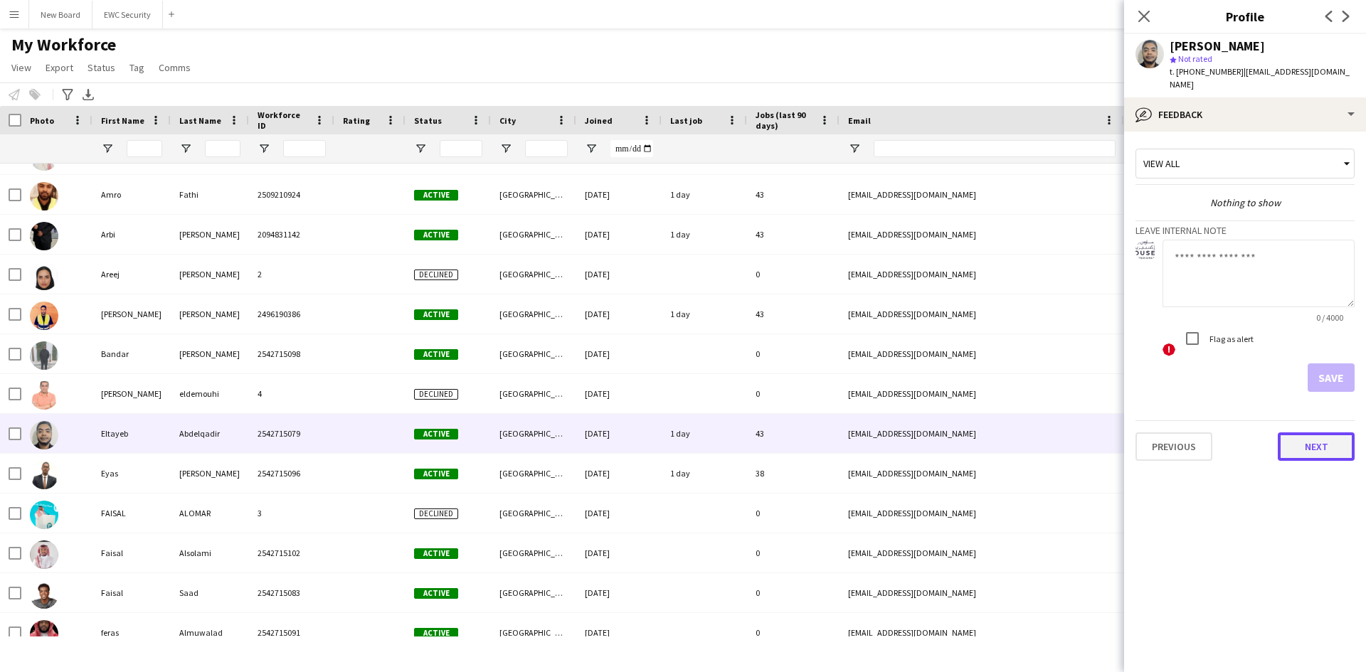
click at [1323, 433] on button "Next" at bounding box center [1316, 447] width 77 height 28
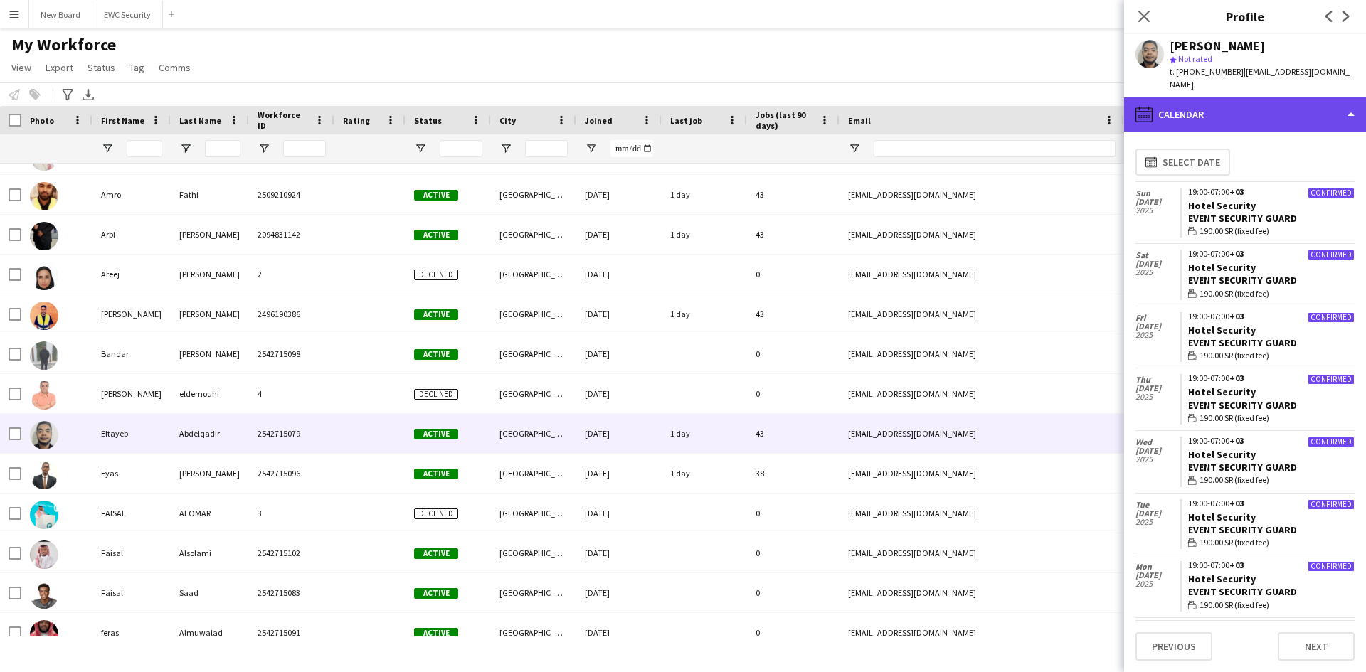
click at [1275, 105] on div "calendar-full Calendar" at bounding box center [1245, 114] width 242 height 34
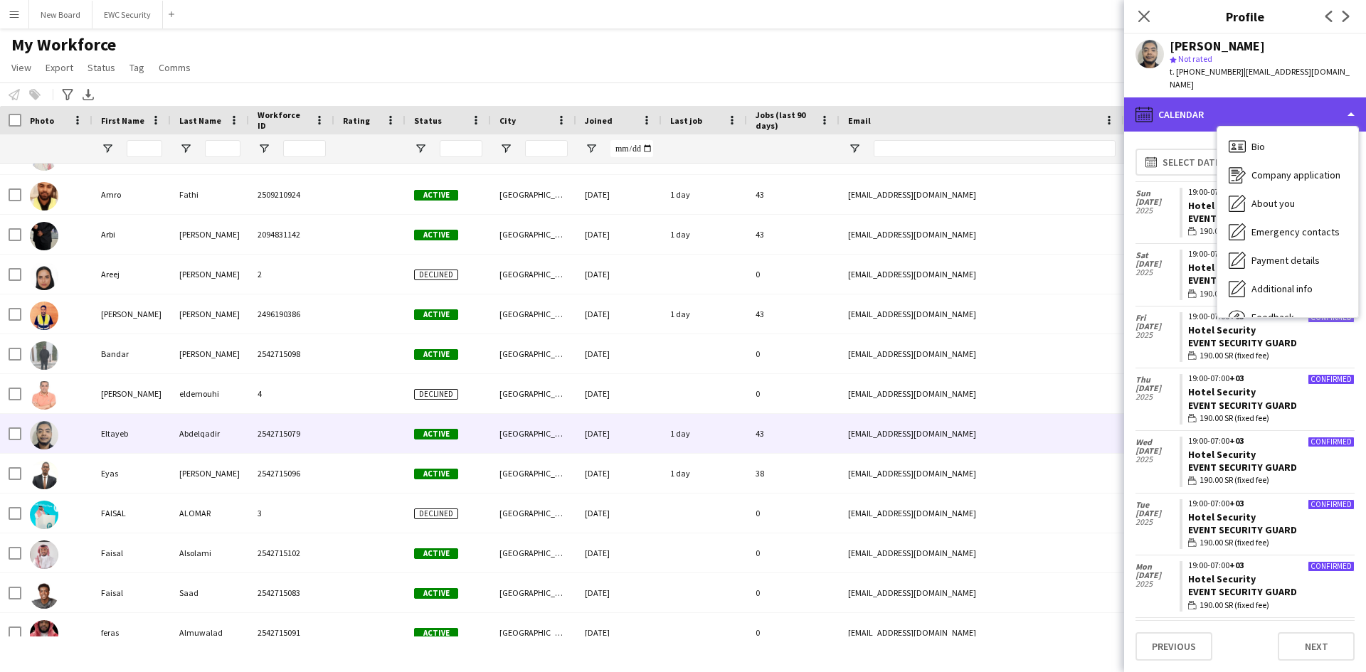
click at [1275, 105] on div "calendar-full Calendar" at bounding box center [1245, 114] width 242 height 34
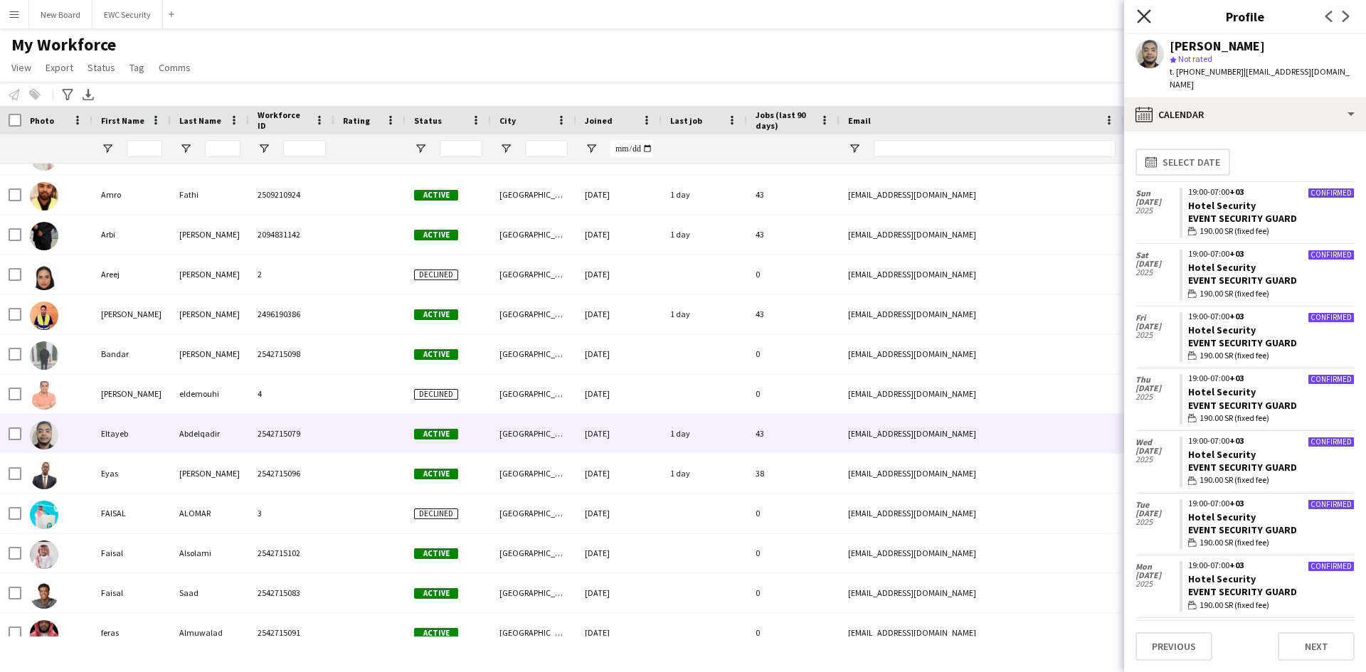
click at [1143, 20] on icon "Close pop-in" at bounding box center [1144, 16] width 14 height 14
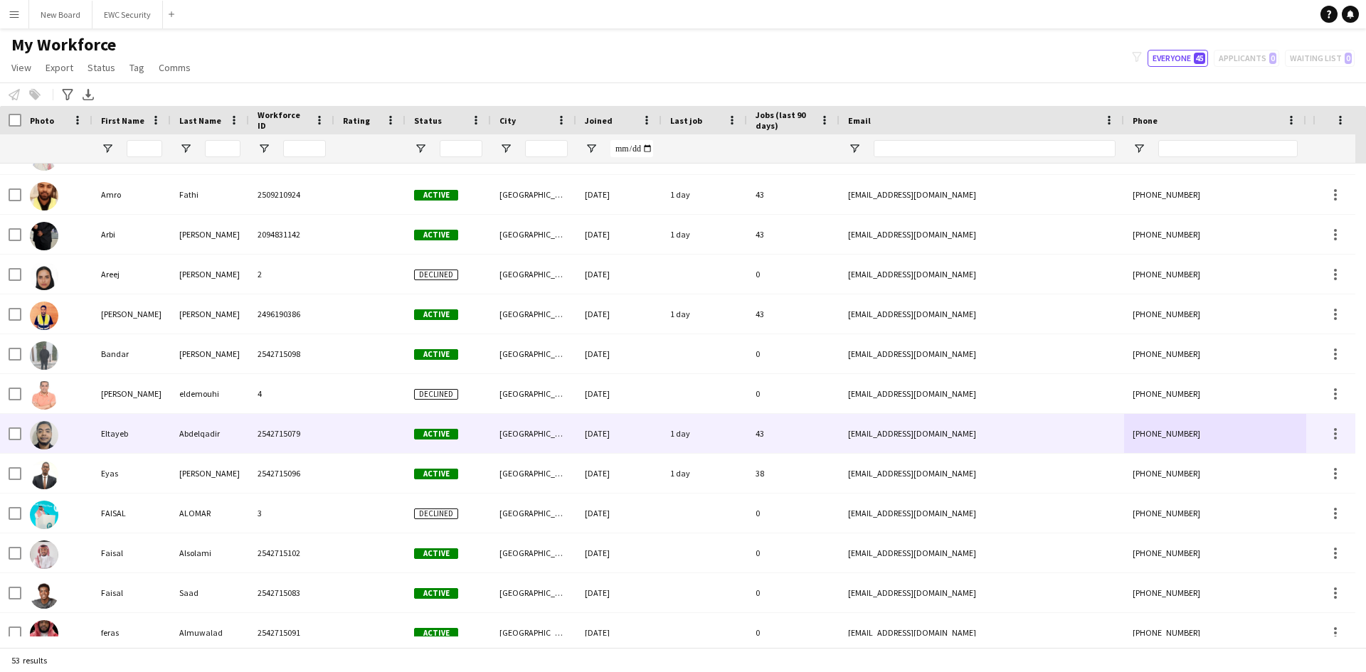
click at [194, 430] on div "Abdelqadir" at bounding box center [210, 433] width 78 height 39
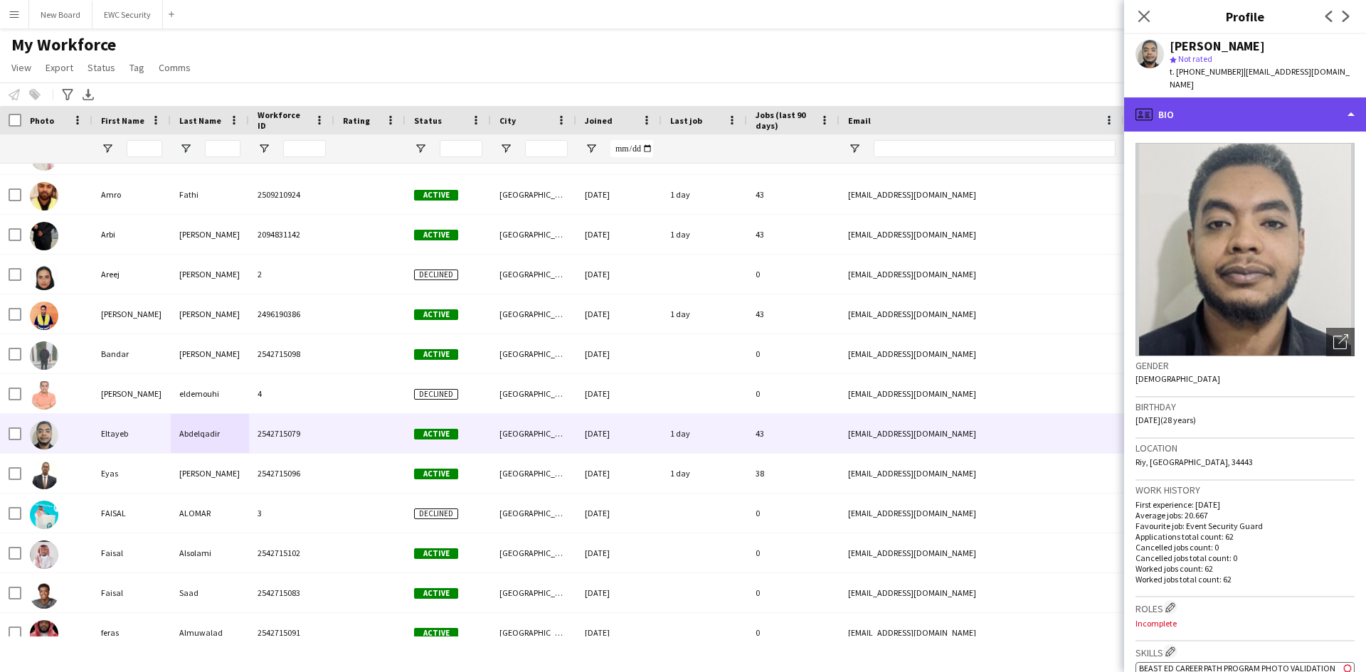
click at [1353, 97] on div "profile Bio" at bounding box center [1245, 114] width 242 height 34
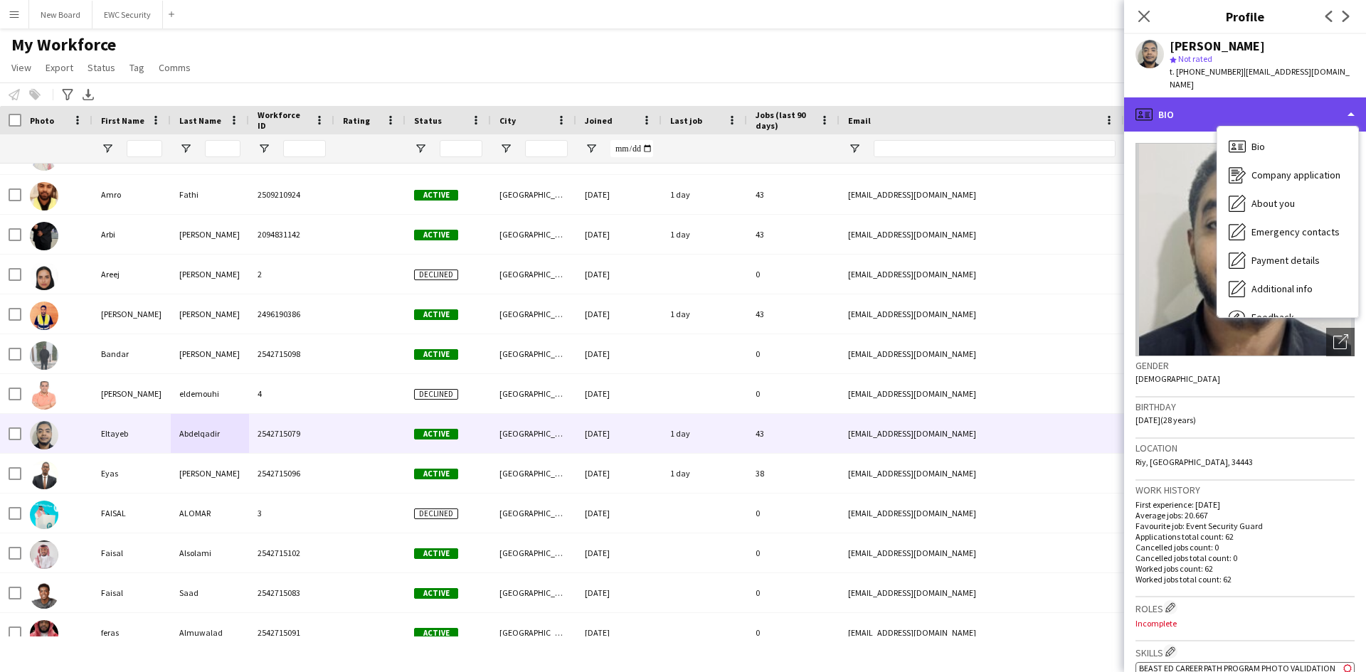
click at [1353, 97] on div "profile Bio" at bounding box center [1245, 114] width 242 height 34
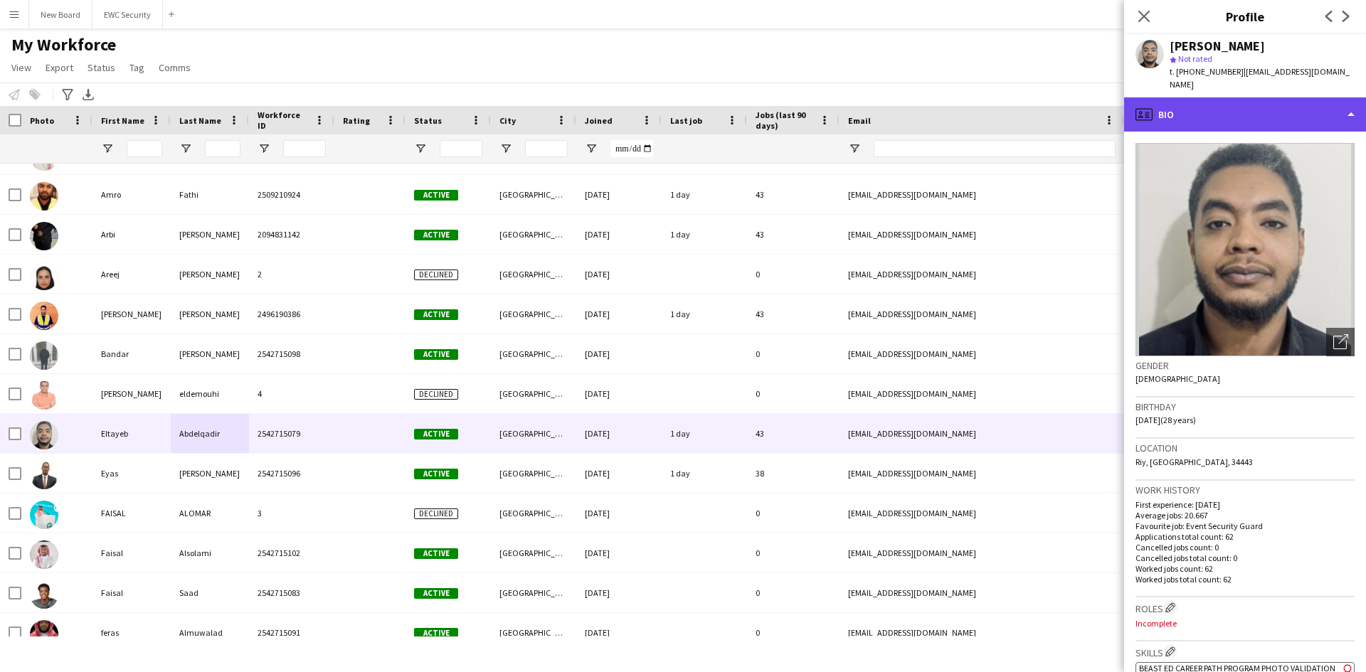
click at [1353, 97] on div "profile Bio" at bounding box center [1245, 114] width 242 height 34
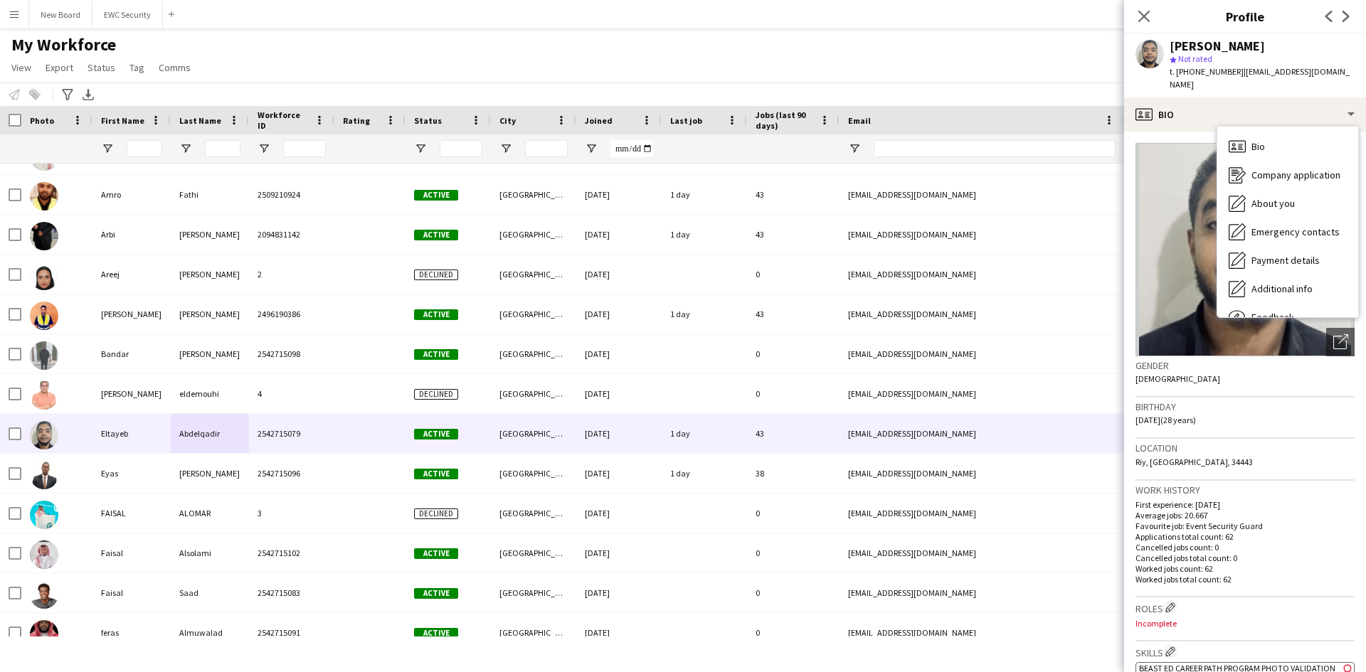
click at [1144, 52] on app-user-avatar at bounding box center [1149, 54] width 28 height 28
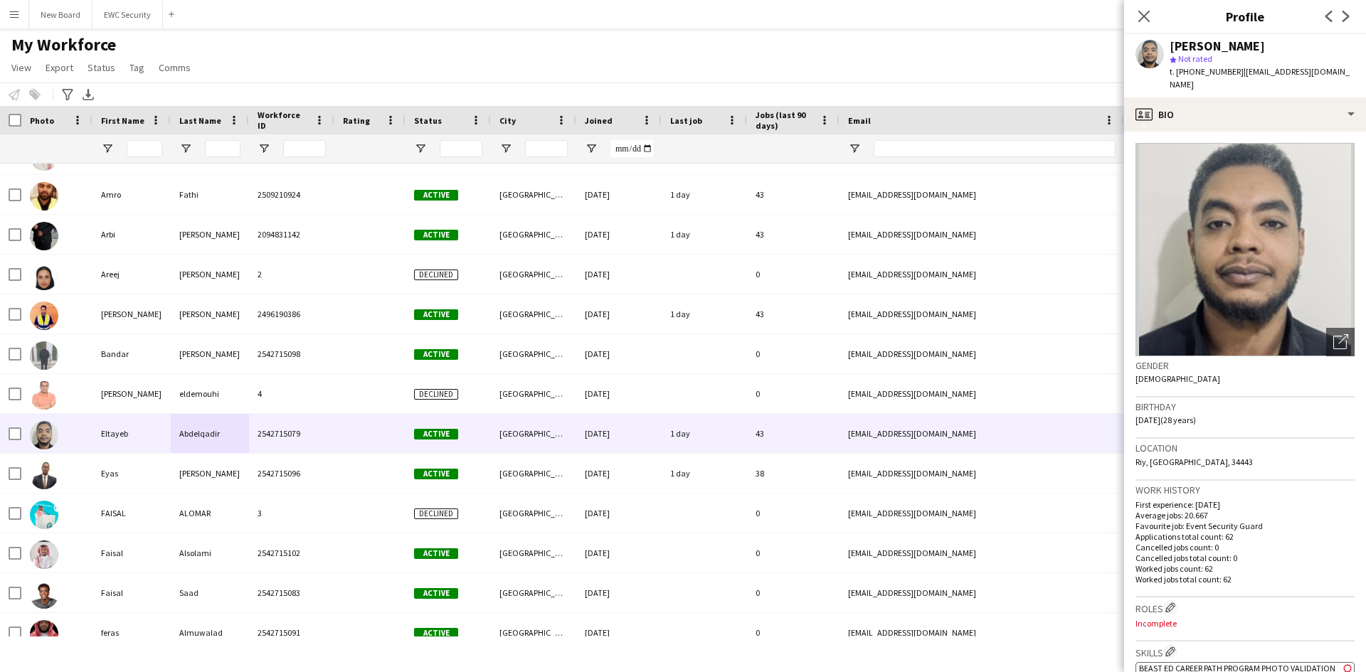
click at [1219, 43] on div "[PERSON_NAME]" at bounding box center [1217, 46] width 95 height 13
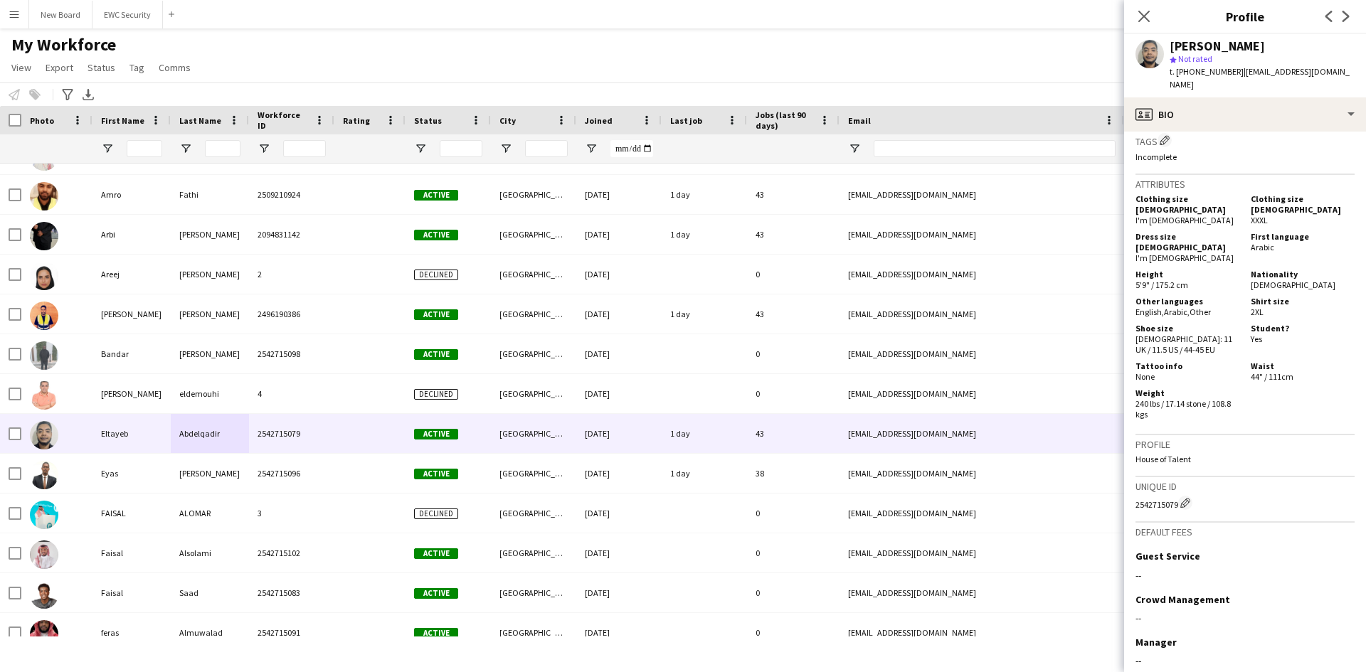
scroll to position [1347, 0]
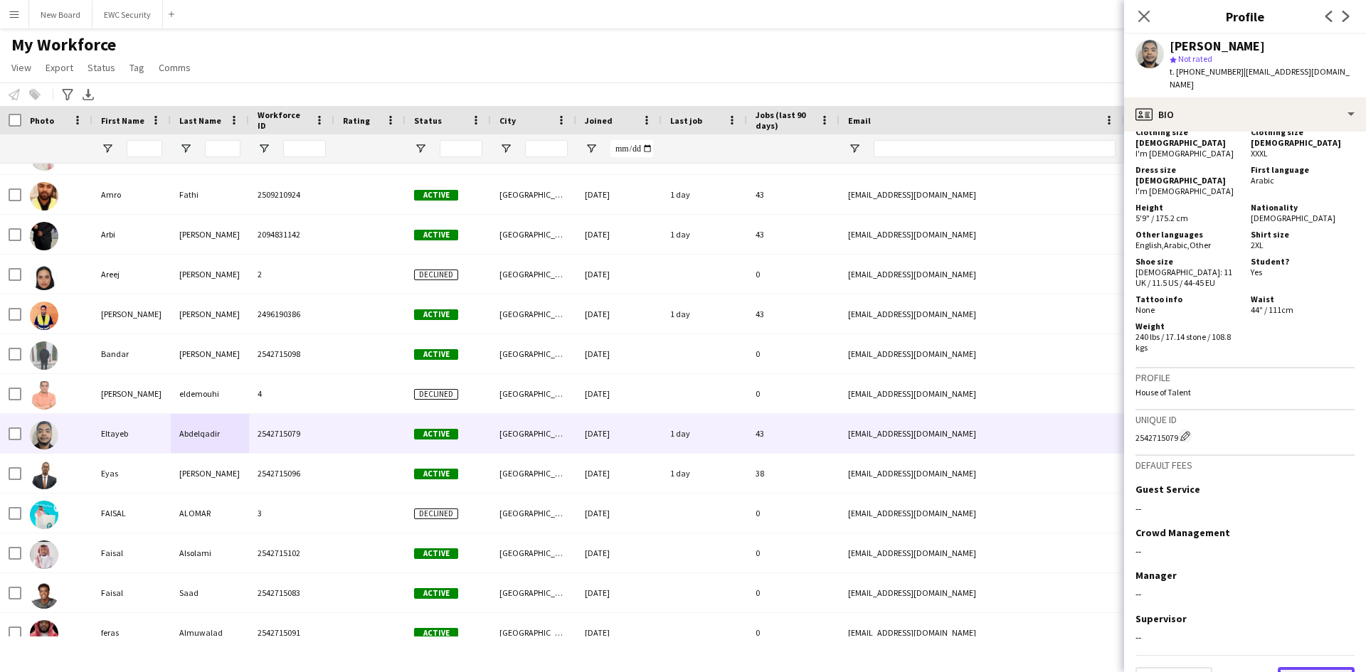
click at [1301, 667] on button "Next" at bounding box center [1316, 681] width 77 height 28
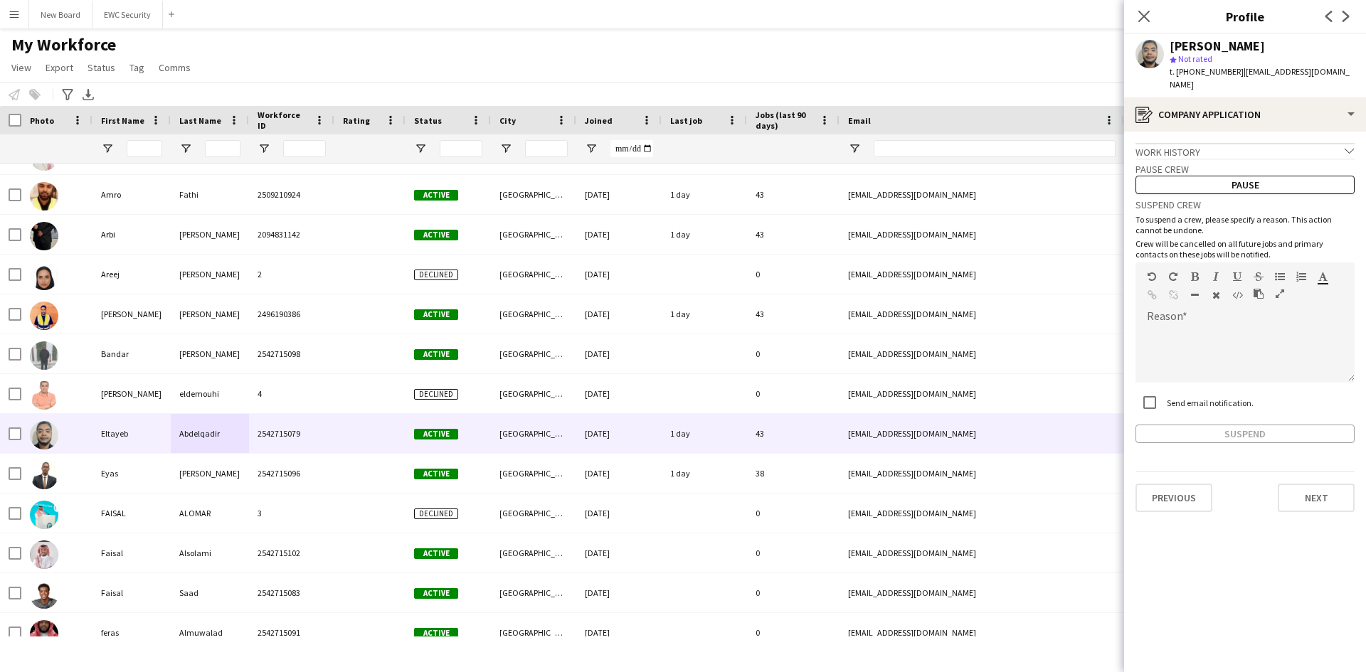
click at [1301, 649] on app-crew-profile-application "Work history chevron-down Incomplete Pause crew Pause Suspend crew To suspend a…" at bounding box center [1245, 402] width 242 height 541
click at [1310, 496] on button "Next" at bounding box center [1316, 498] width 77 height 28
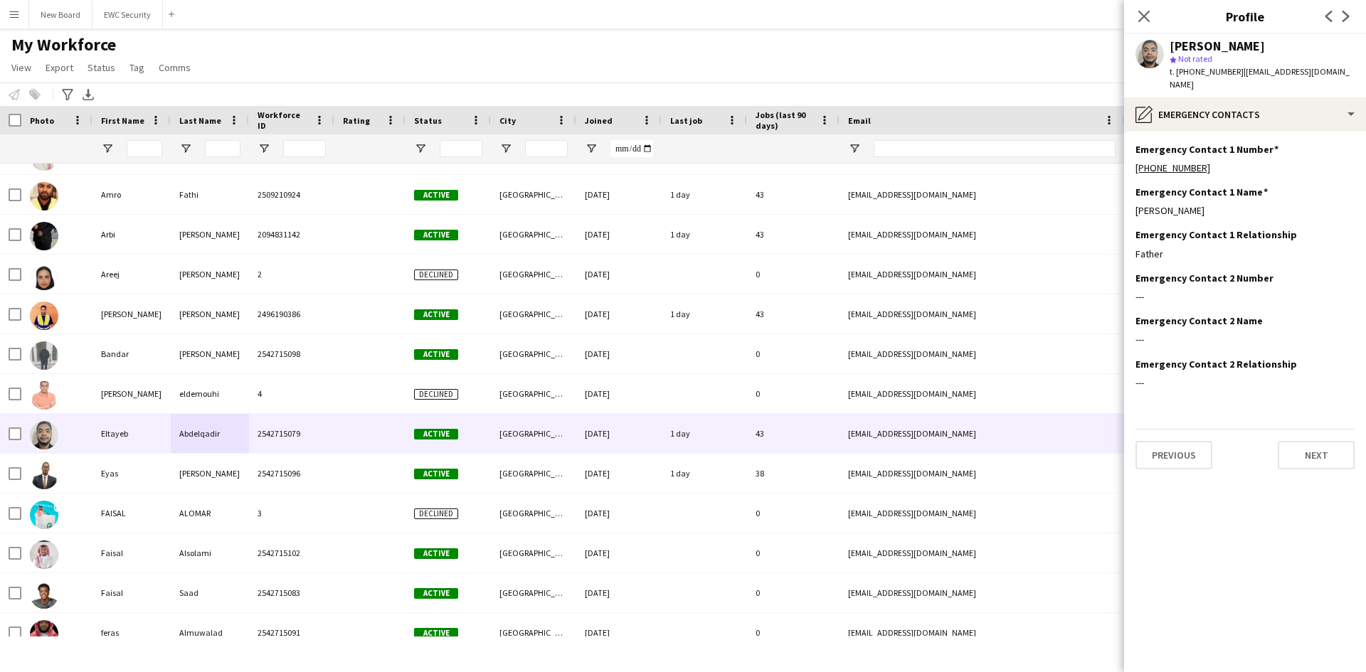
click at [1296, 463] on app-section-data-types "Emergency Contact 1 Number Edit this field [PHONE_NUMBER] Emergency Contact 1 N…" at bounding box center [1245, 402] width 242 height 541
click at [1304, 450] on button "Next" at bounding box center [1316, 455] width 77 height 28
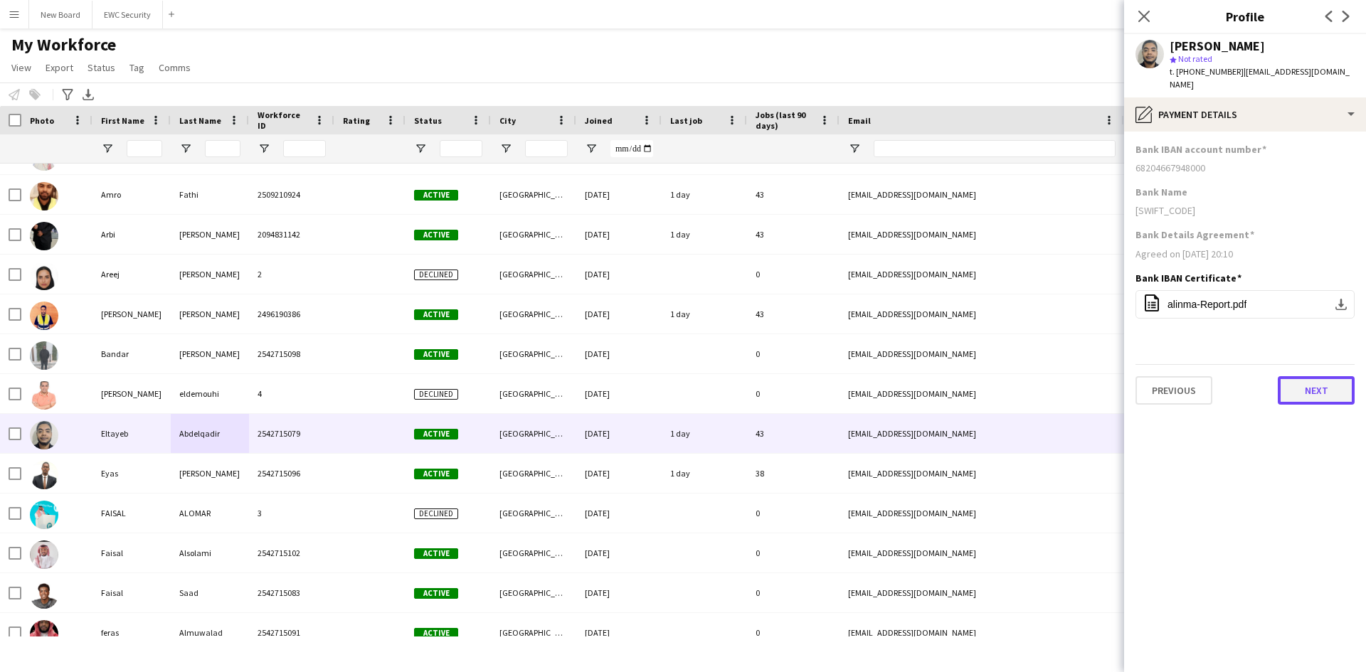
click at [1312, 377] on button "Next" at bounding box center [1316, 390] width 77 height 28
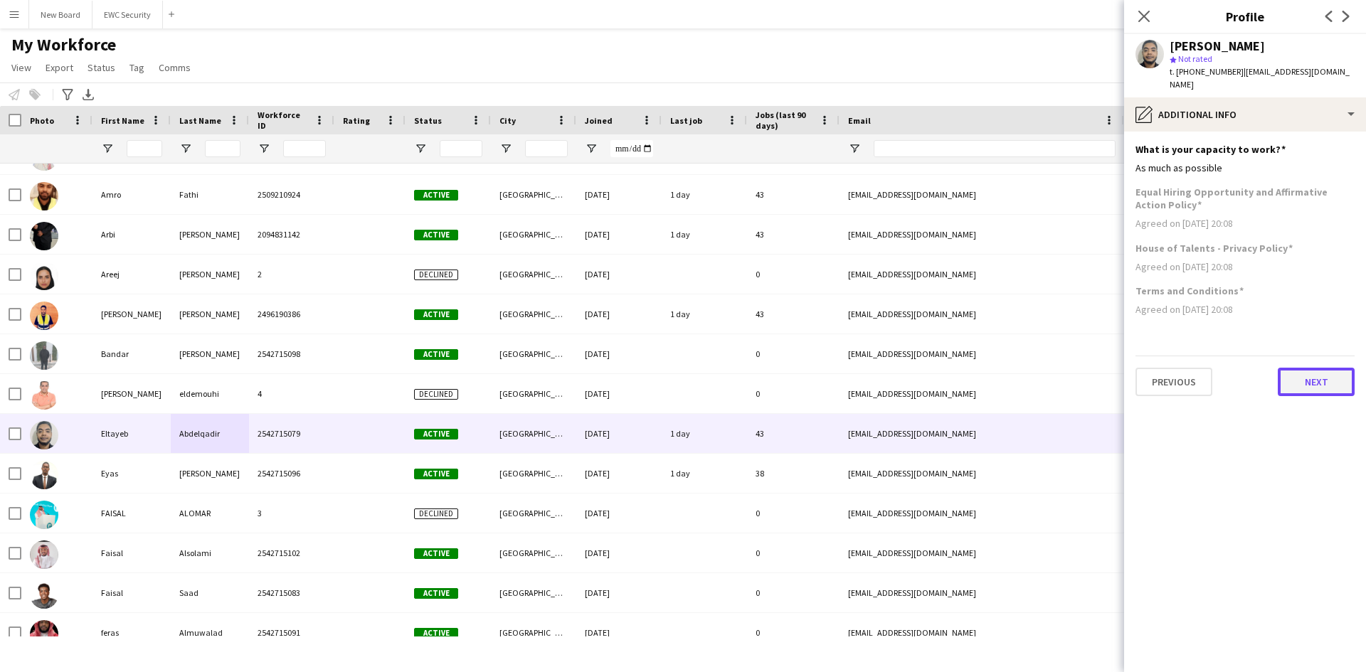
click at [1312, 377] on button "Next" at bounding box center [1316, 382] width 77 height 28
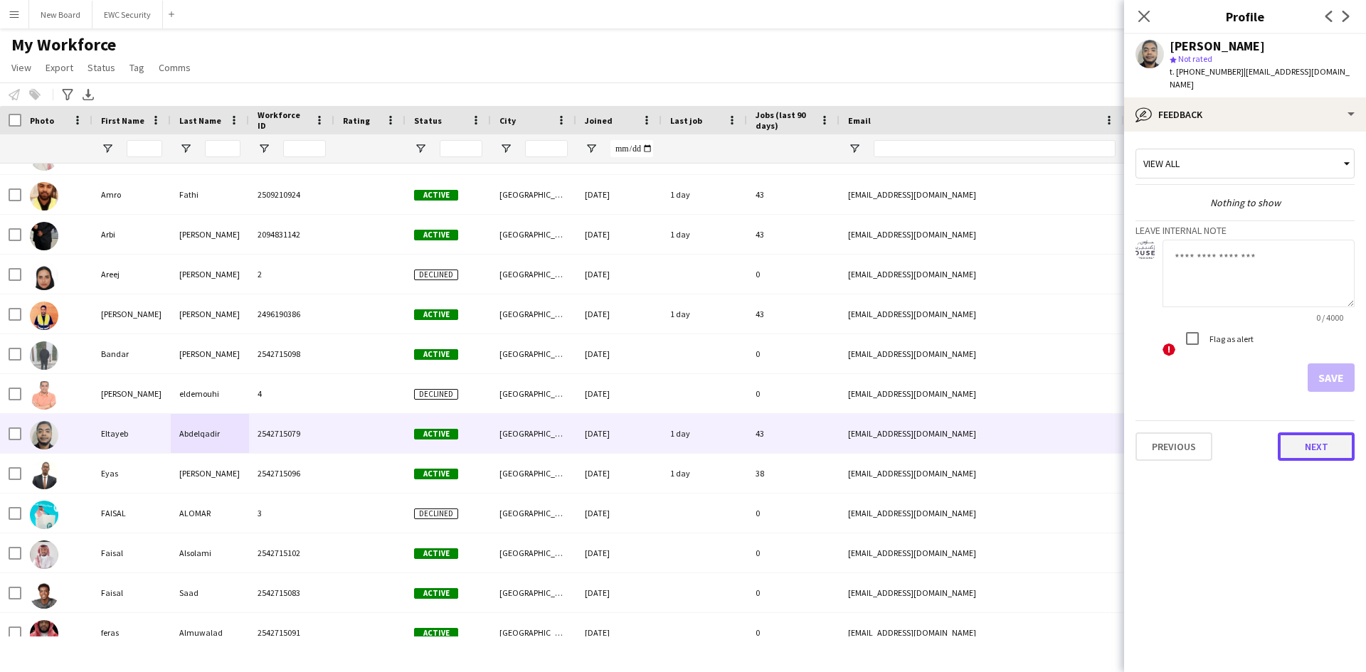
click at [1312, 442] on button "Next" at bounding box center [1316, 447] width 77 height 28
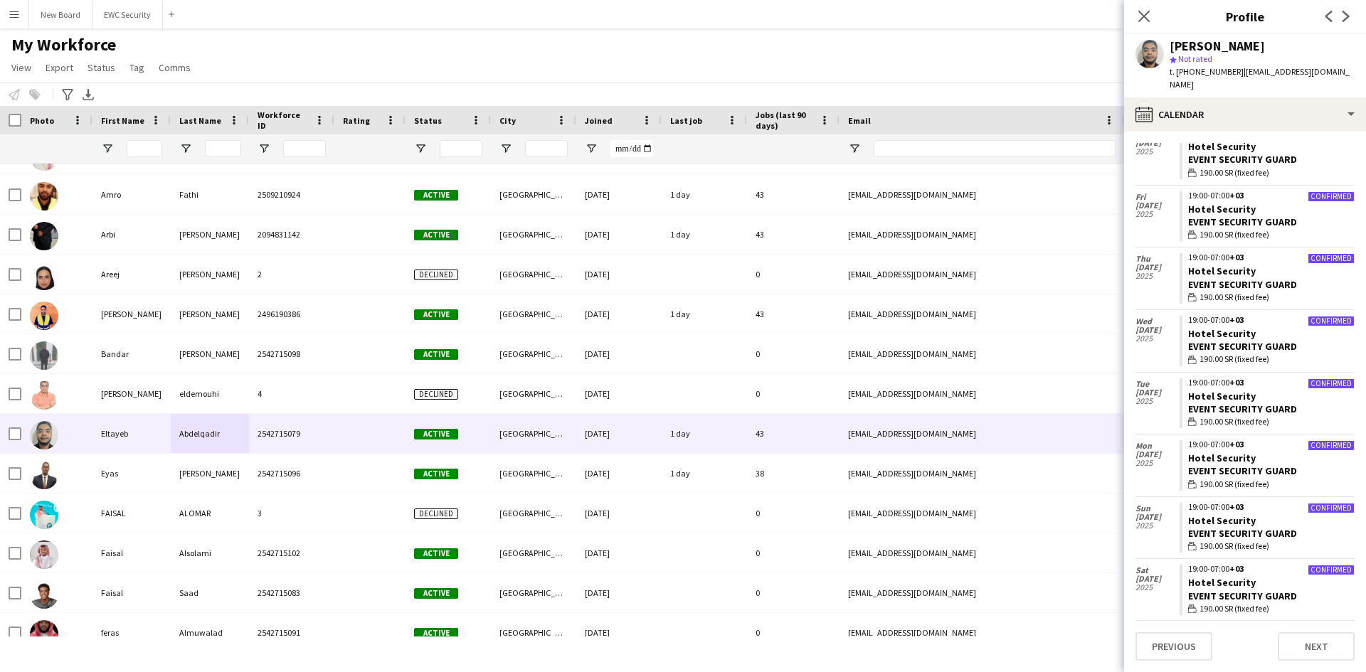
scroll to position [171, 0]
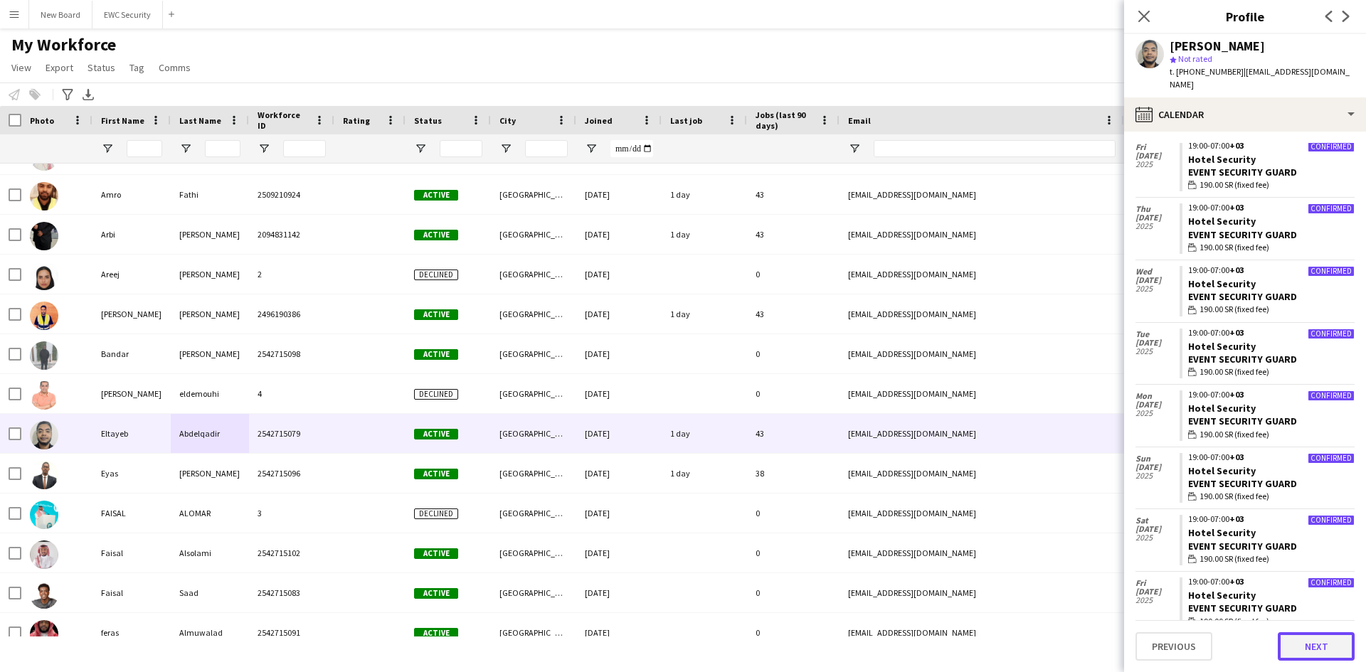
click at [1325, 648] on button "Next" at bounding box center [1316, 646] width 77 height 28
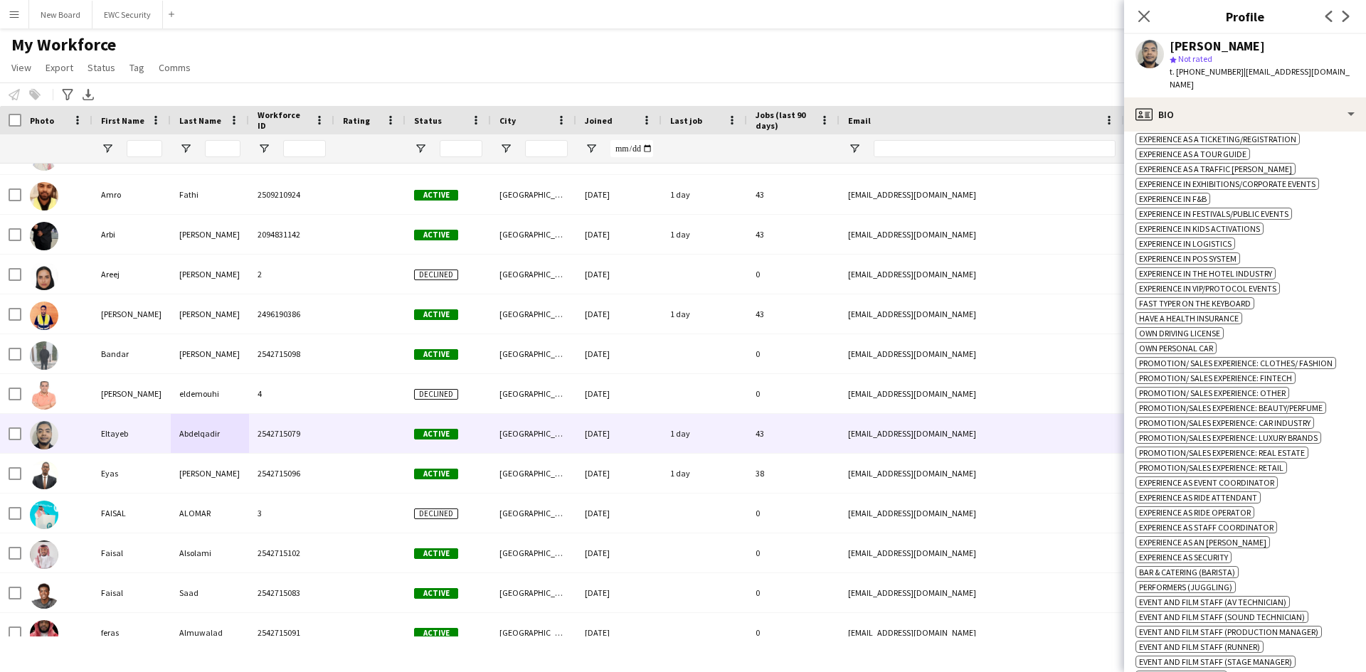
scroll to position [1347, 0]
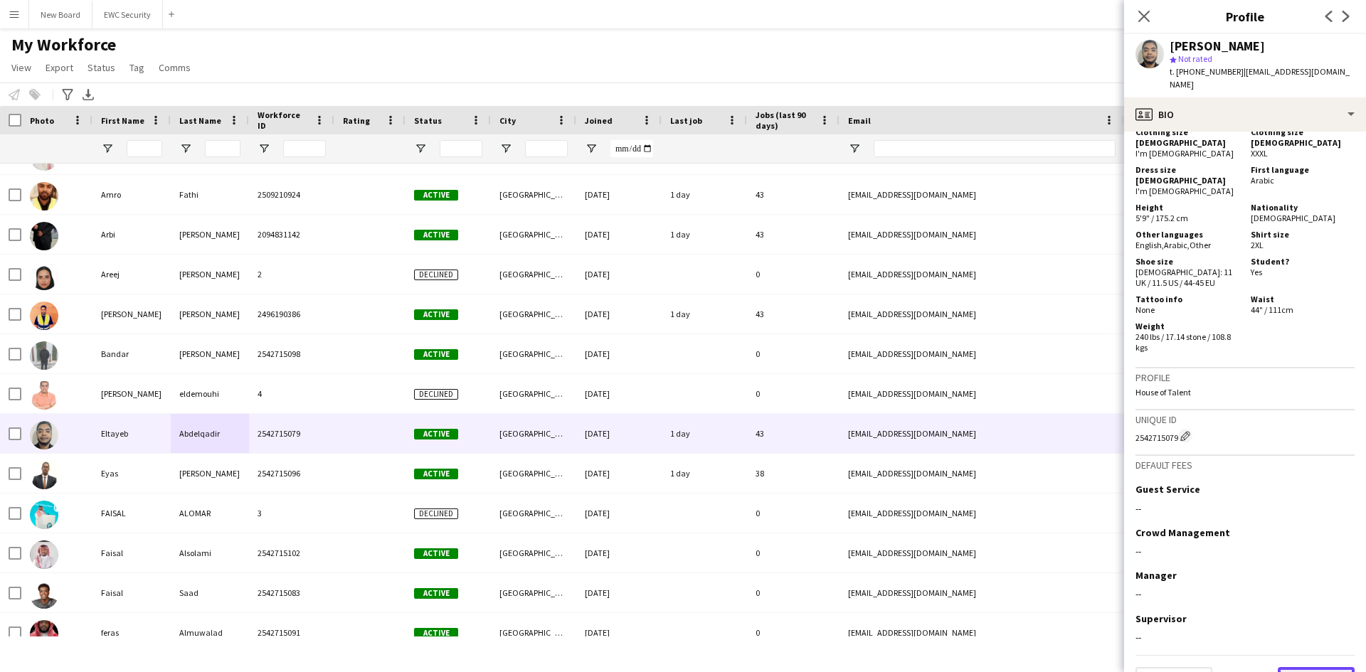
click at [1295, 667] on button "Next" at bounding box center [1316, 681] width 77 height 28
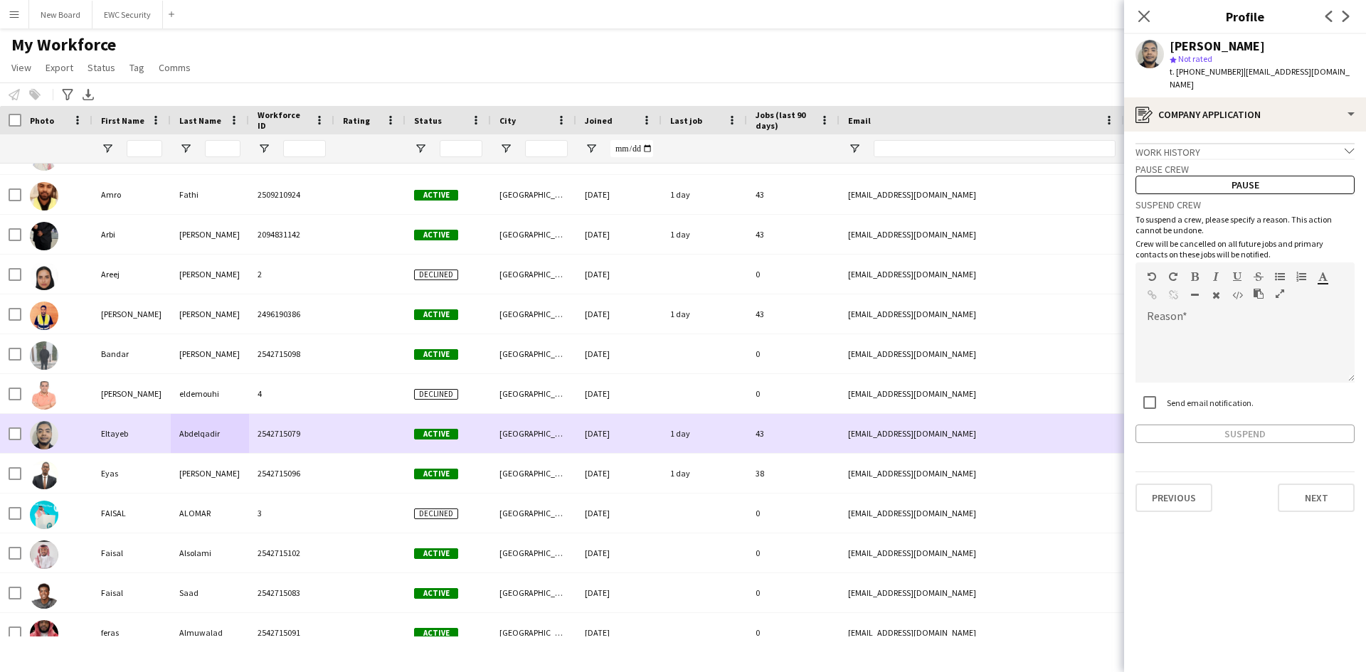
click at [441, 438] on span "Active" at bounding box center [436, 434] width 44 height 11
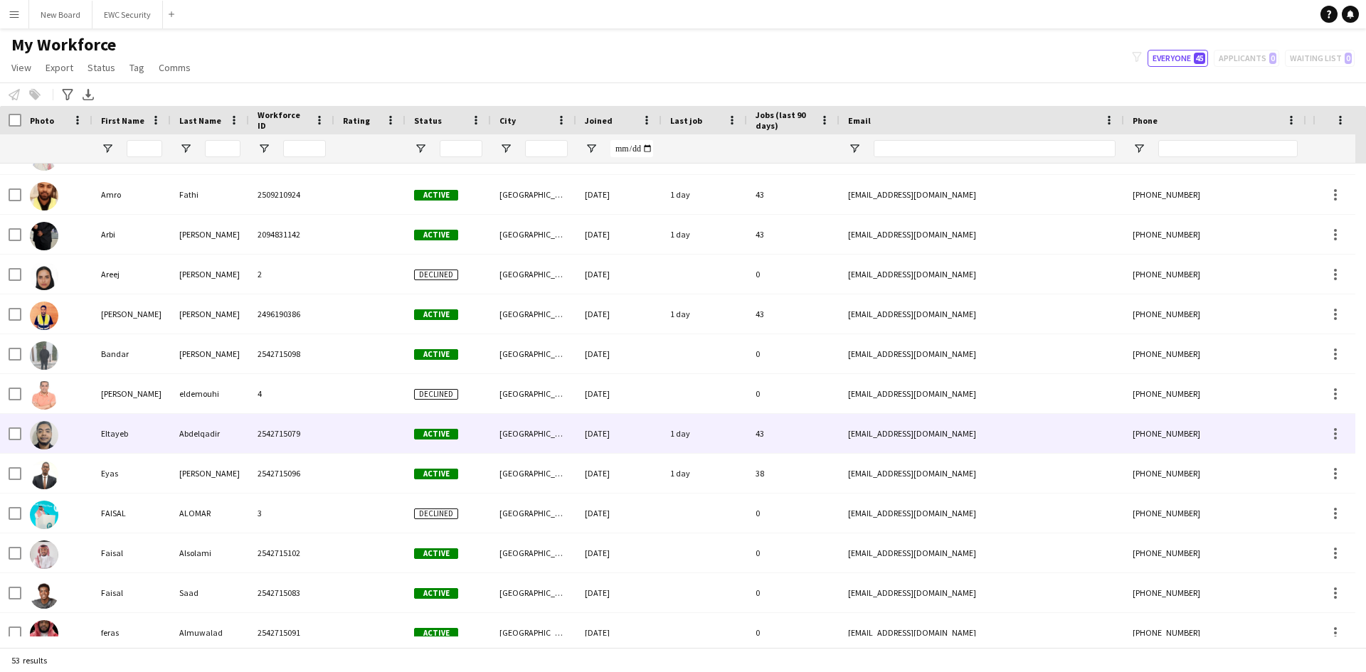
click at [441, 433] on span "Active" at bounding box center [436, 434] width 44 height 11
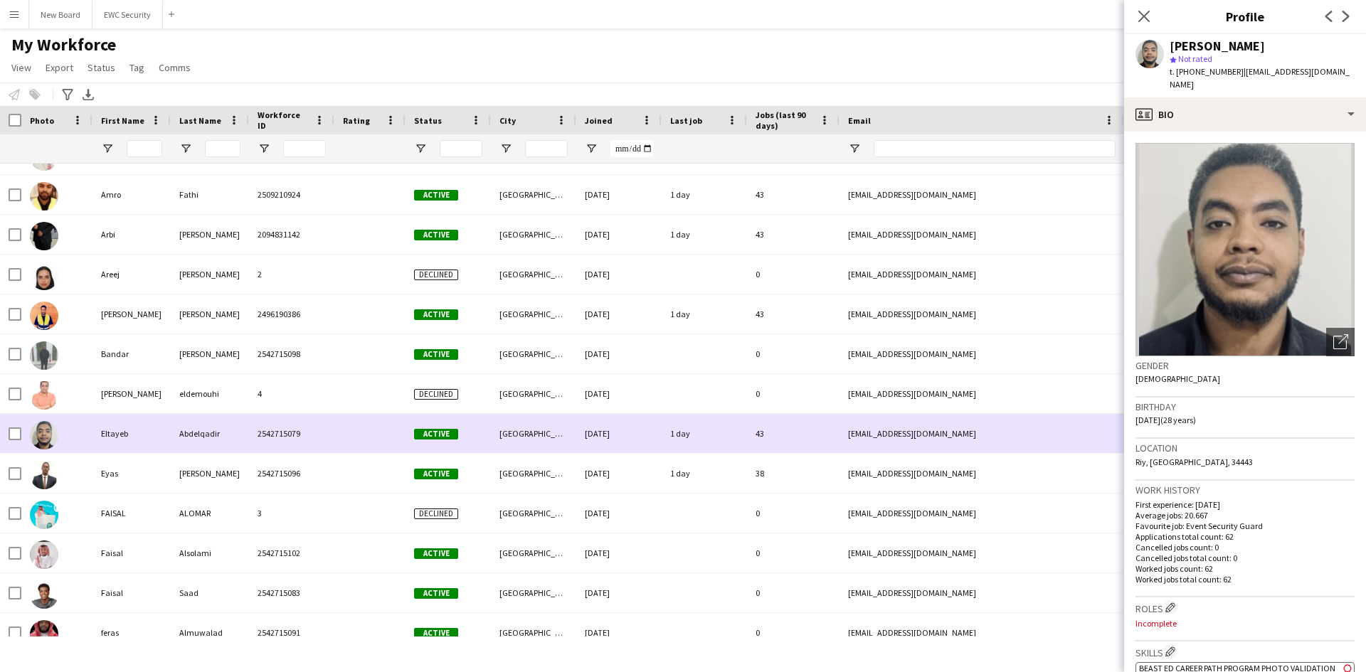
click at [441, 433] on span "Active" at bounding box center [436, 434] width 44 height 11
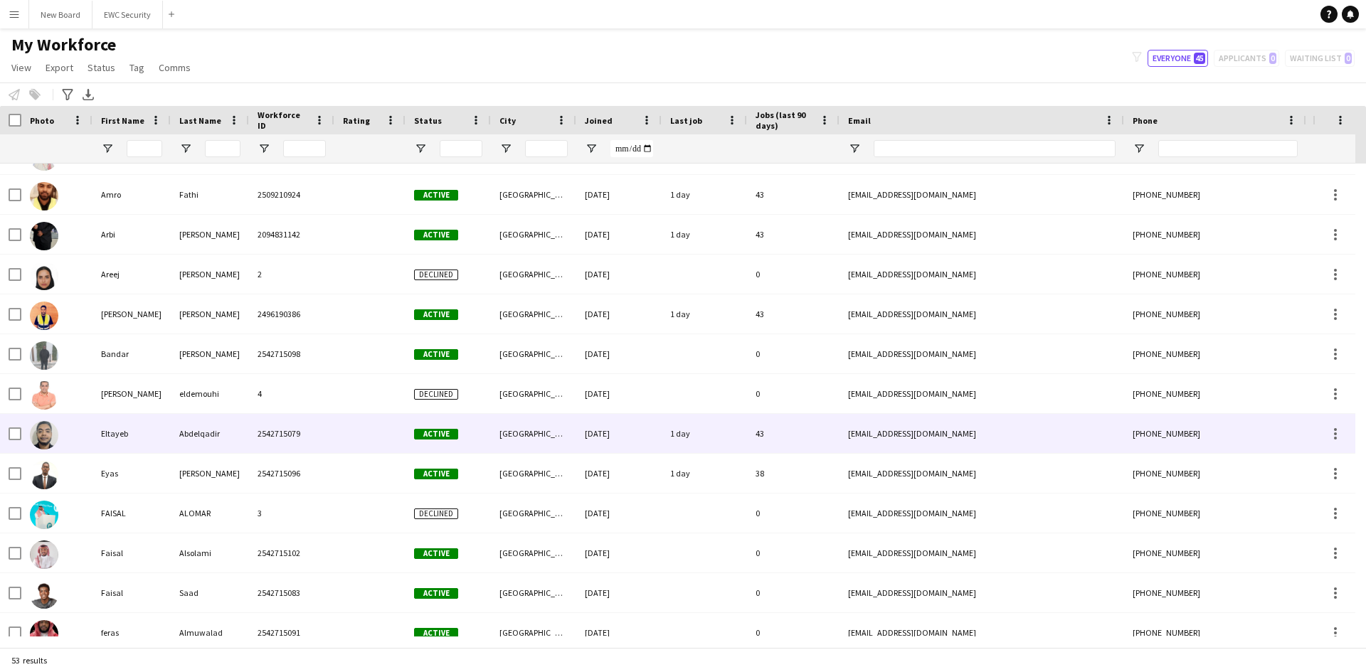
drag, startPoint x: 400, startPoint y: 434, endPoint x: 134, endPoint y: 402, distance: 268.0
click at [391, 434] on div at bounding box center [369, 433] width 71 height 39
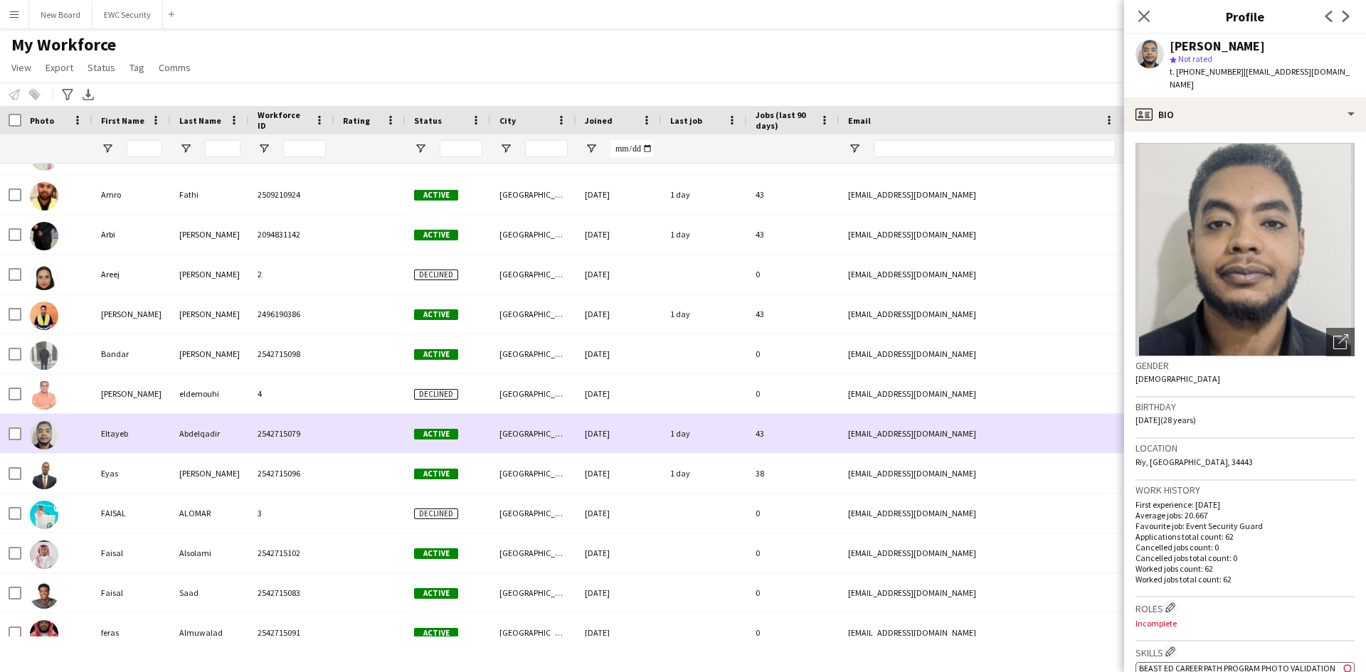
click at [79, 420] on div at bounding box center [56, 433] width 71 height 39
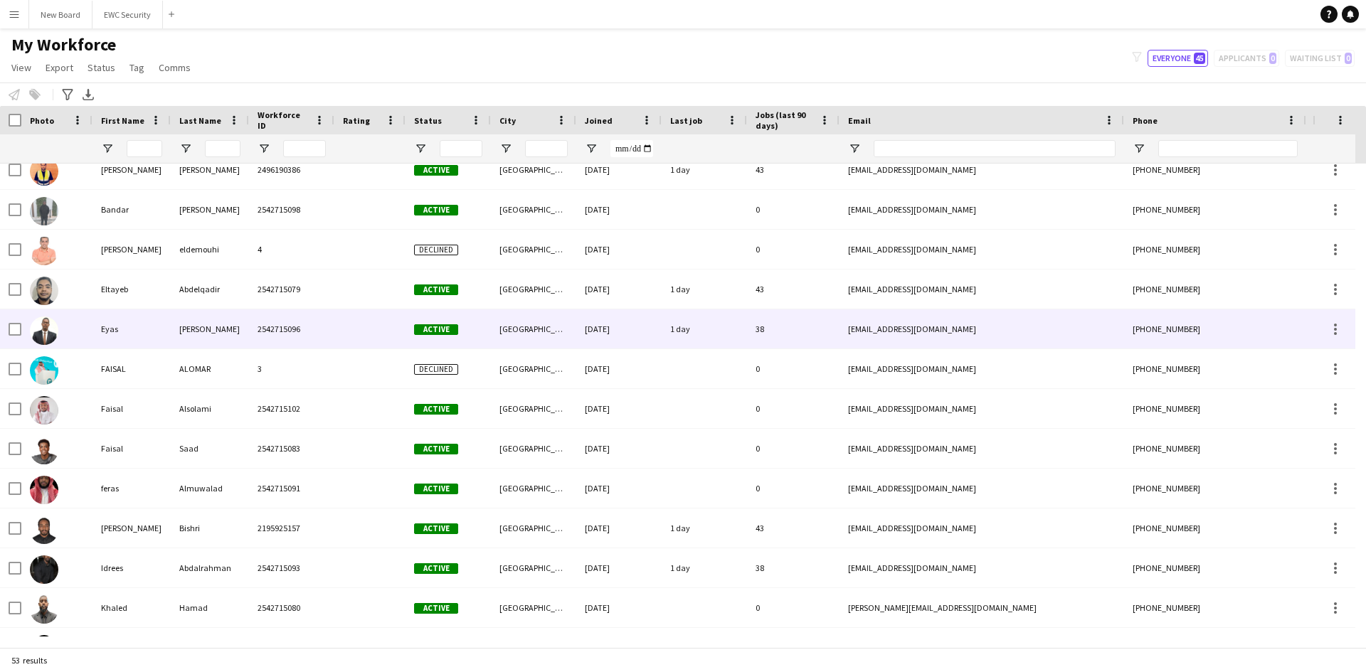
scroll to position [0, 0]
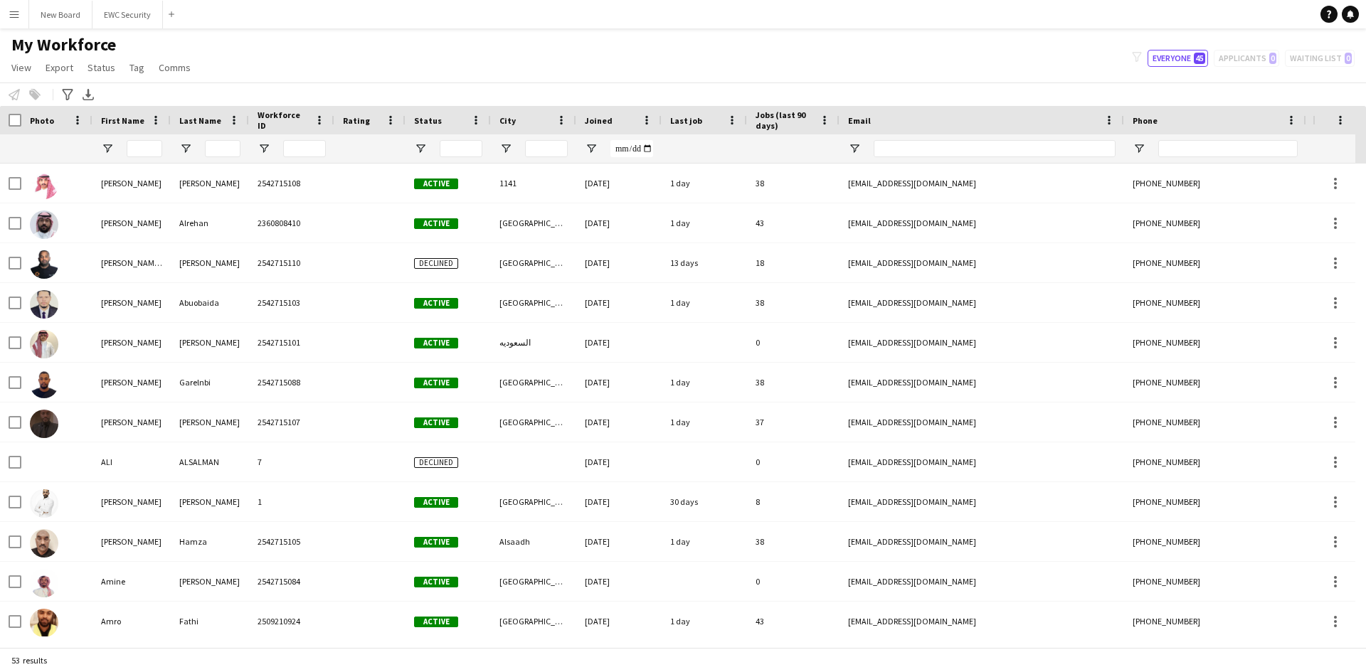
click at [6, 14] on button "Menu" at bounding box center [14, 14] width 28 height 28
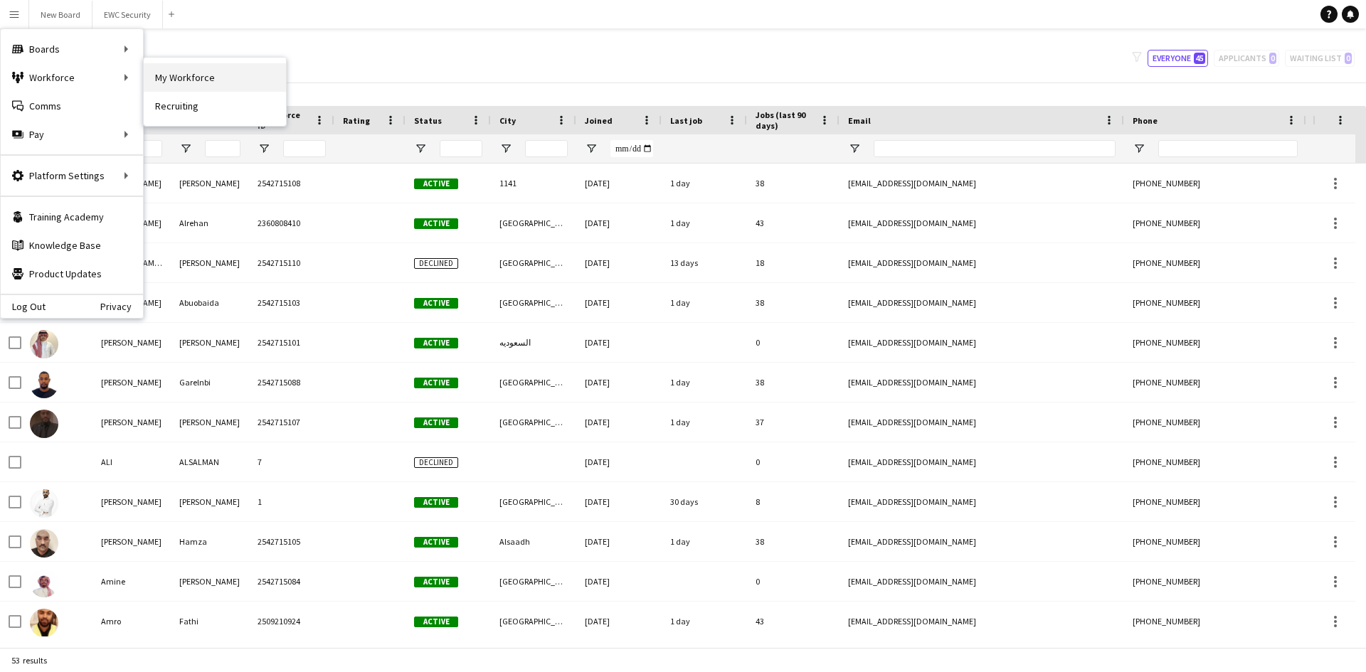
click at [214, 80] on link "My Workforce" at bounding box center [215, 77] width 142 height 28
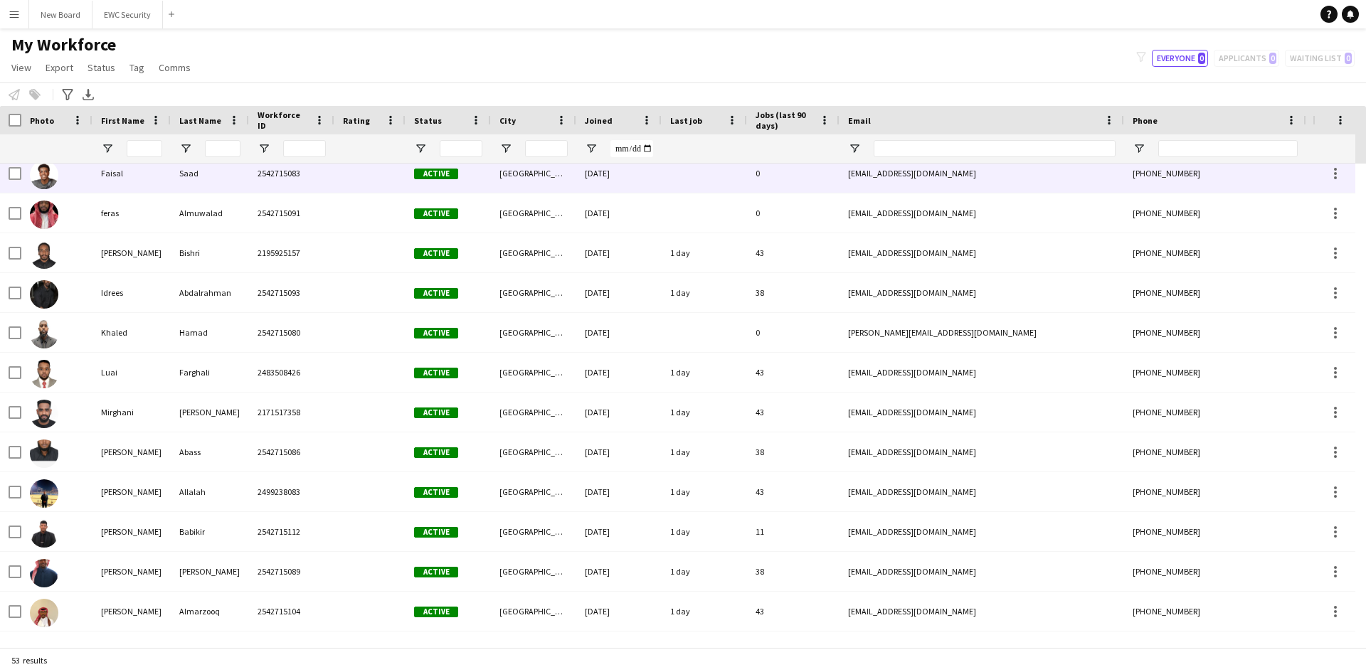
scroll to position [847, 0]
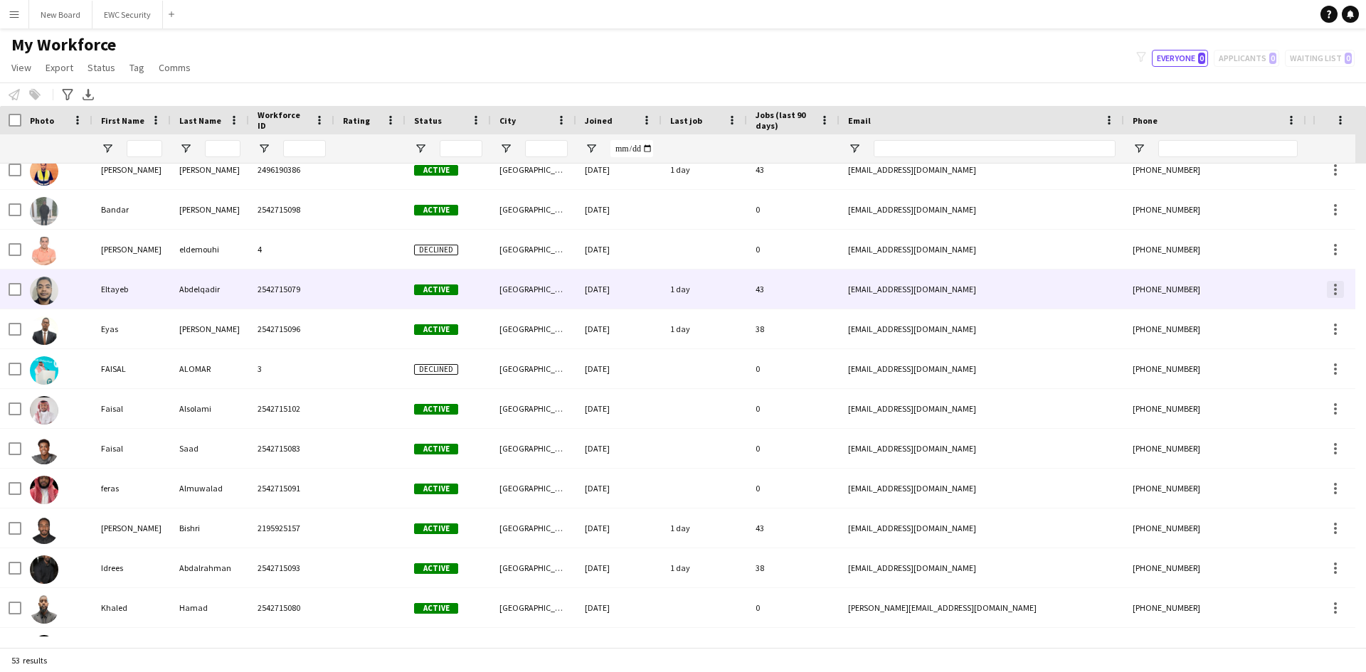
click at [1342, 291] on div at bounding box center [1335, 289] width 17 height 17
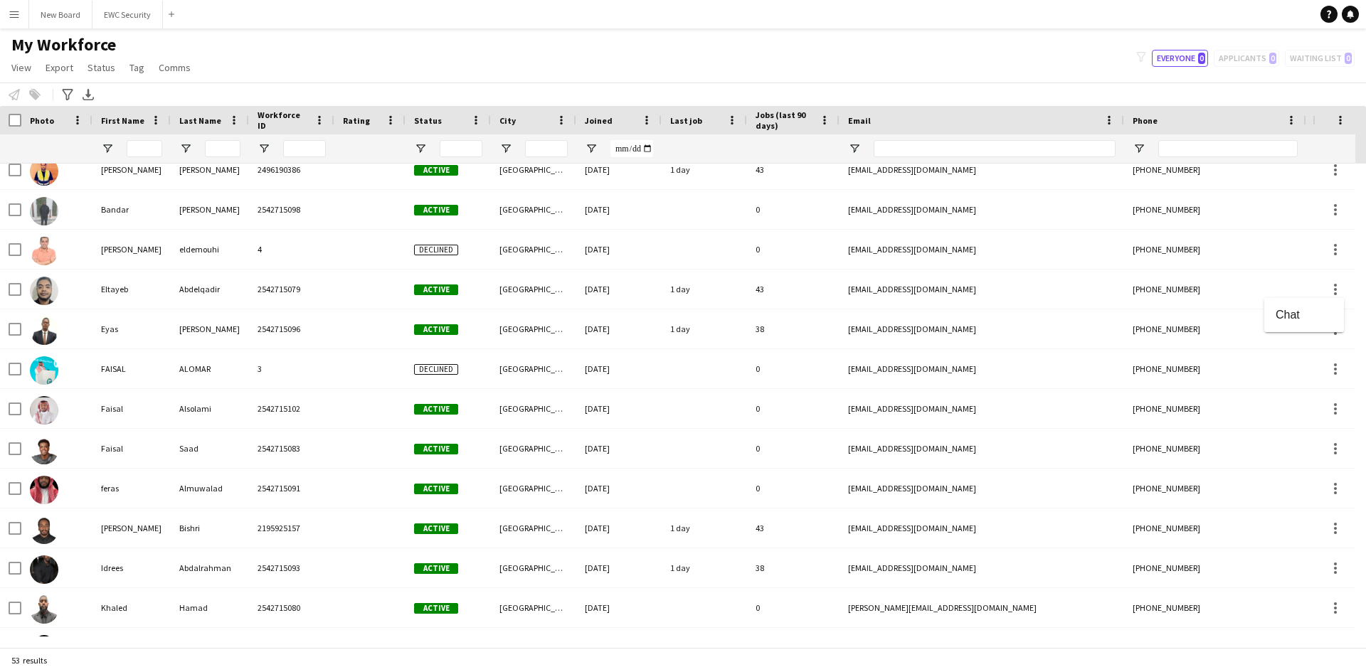
click at [1337, 291] on div at bounding box center [683, 336] width 1366 height 672
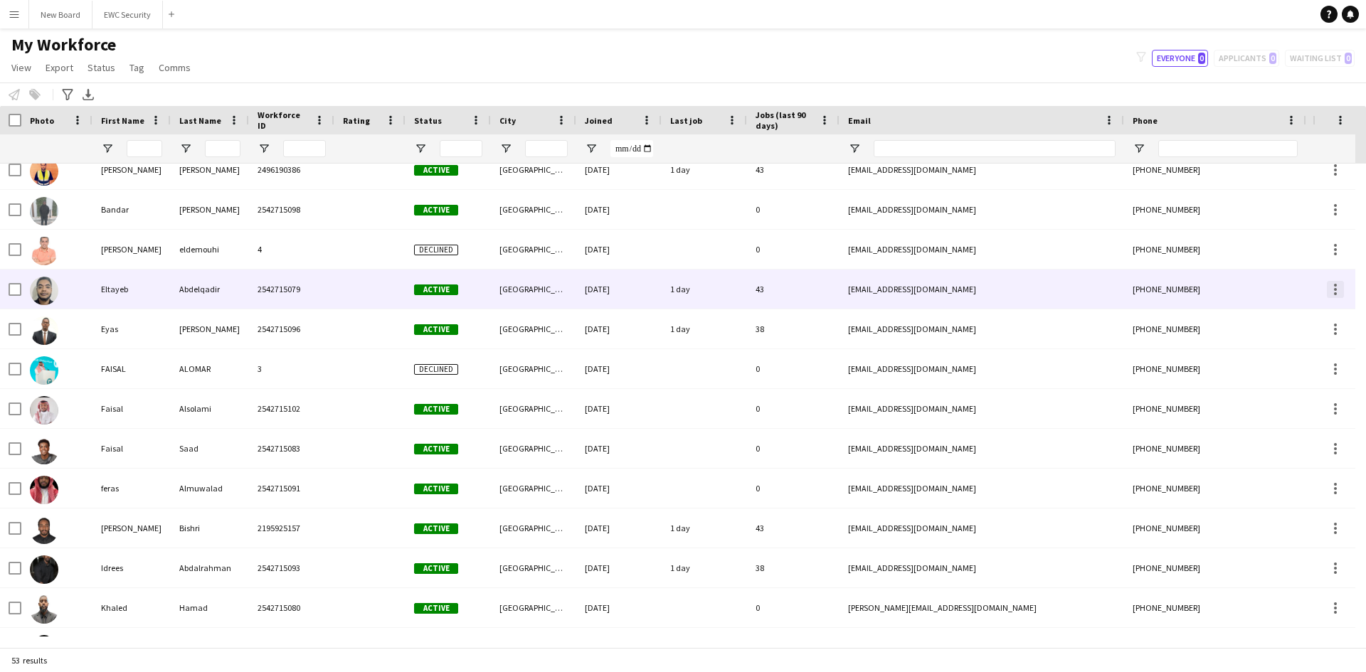
click at [1330, 291] on div at bounding box center [1335, 289] width 17 height 17
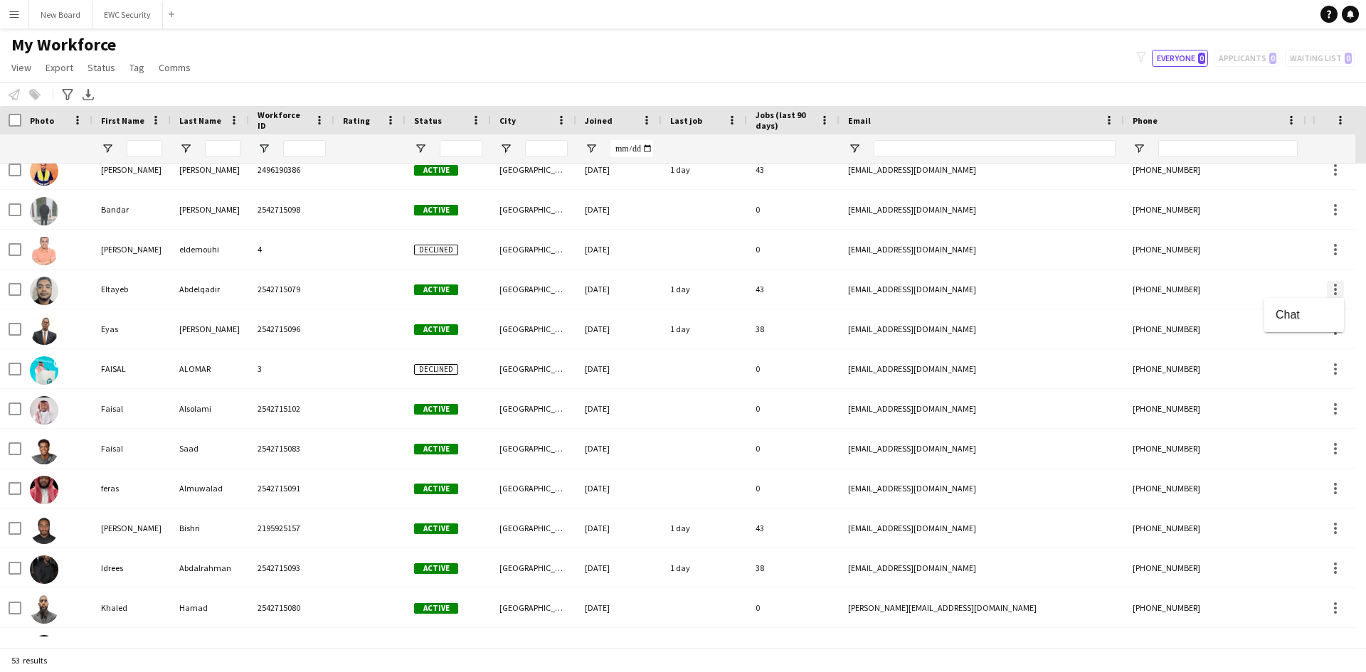
click at [1330, 291] on div at bounding box center [683, 336] width 1366 height 672
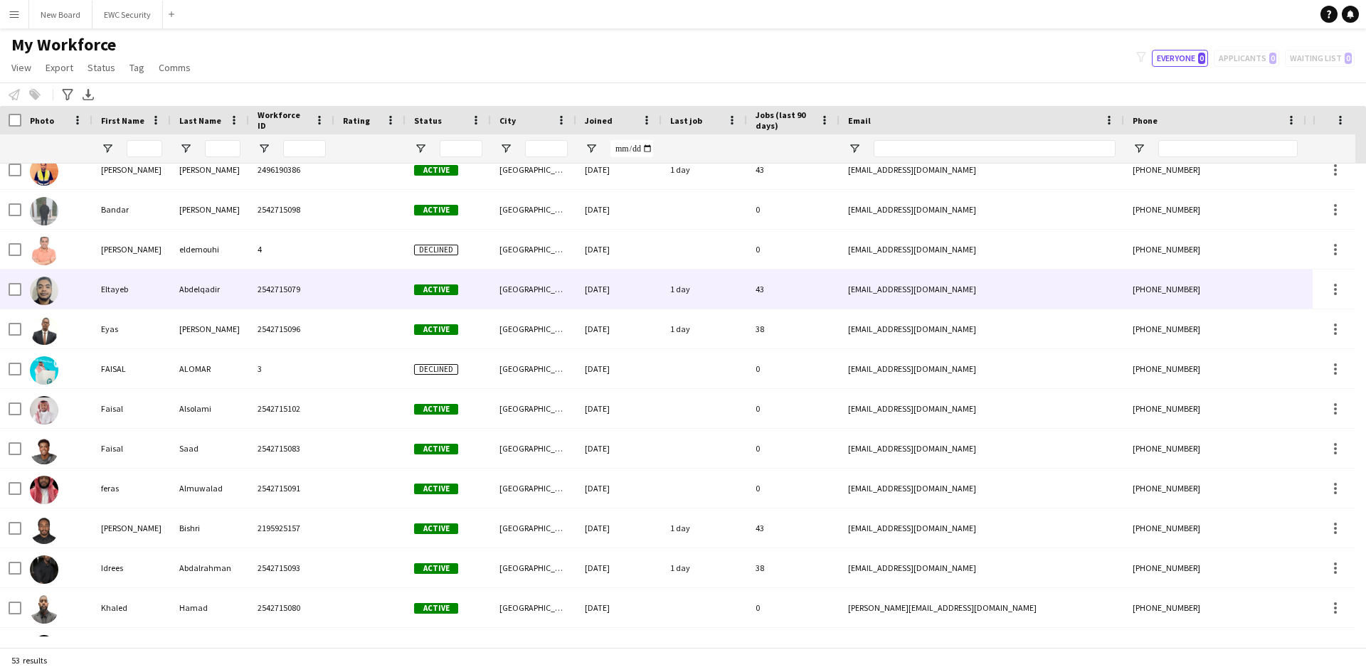
click at [911, 292] on div "[EMAIL_ADDRESS][DOMAIN_NAME]" at bounding box center [981, 289] width 285 height 39
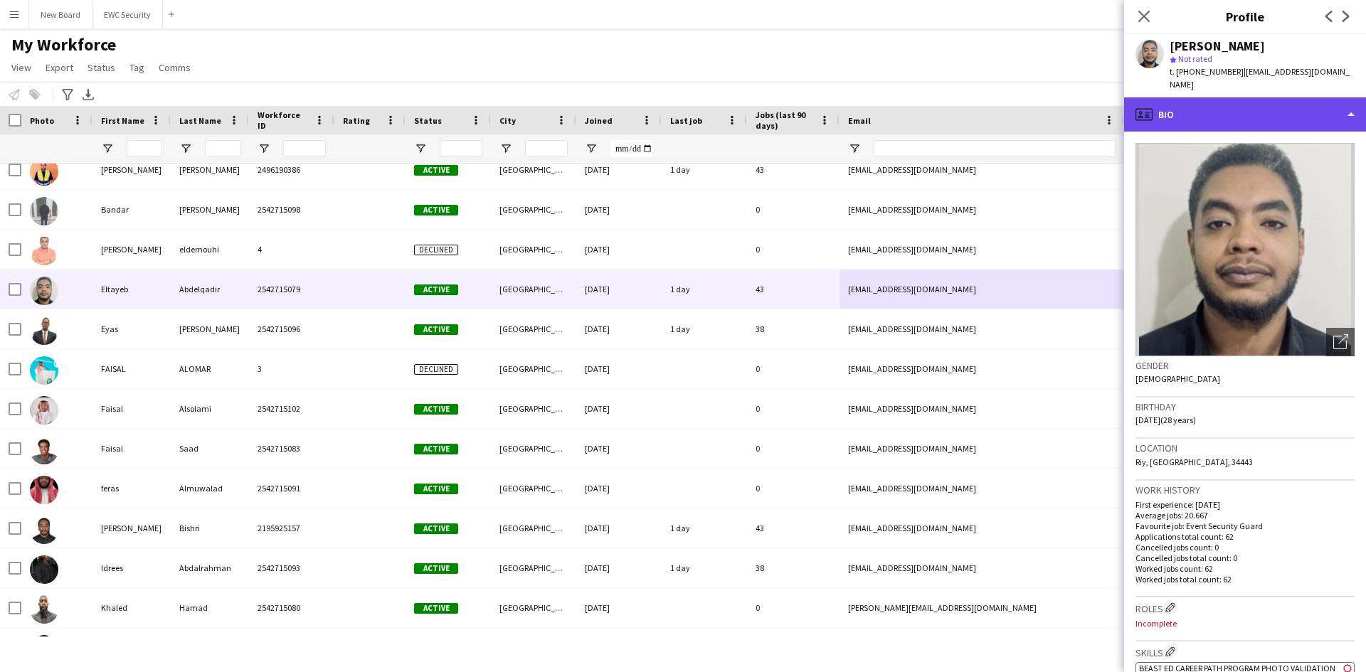
click at [1178, 97] on div "profile Bio" at bounding box center [1245, 114] width 242 height 34
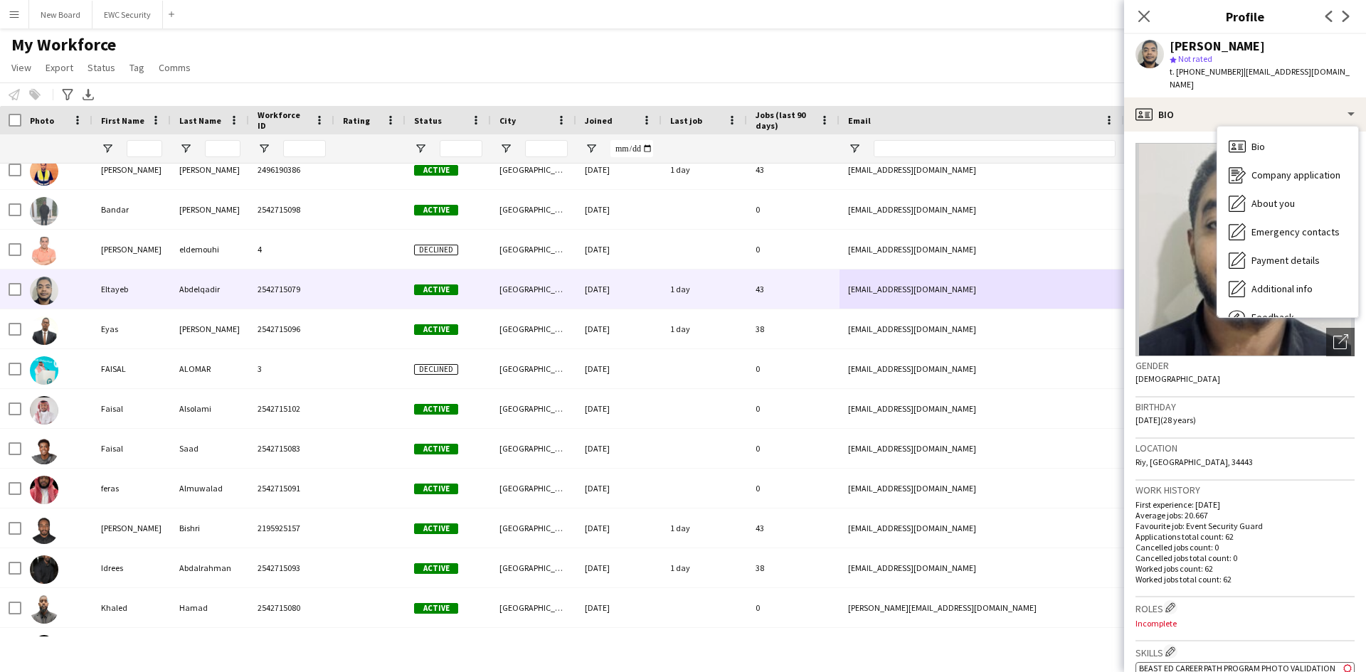
click at [297, 51] on div "My Workforce View Views Default view New view Update view Delete view Edit name…" at bounding box center [683, 58] width 1366 height 48
